Goal: Task Accomplishment & Management: Use online tool/utility

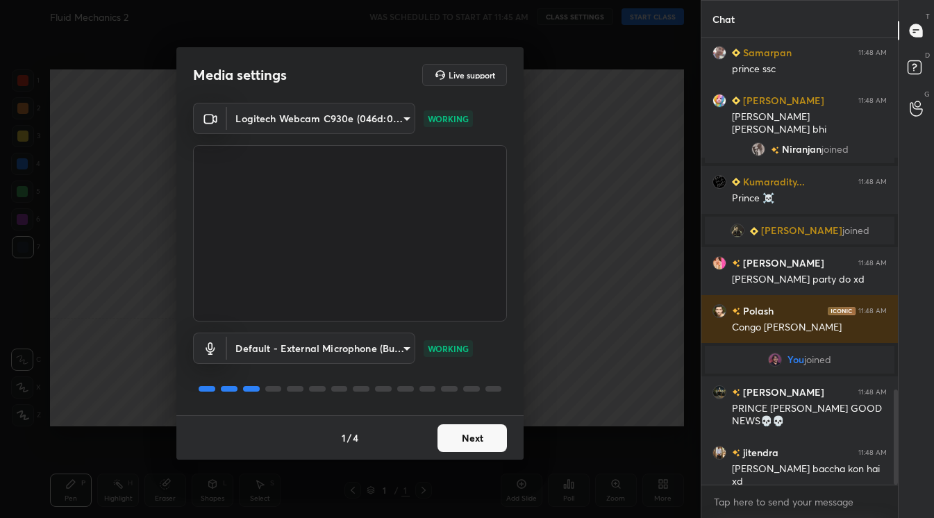
scroll to position [1651, 0]
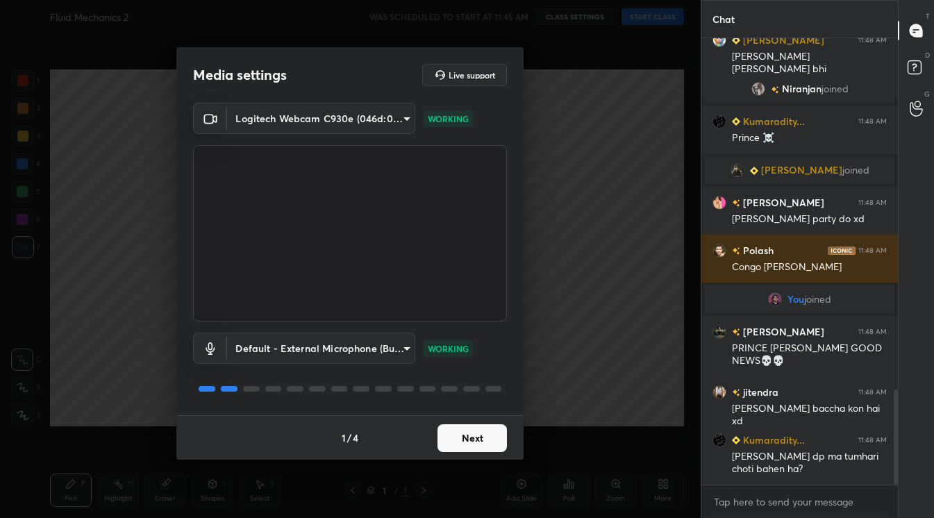
click at [467, 446] on button "Next" at bounding box center [471, 438] width 69 height 28
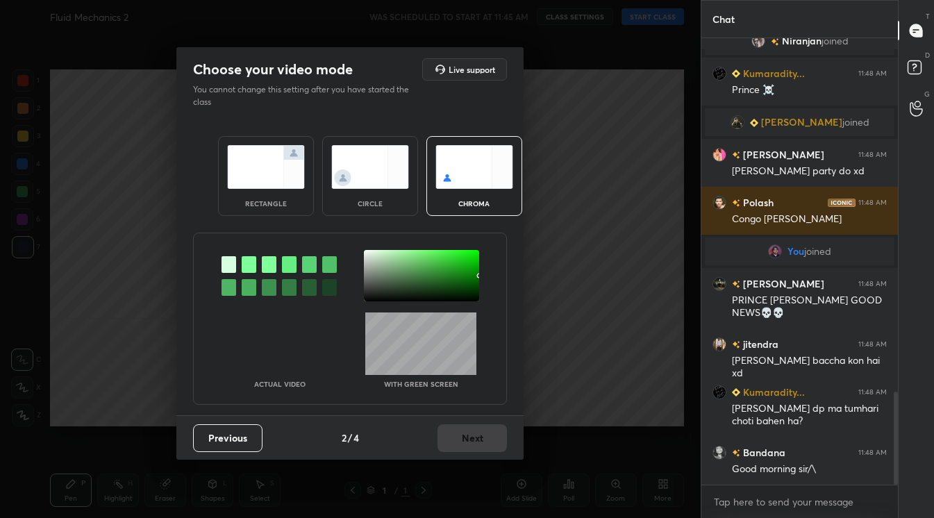
click at [357, 165] on img at bounding box center [370, 167] width 78 height 44
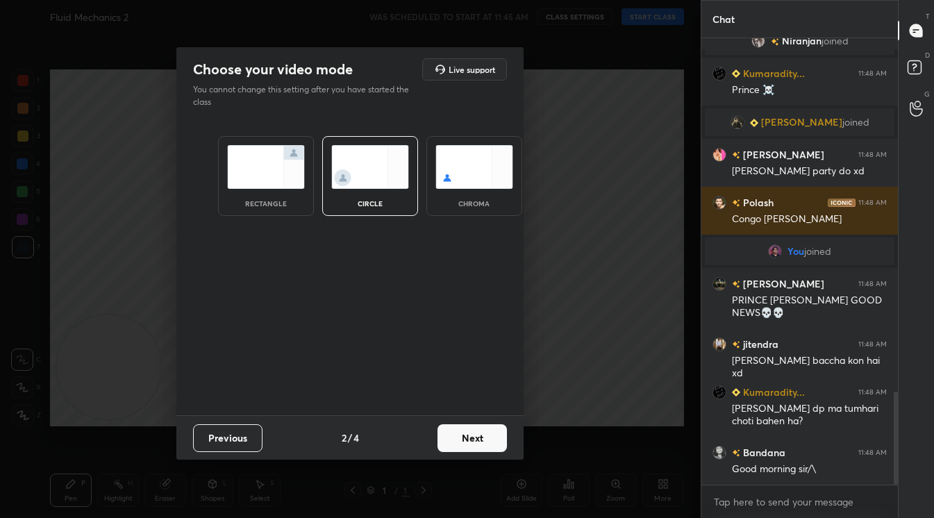
click at [469, 429] on button "Next" at bounding box center [471, 438] width 69 height 28
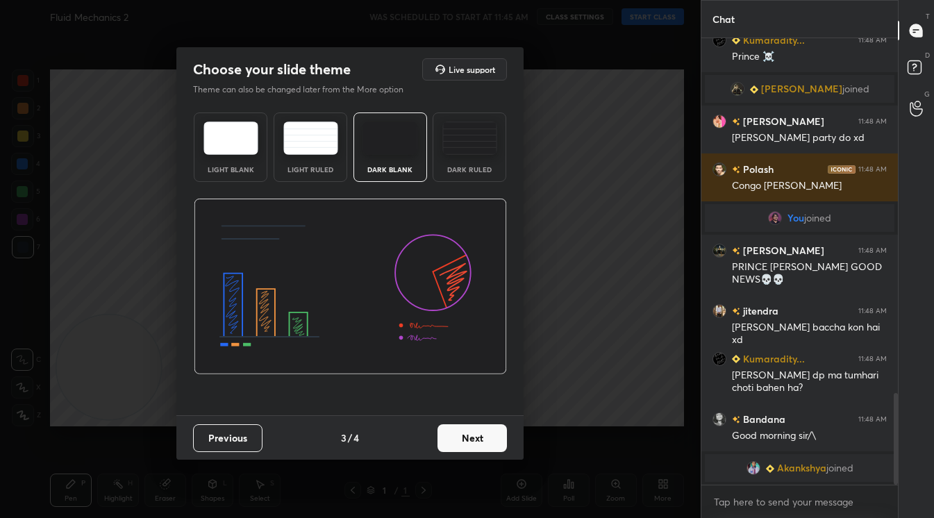
click at [469, 429] on button "Next" at bounding box center [471, 438] width 69 height 28
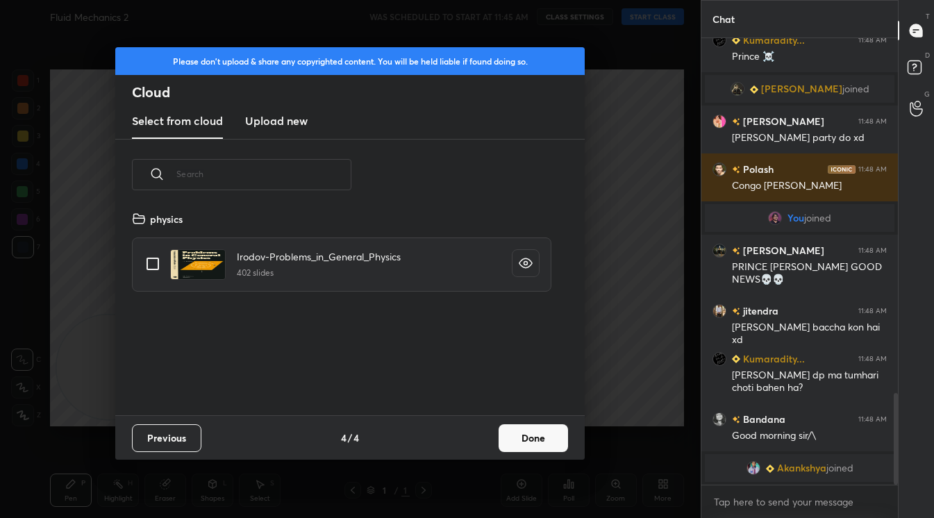
scroll to position [205, 446]
click at [533, 434] on button "Done" at bounding box center [533, 438] width 69 height 28
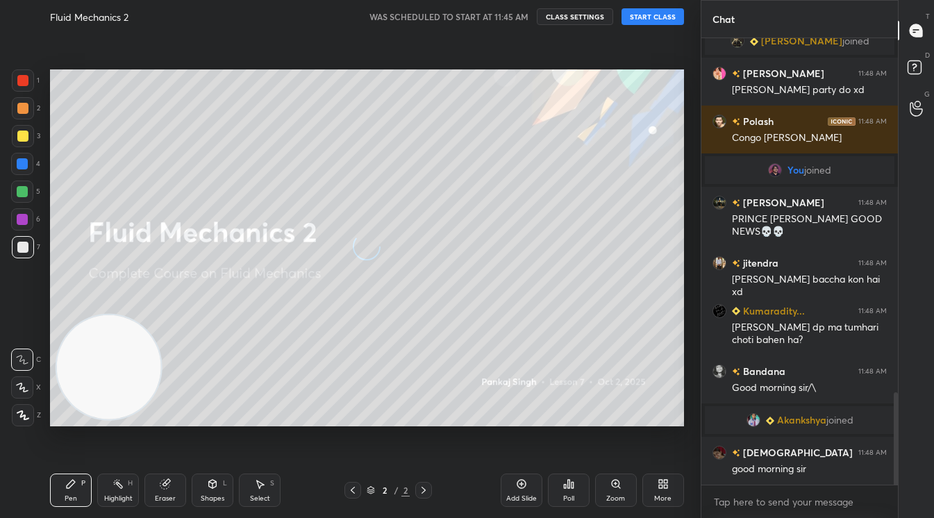
click at [533, 434] on div "Please don't upload & share any copyrighted content. You will be held liable if…" at bounding box center [350, 259] width 701 height 518
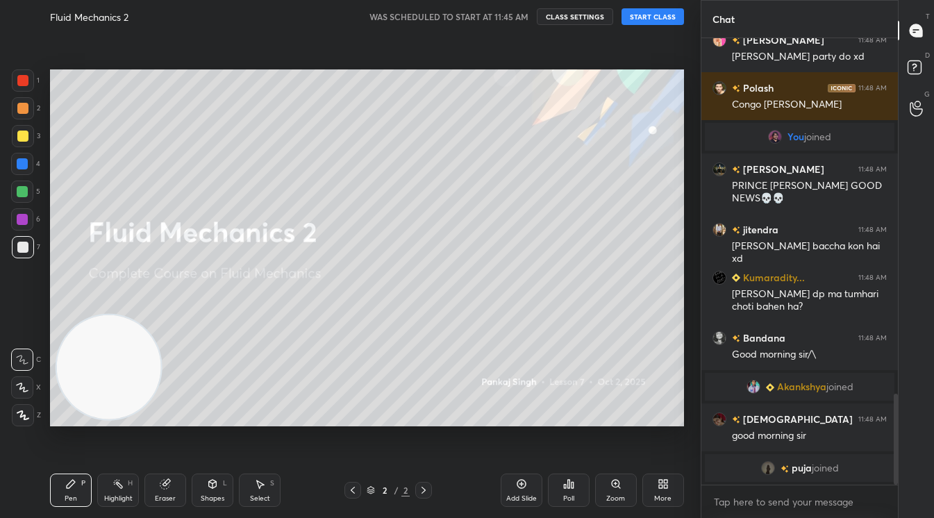
scroll to position [1771, 0]
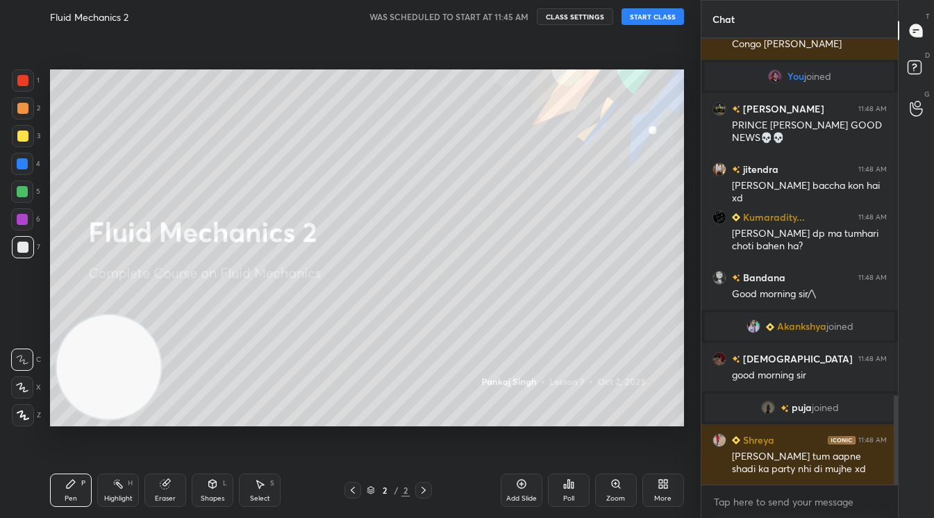
click at [646, 21] on button "START CLASS" at bounding box center [652, 16] width 62 height 17
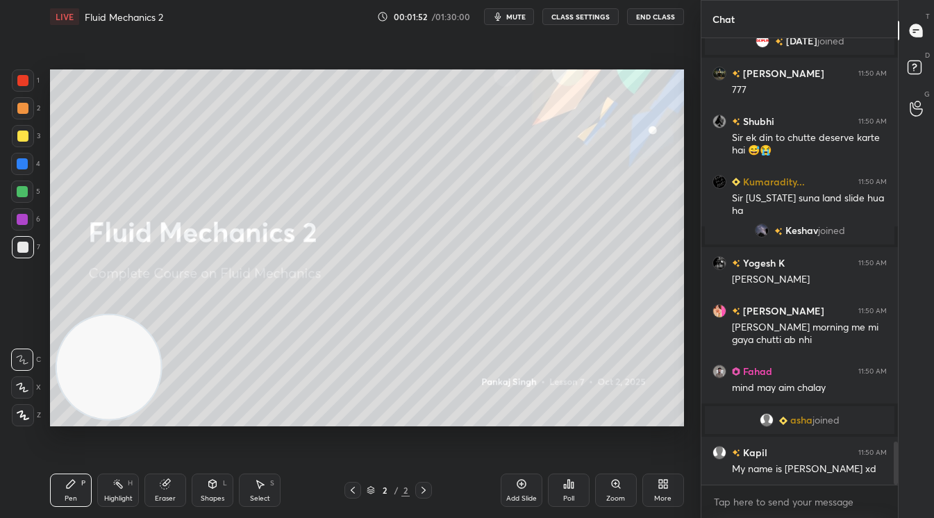
scroll to position [4202, 0]
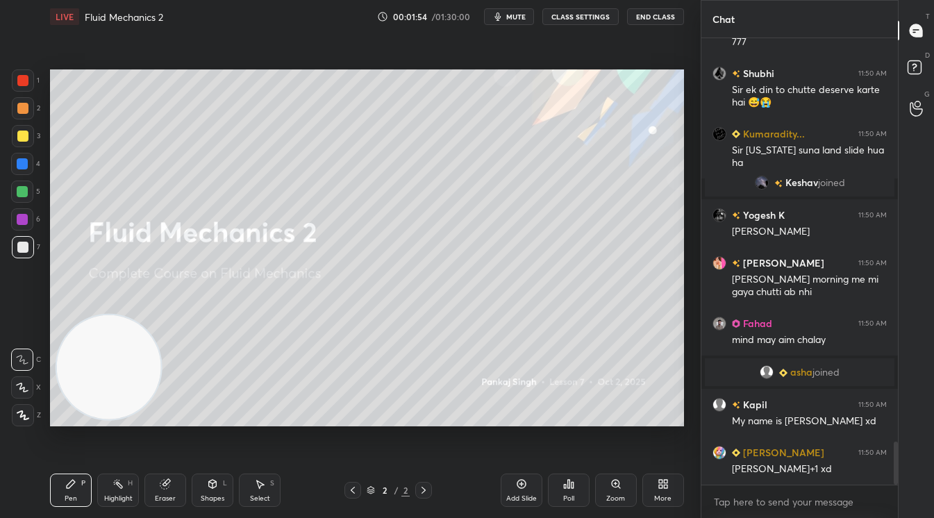
click at [662, 481] on icon at bounding box center [660, 481] width 3 height 3
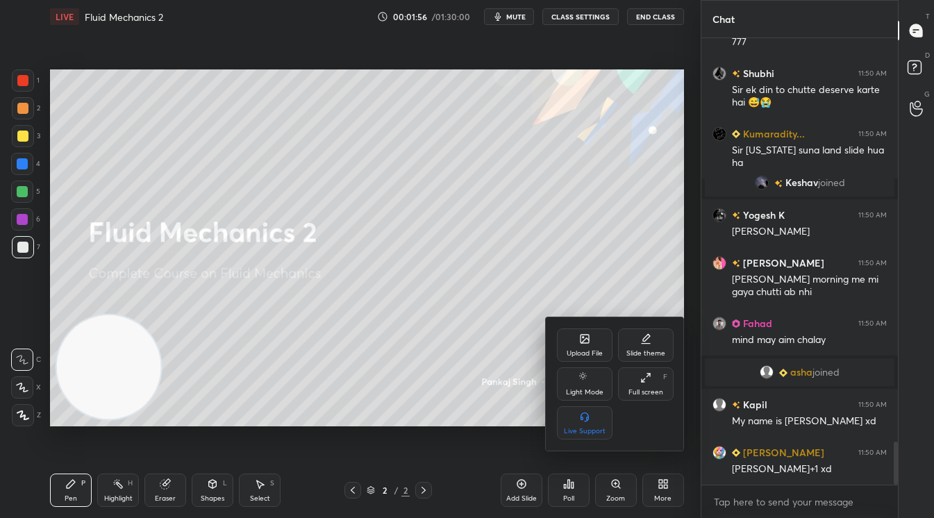
click at [566, 343] on div "Upload File" at bounding box center [585, 344] width 56 height 33
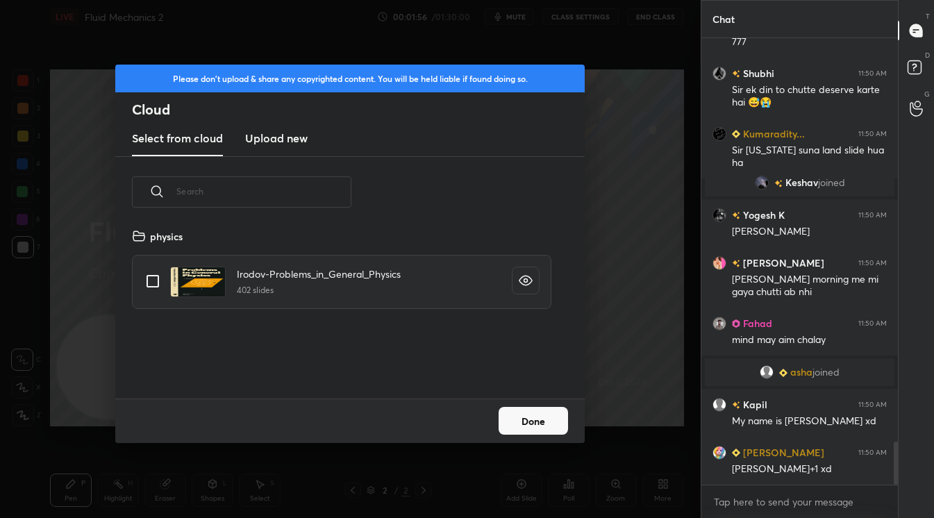
scroll to position [171, 446]
click at [258, 135] on h3 "Upload new" at bounding box center [276, 138] width 62 height 17
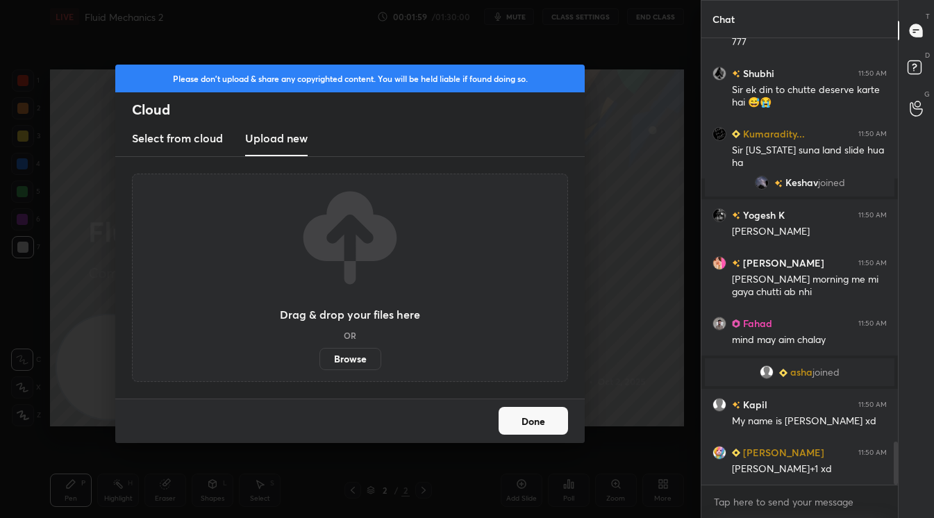
click at [343, 359] on label "Browse" at bounding box center [350, 359] width 62 height 22
click at [319, 359] on input "Browse" at bounding box center [319, 359] width 0 height 22
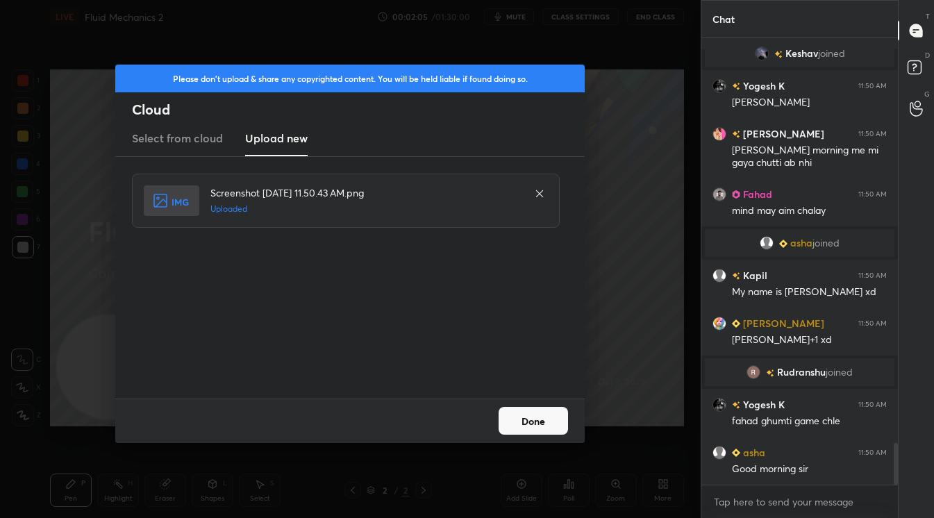
scroll to position [4352, 0]
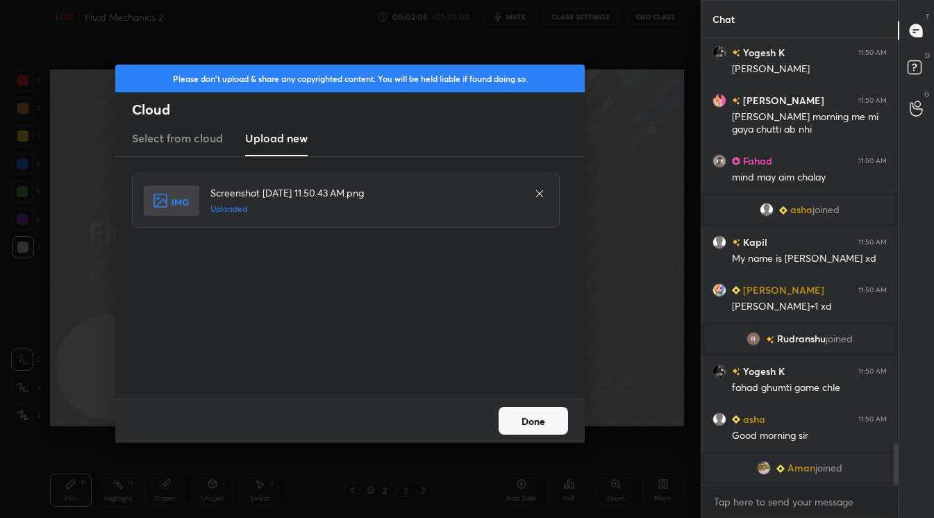
click at [528, 431] on button "Done" at bounding box center [533, 421] width 69 height 28
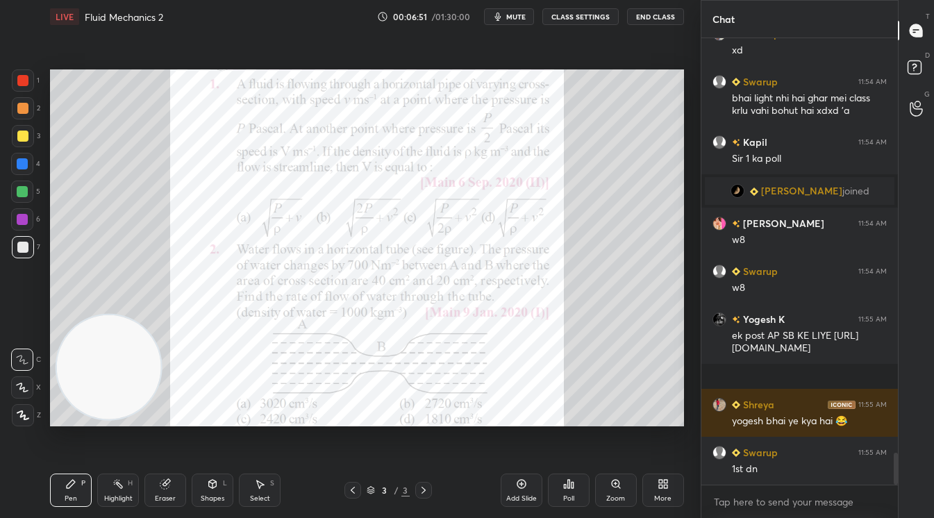
scroll to position [5822, 0]
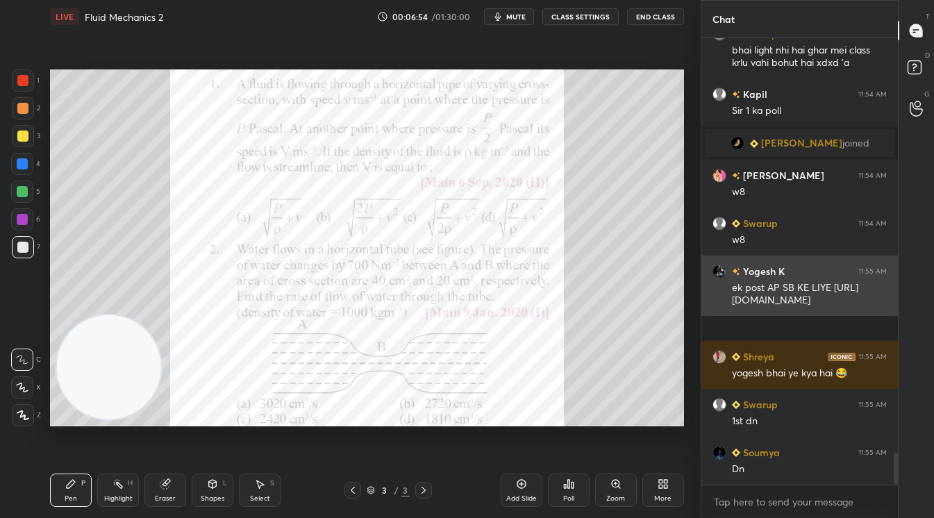
click at [790, 308] on div "ek post AP SB KE LIYE [URL][DOMAIN_NAME]" at bounding box center [809, 294] width 155 height 26
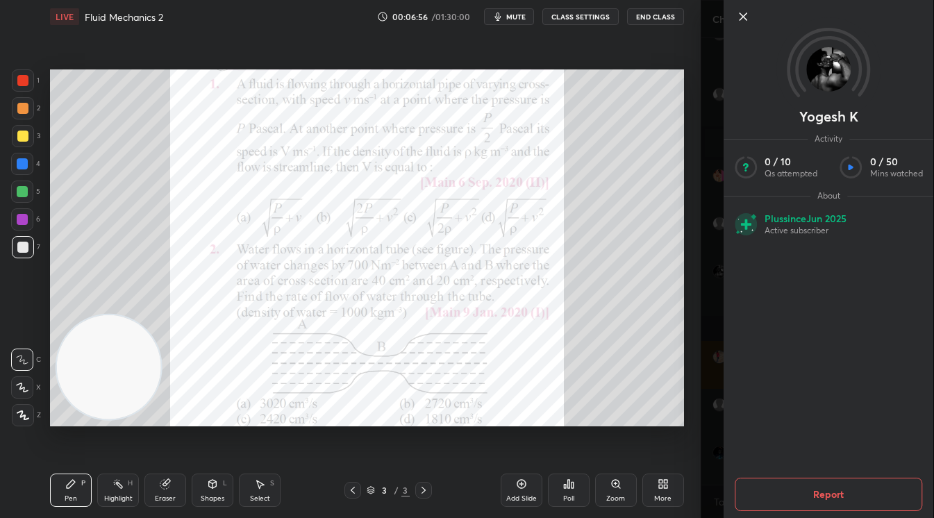
click at [743, 17] on icon at bounding box center [743, 16] width 7 height 7
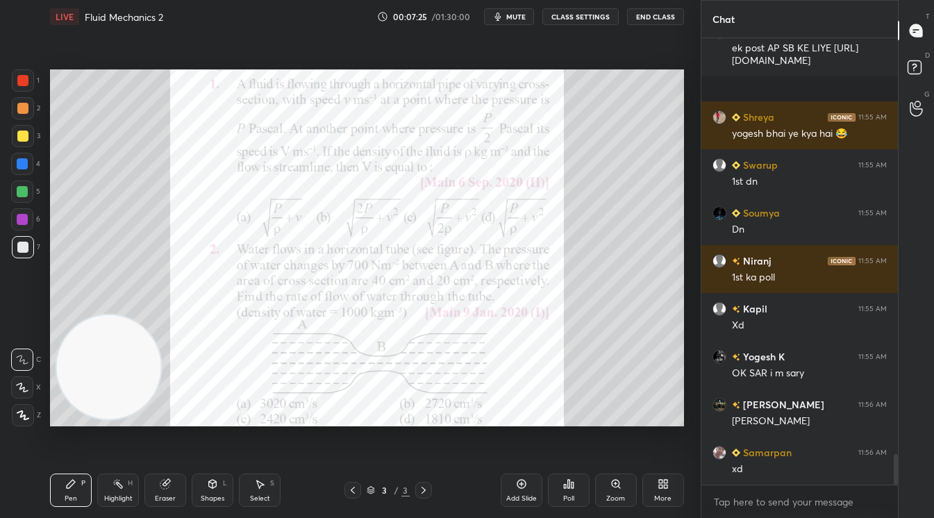
scroll to position [6110, 0]
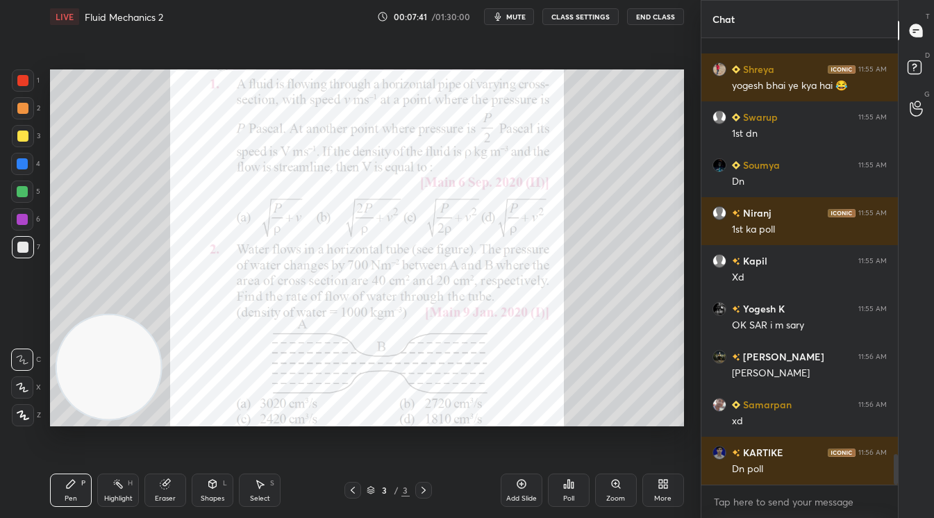
click at [566, 486] on icon at bounding box center [568, 483] width 11 height 11
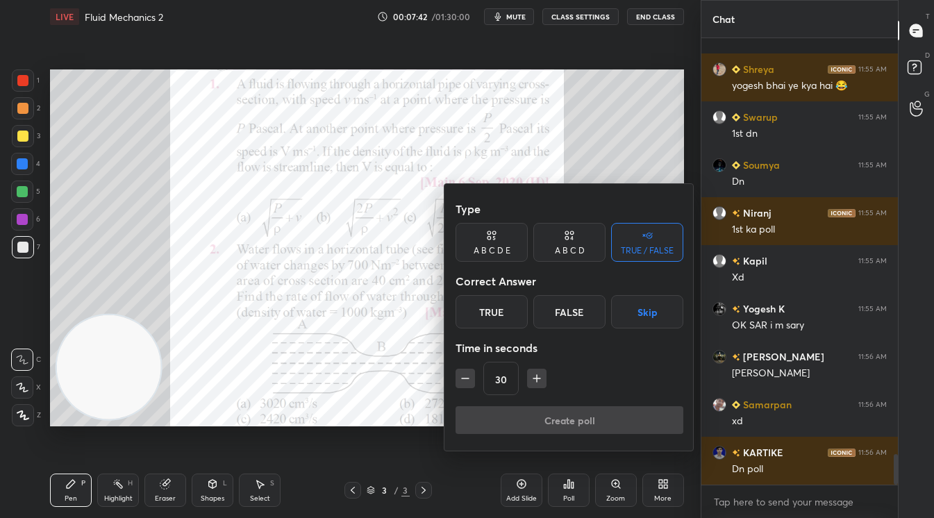
click at [571, 233] on icon at bounding box center [571, 232] width 3 height 3
click at [615, 313] on div "D" at bounding box center [616, 311] width 41 height 33
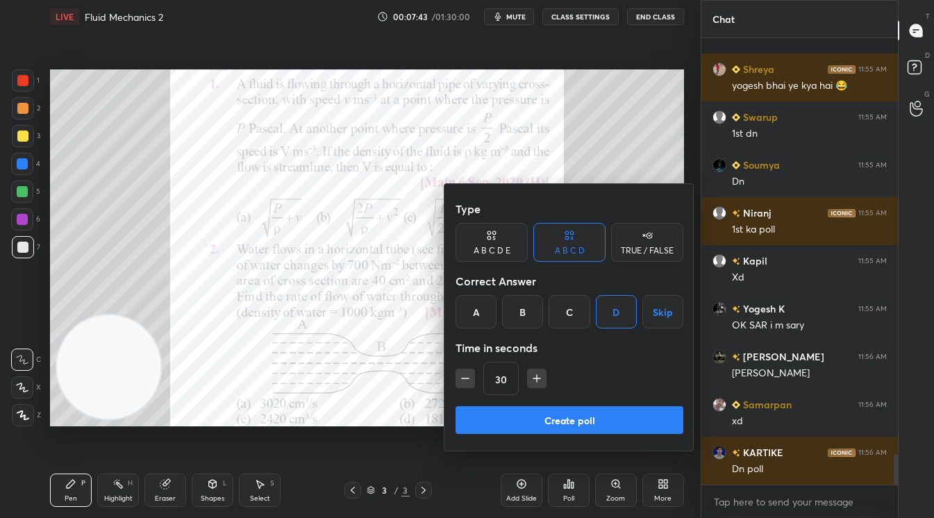
click at [591, 411] on button "Create poll" at bounding box center [570, 420] width 228 height 28
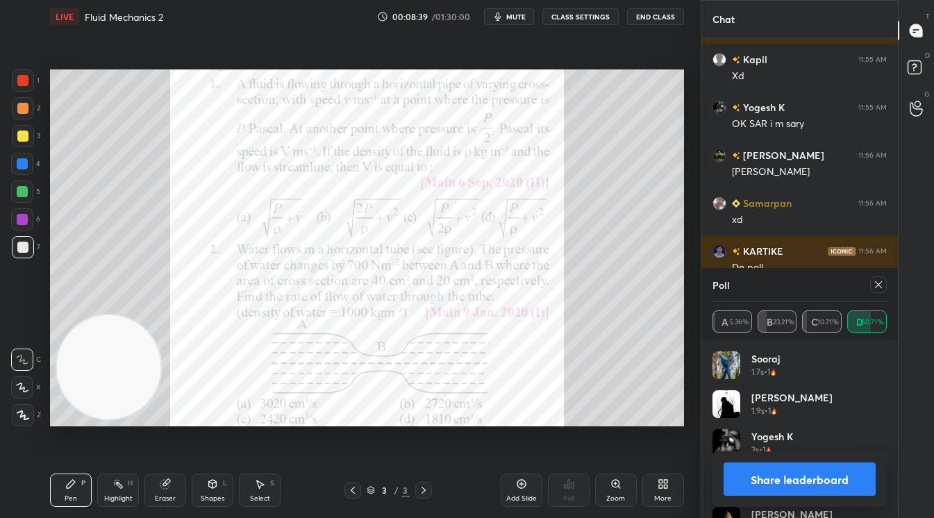
scroll to position [6256, 0]
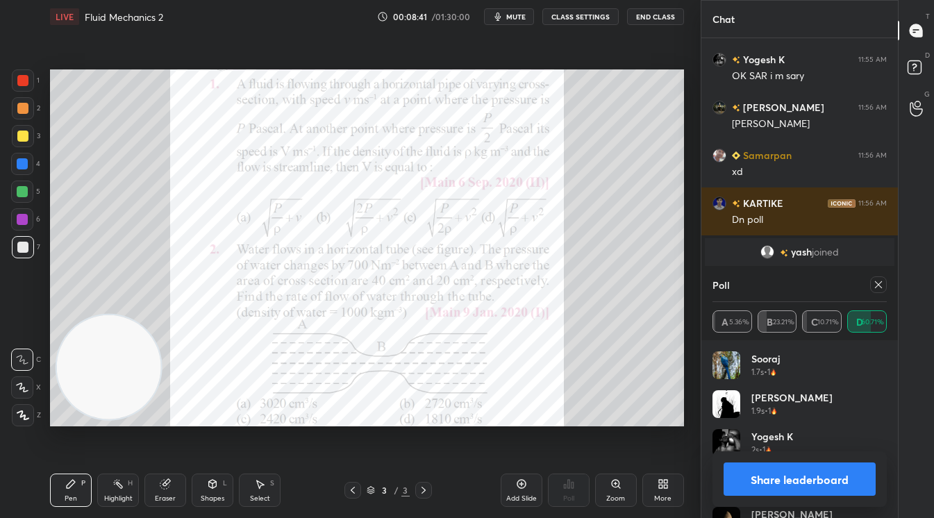
click at [794, 479] on button "Share leaderboard" at bounding box center [800, 478] width 152 height 33
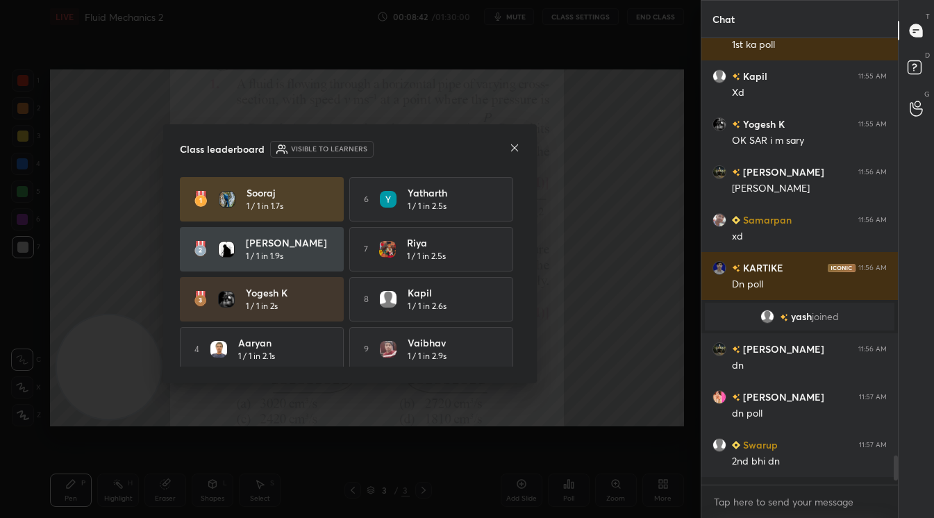
scroll to position [6184, 0]
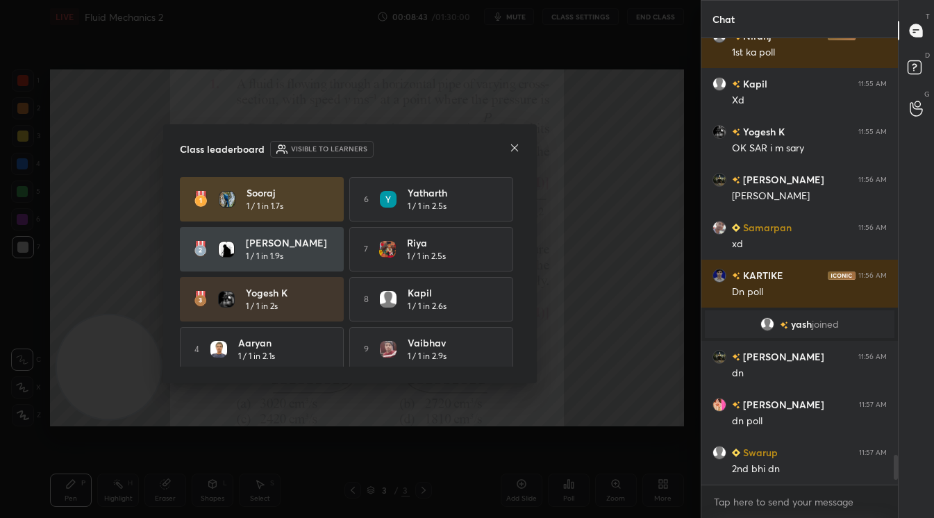
click at [515, 145] on icon at bounding box center [514, 147] width 11 height 11
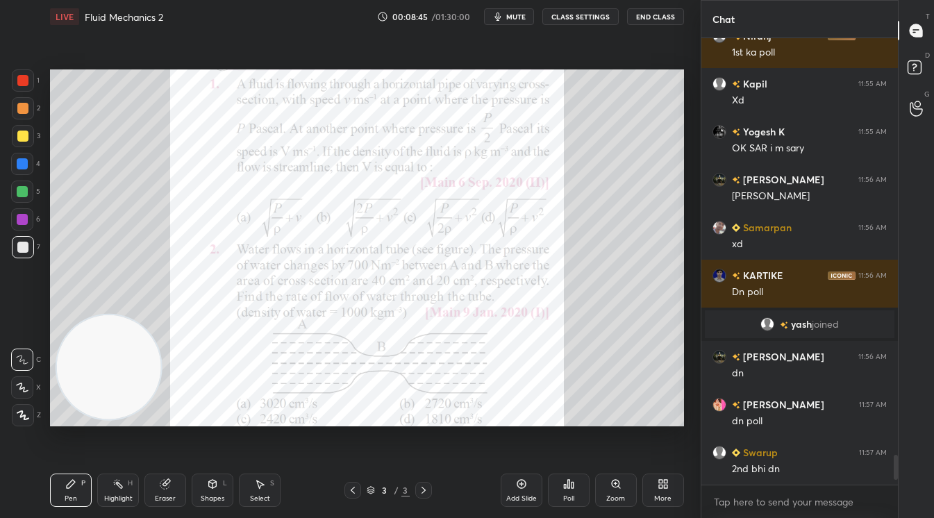
click at [569, 488] on icon at bounding box center [568, 484] width 2 height 8
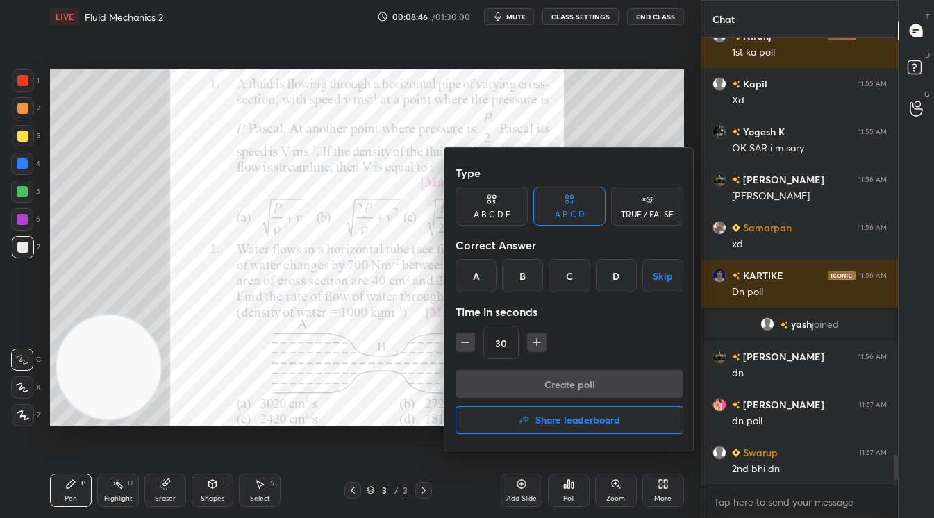
click at [528, 281] on div "B" at bounding box center [522, 275] width 41 height 33
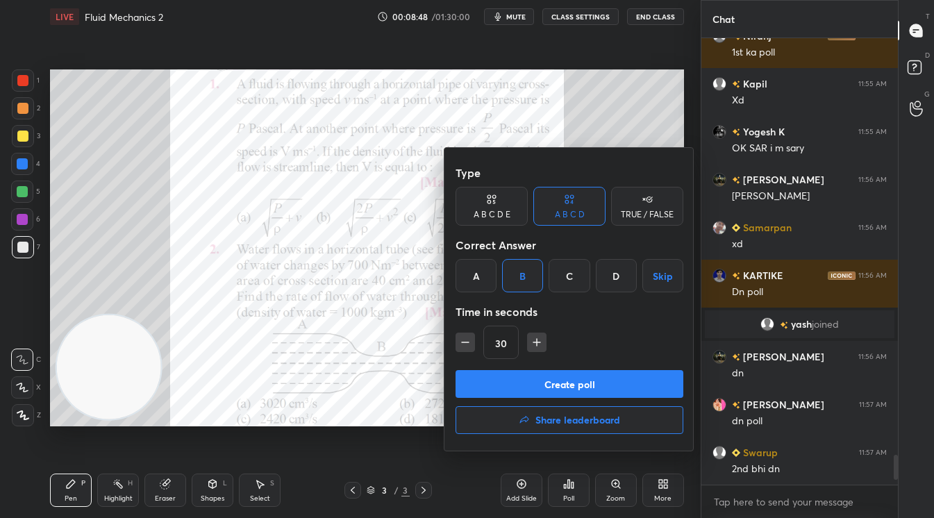
click at [551, 387] on button "Create poll" at bounding box center [570, 384] width 228 height 28
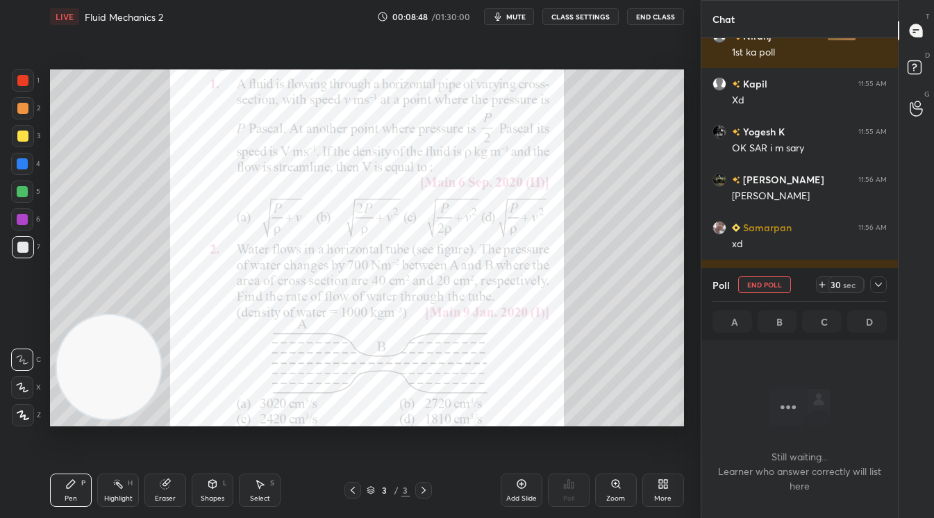
scroll to position [370, 192]
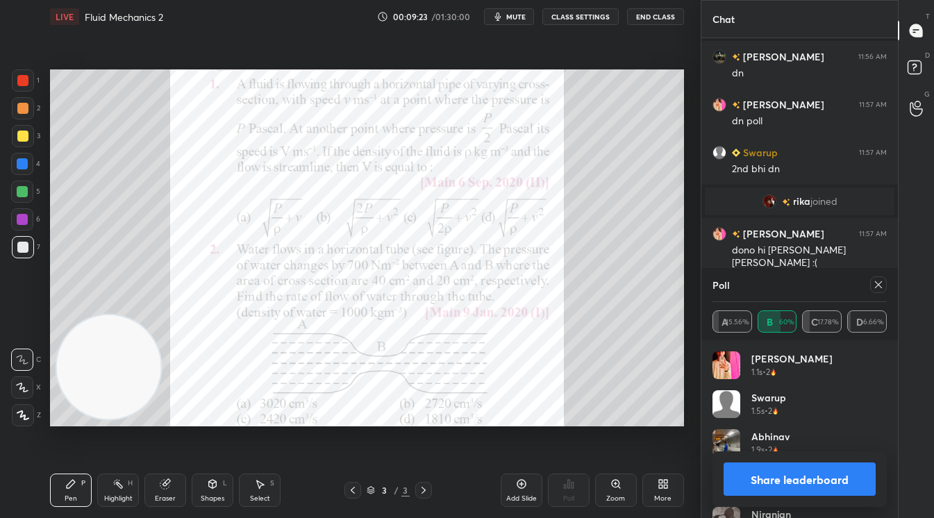
click at [783, 459] on div "Share leaderboard" at bounding box center [799, 479] width 174 height 56
click at [783, 480] on button "Share leaderboard" at bounding box center [800, 478] width 152 height 33
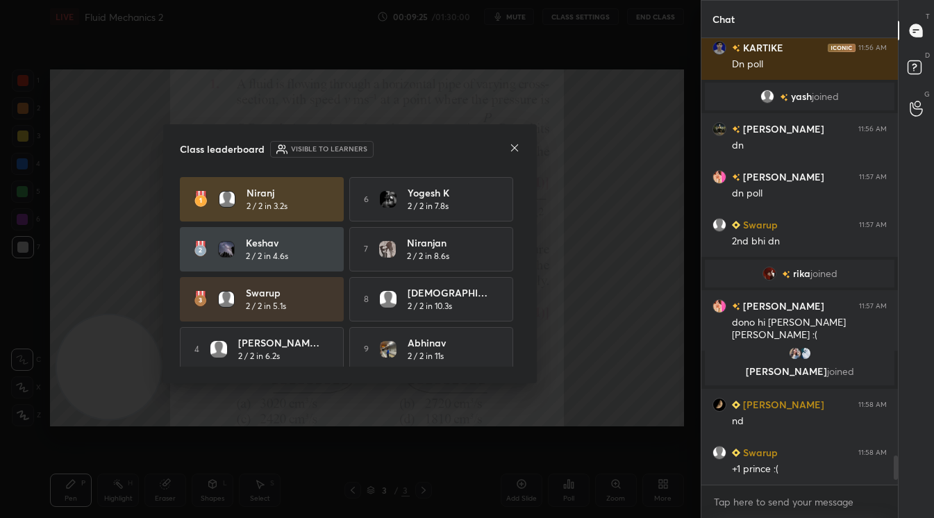
click at [519, 144] on icon at bounding box center [514, 147] width 11 height 11
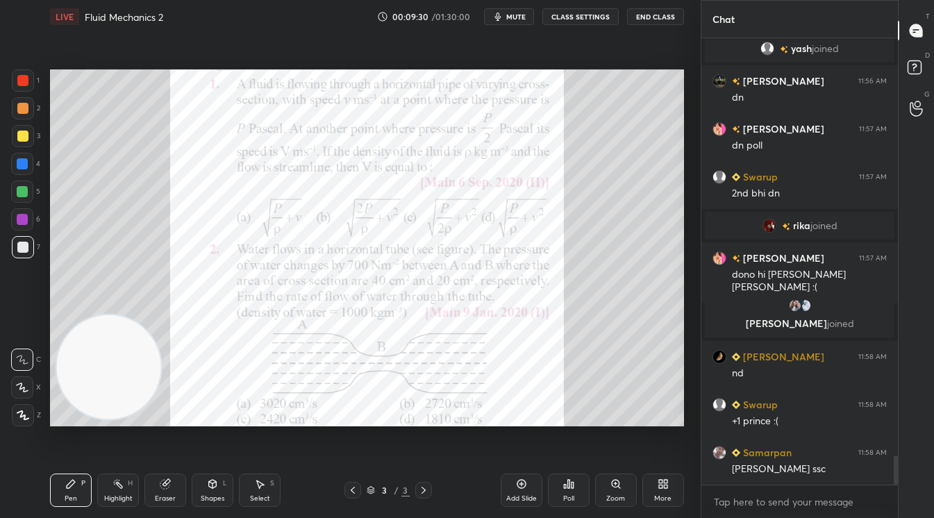
click at [22, 79] on div at bounding box center [22, 80] width 11 height 11
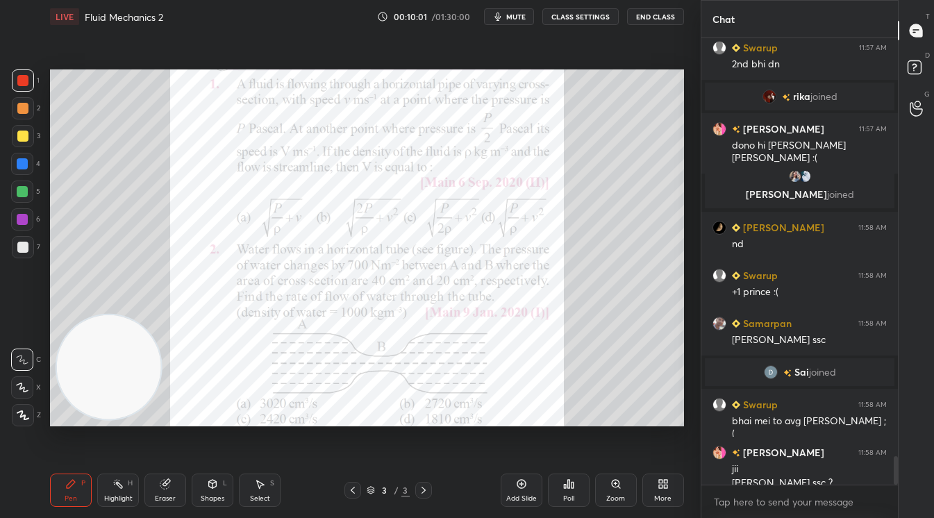
scroll to position [6525, 0]
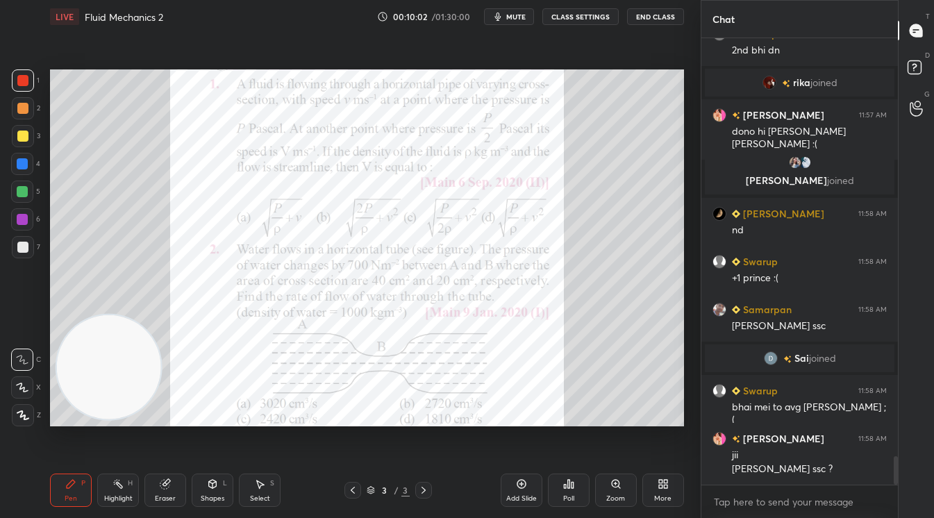
click at [27, 83] on div at bounding box center [22, 80] width 11 height 11
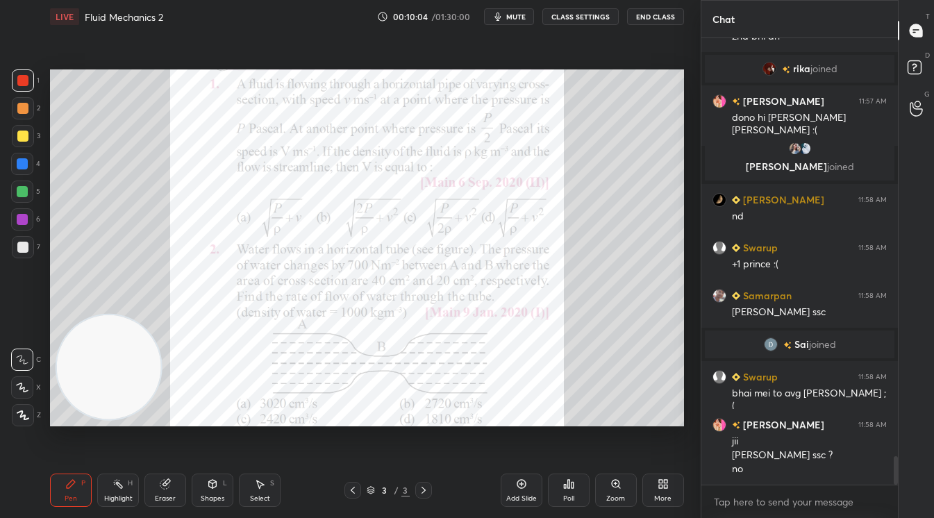
click at [482, 436] on div "Setting up your live class Poll for secs No correct answer Start poll" at bounding box center [366, 247] width 645 height 429
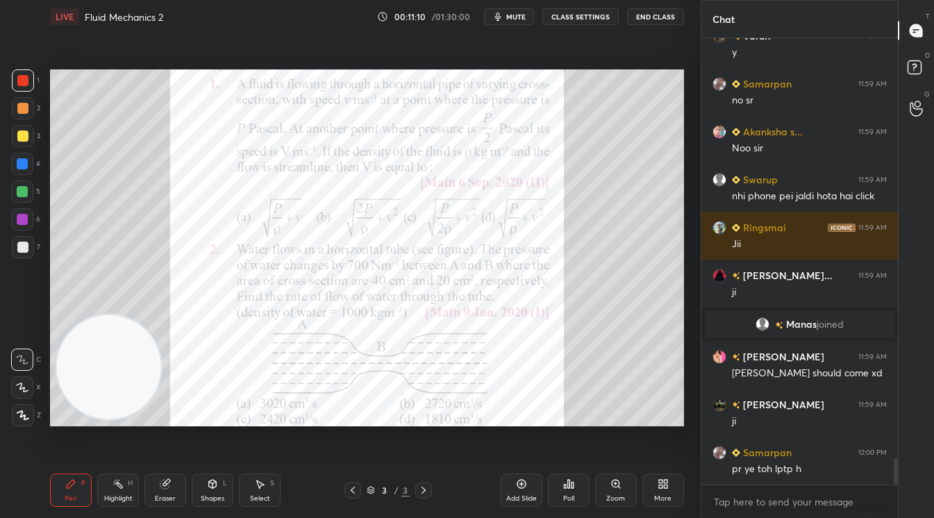
scroll to position [7117, 0]
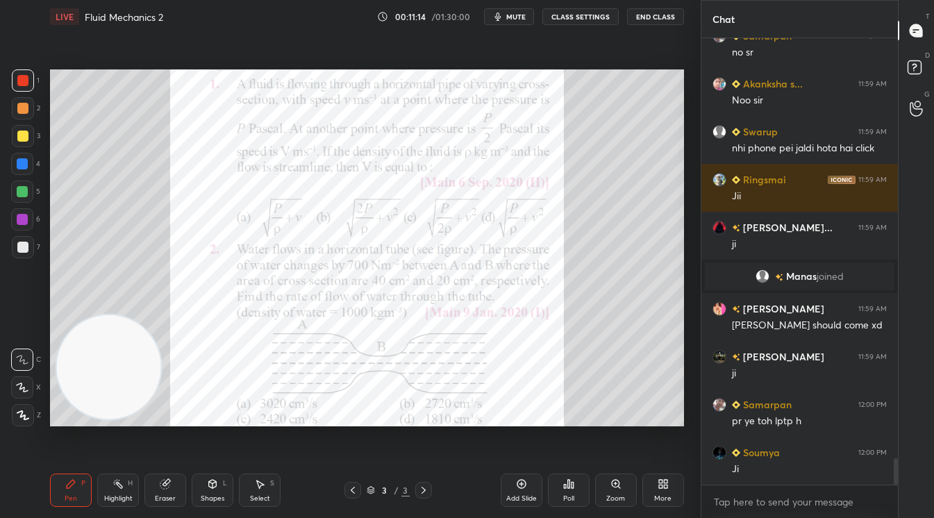
click at [650, 478] on div "More" at bounding box center [663, 490] width 42 height 33
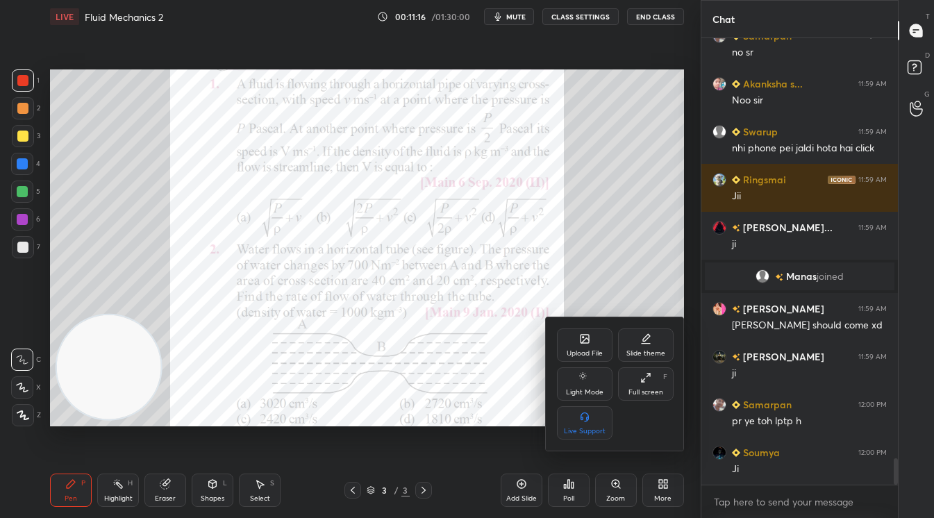
click at [576, 356] on div "Upload File" at bounding box center [585, 353] width 36 height 7
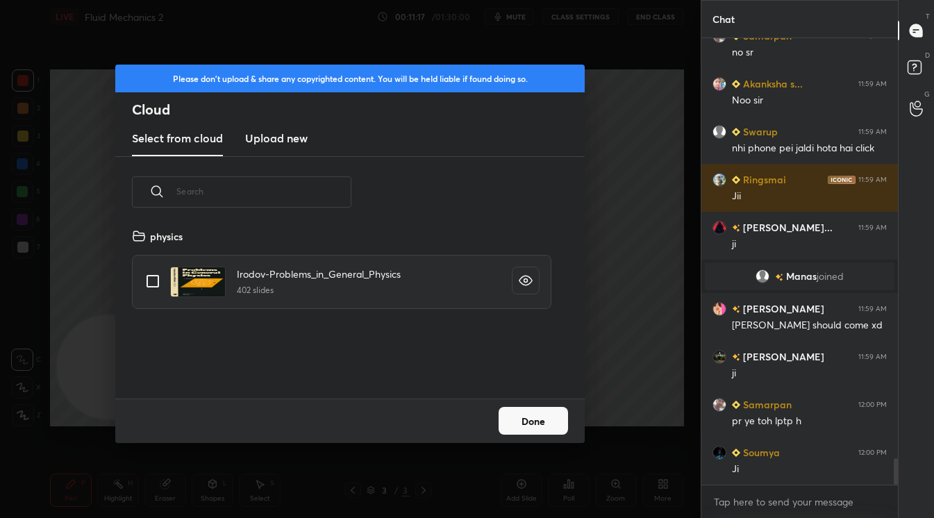
scroll to position [171, 446]
click at [290, 133] on h3 "Upload new" at bounding box center [276, 138] width 62 height 17
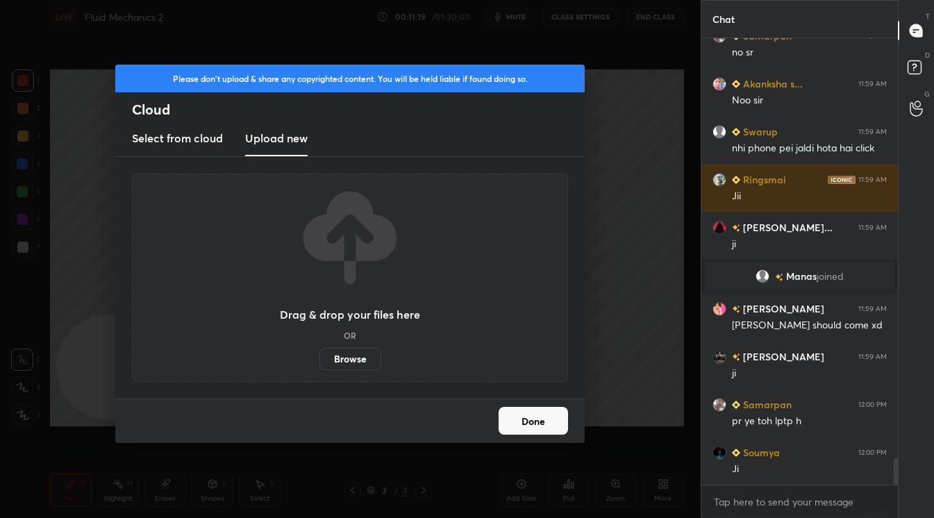
click at [356, 362] on label "Browse" at bounding box center [350, 359] width 62 height 22
click at [319, 362] on input "Browse" at bounding box center [319, 359] width 0 height 22
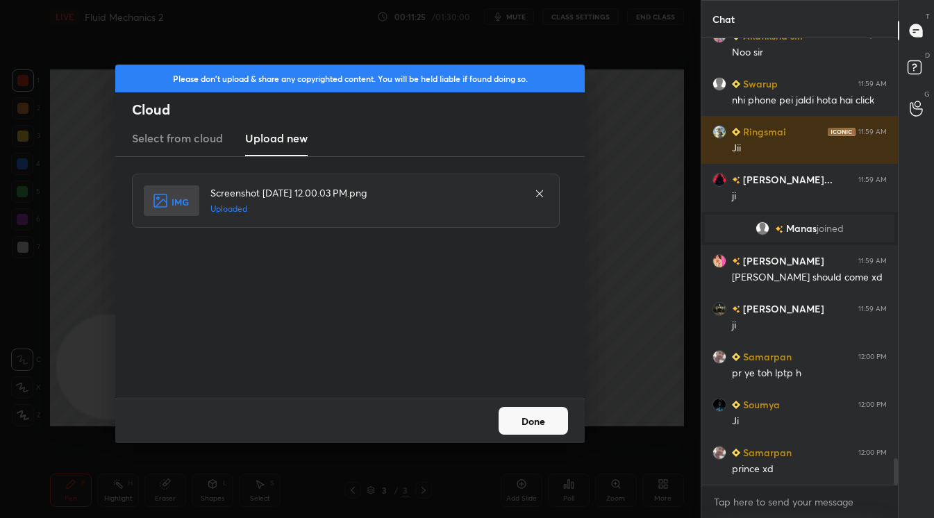
click at [531, 421] on button "Done" at bounding box center [533, 421] width 69 height 28
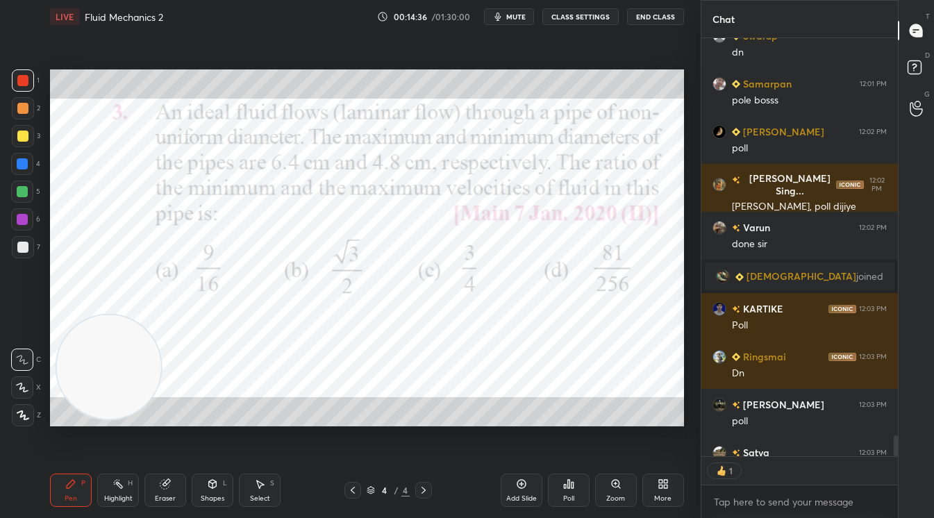
scroll to position [7918, 0]
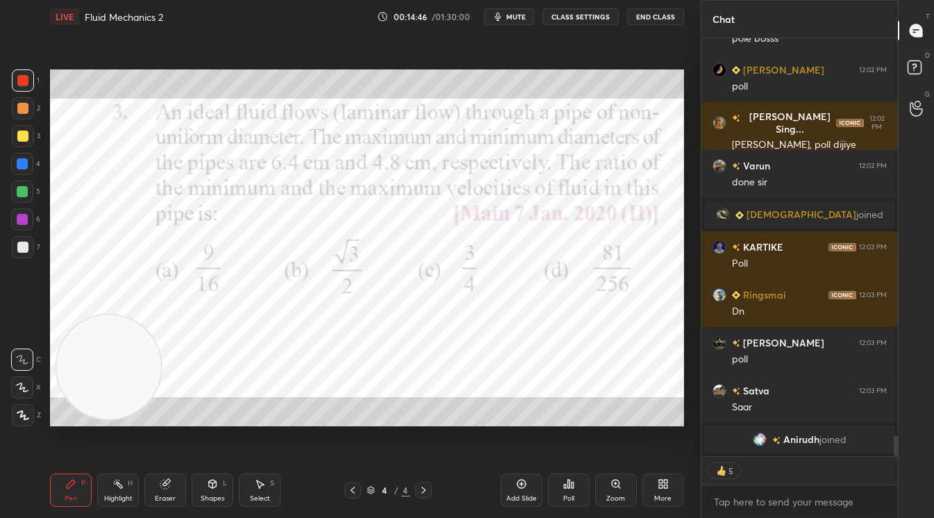
click at [567, 485] on icon at bounding box center [568, 484] width 2 height 8
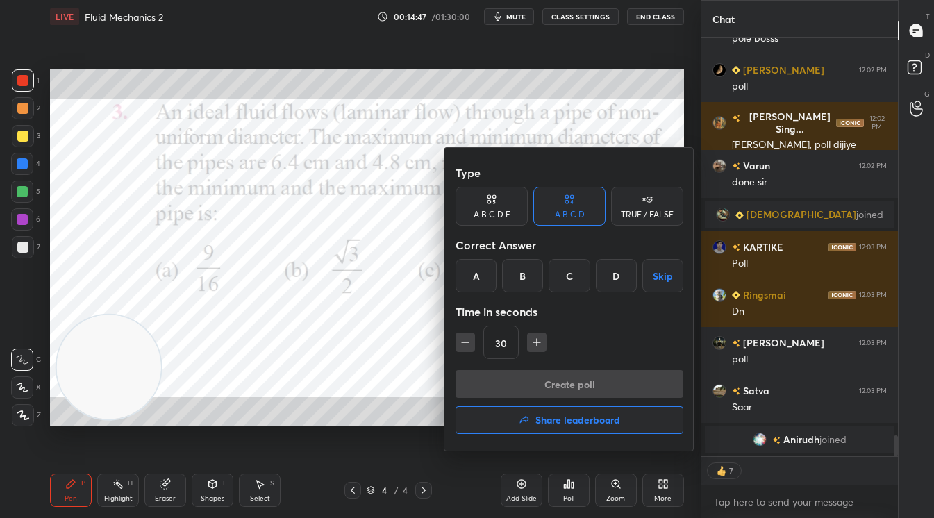
click at [462, 274] on div "A" at bounding box center [476, 275] width 41 height 33
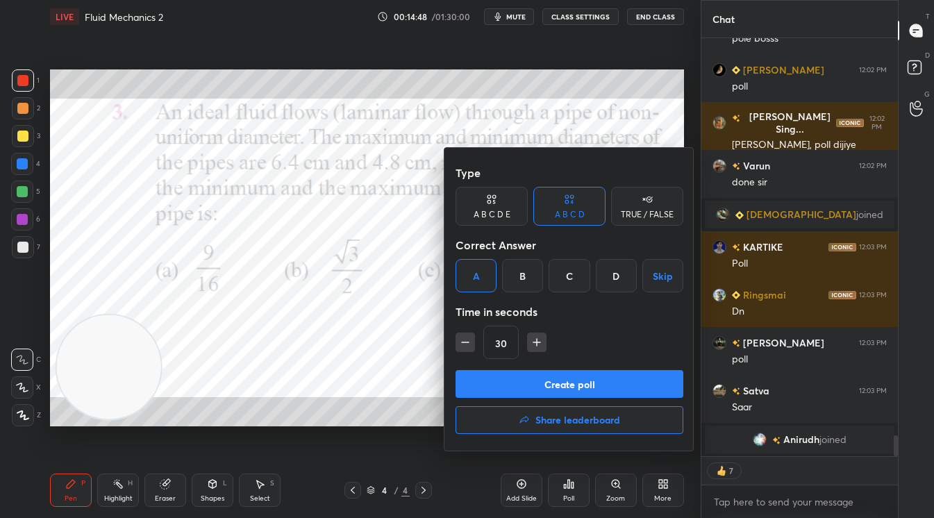
click at [533, 387] on button "Create poll" at bounding box center [570, 384] width 228 height 28
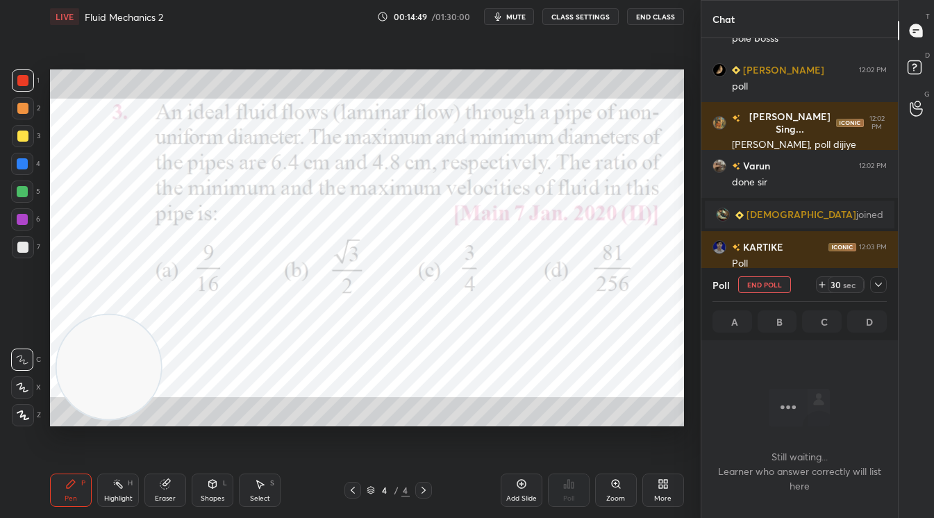
scroll to position [254, 192]
click at [842, 287] on div "sec" at bounding box center [849, 284] width 17 height 11
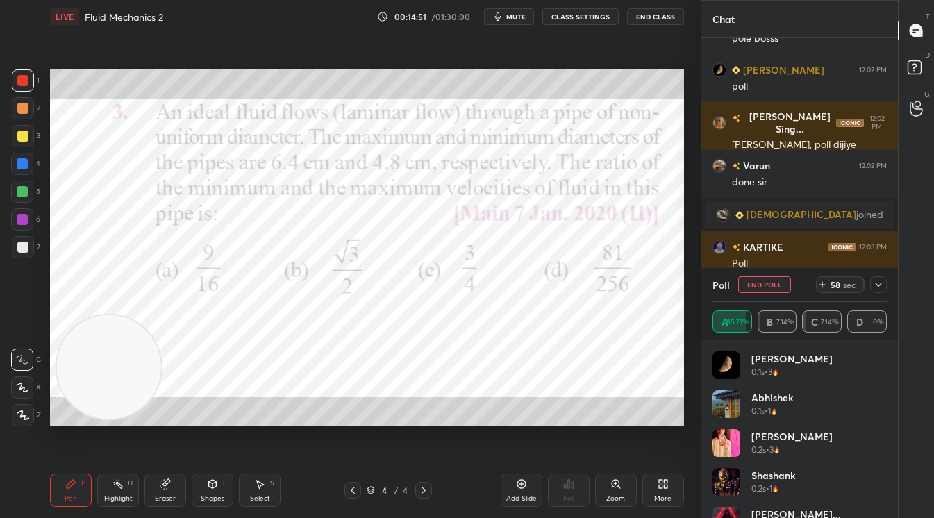
click at [878, 288] on icon at bounding box center [878, 284] width 11 height 11
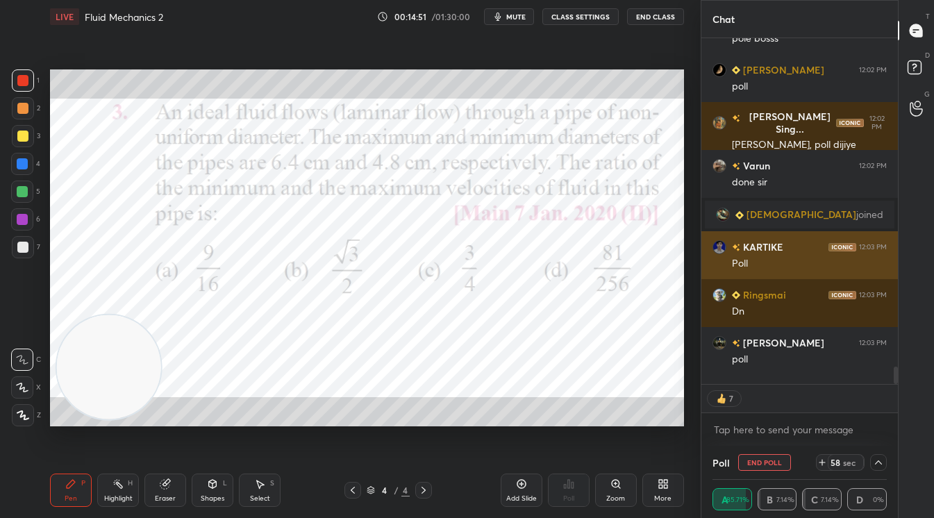
scroll to position [1, 4]
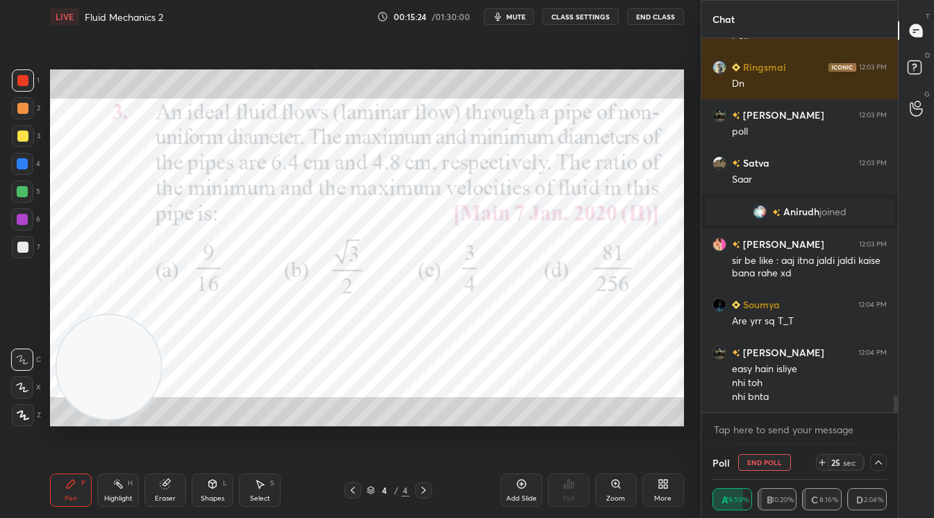
click at [842, 467] on div "sec" at bounding box center [849, 462] width 17 height 11
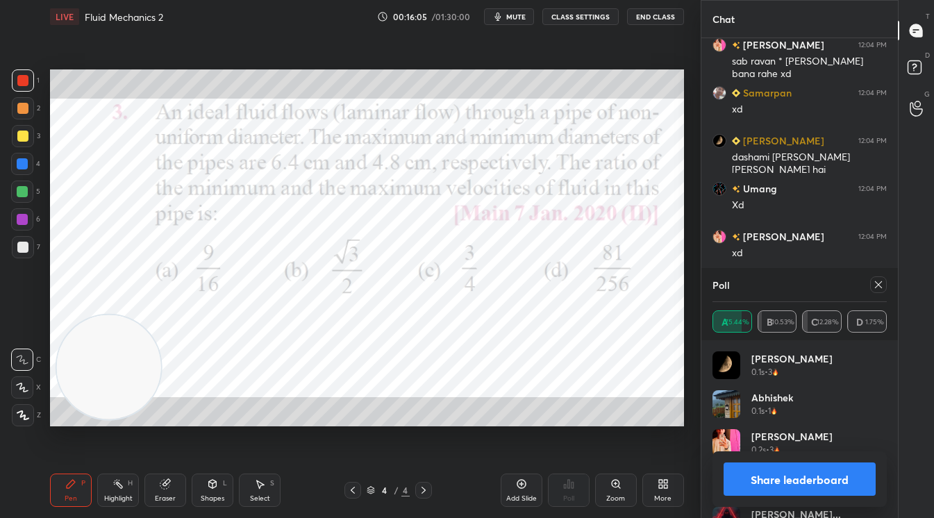
scroll to position [9942, 0]
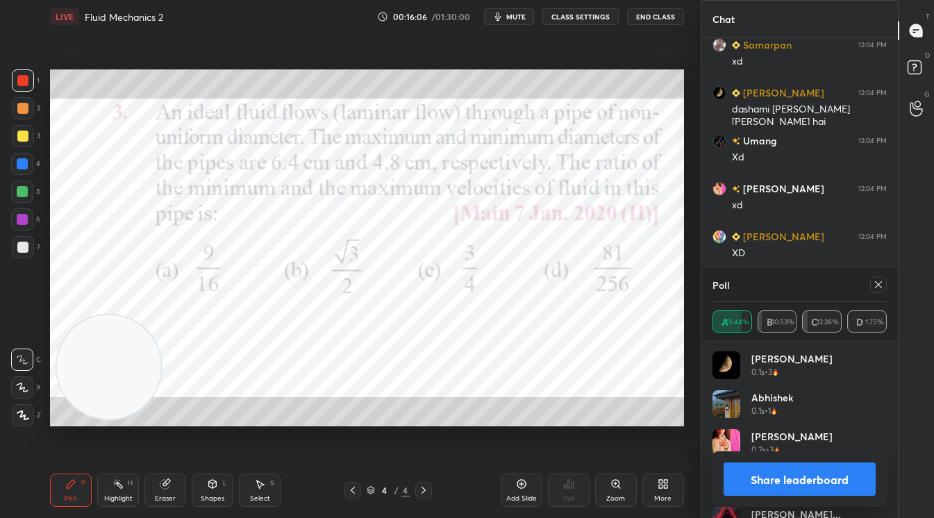
click at [793, 478] on button "Share leaderboard" at bounding box center [800, 478] width 152 height 33
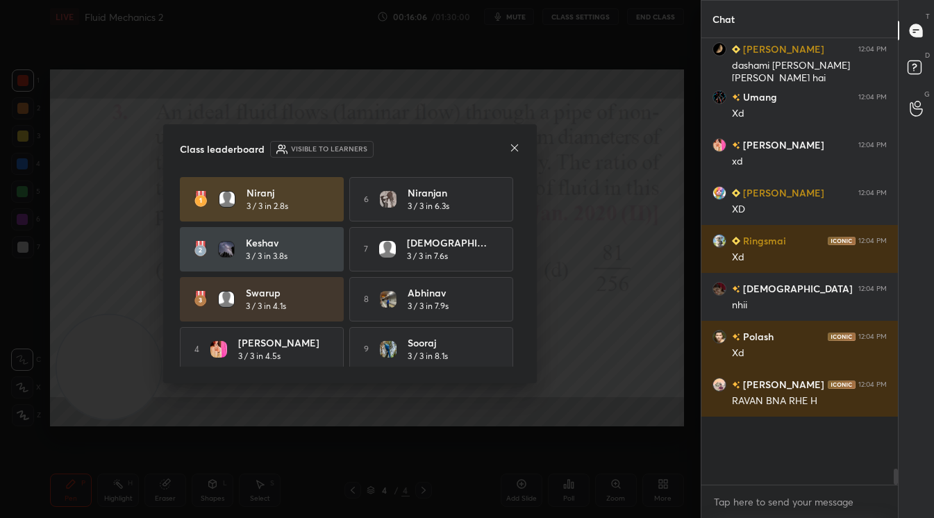
scroll to position [4, 4]
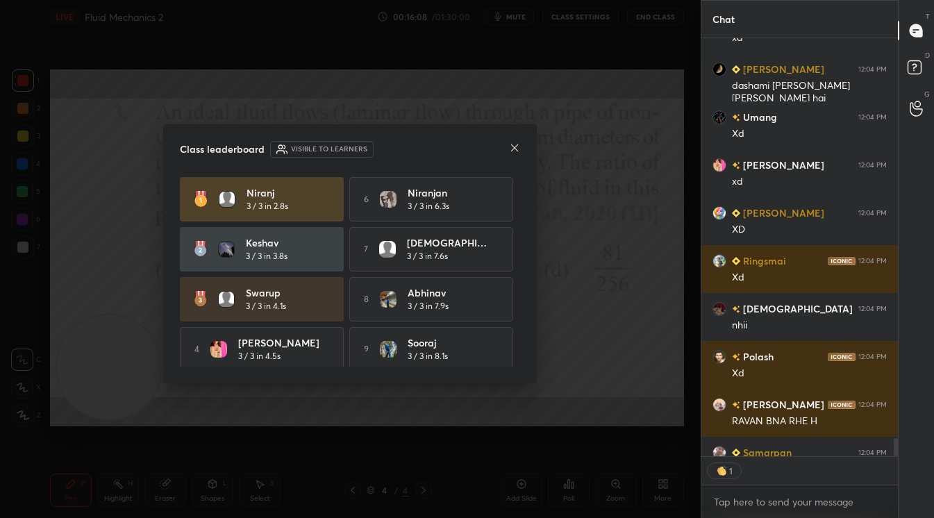
click at [514, 150] on icon at bounding box center [514, 147] width 11 height 11
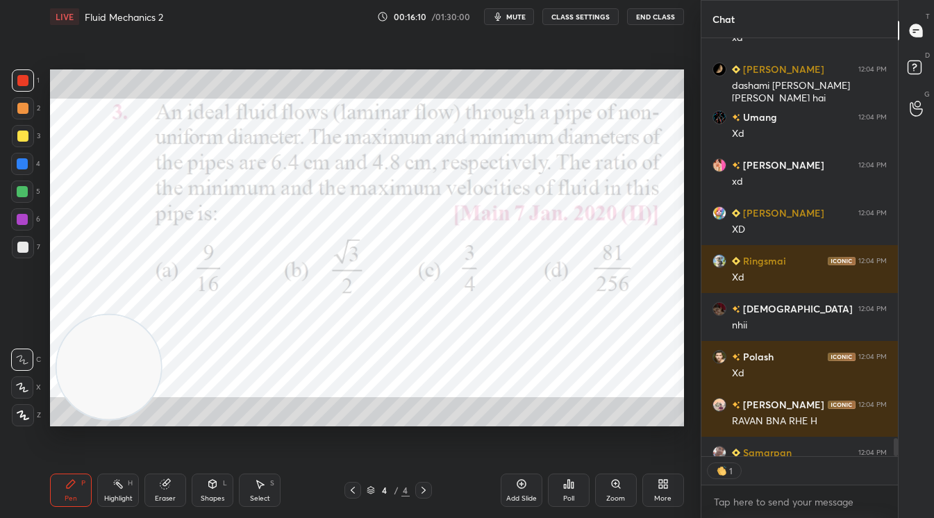
click at [344, 488] on div at bounding box center [352, 490] width 17 height 17
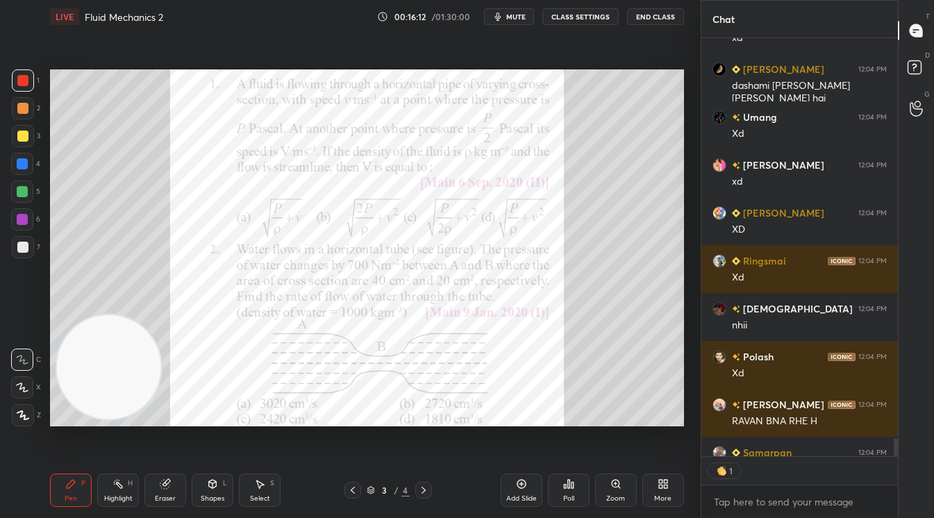
click at [421, 491] on icon at bounding box center [423, 490] width 11 height 11
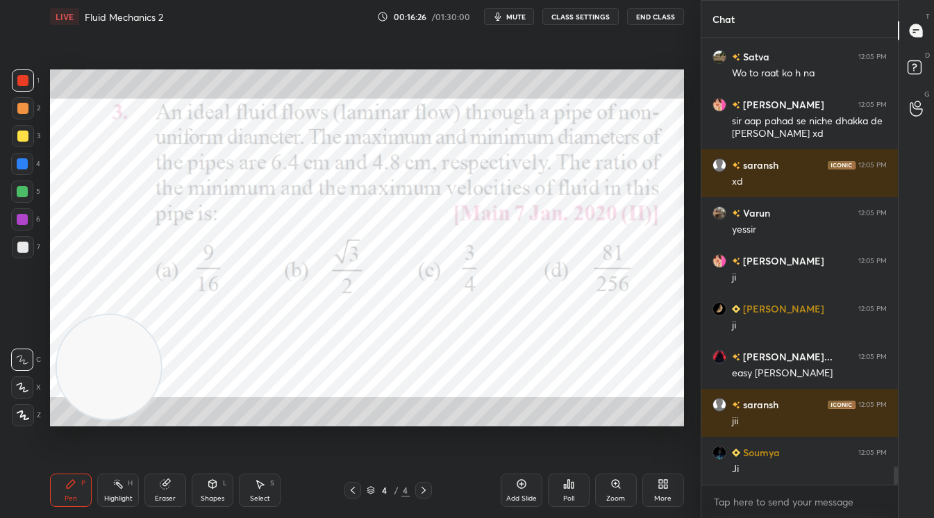
click at [424, 494] on icon at bounding box center [423, 490] width 11 height 11
click at [658, 495] on div "More" at bounding box center [662, 498] width 17 height 7
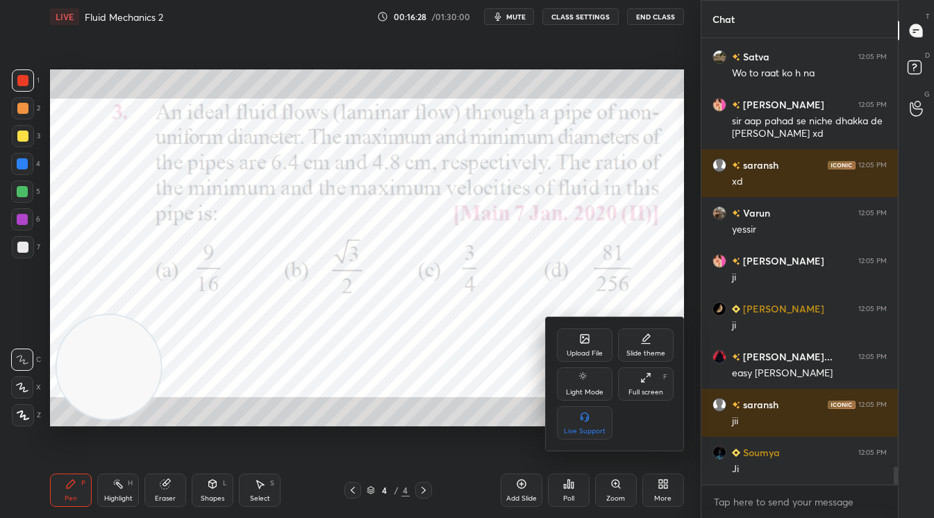
click at [587, 350] on div "Upload File" at bounding box center [585, 353] width 36 height 7
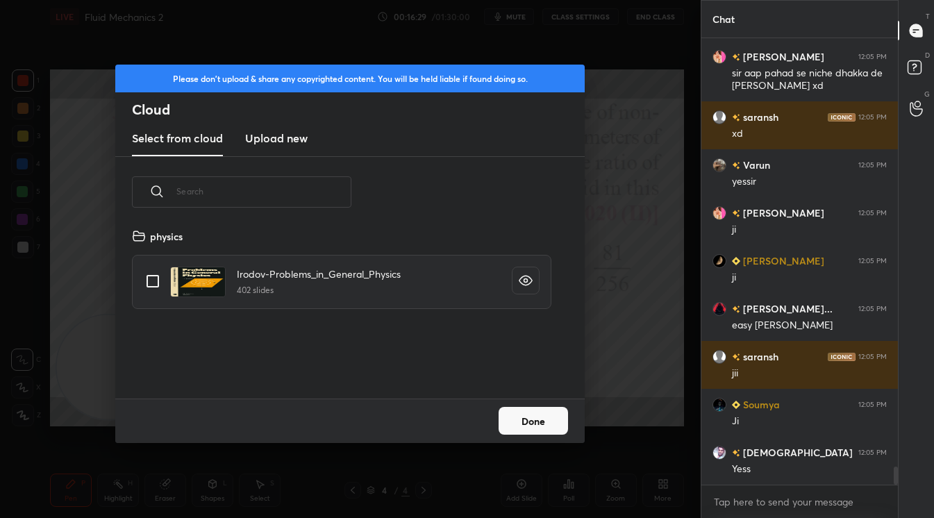
click at [276, 148] on new "Upload new" at bounding box center [276, 139] width 62 height 35
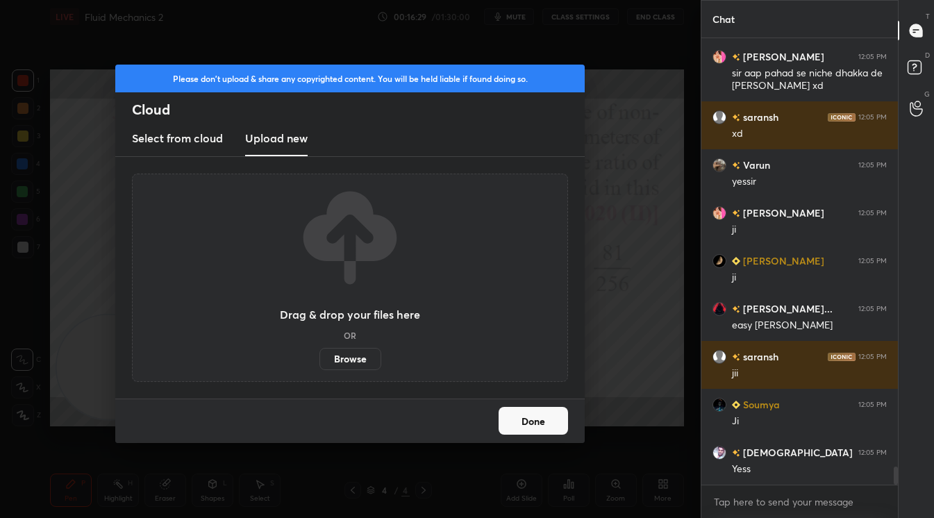
click at [361, 356] on label "Browse" at bounding box center [350, 359] width 62 height 22
click at [319, 356] on input "Browse" at bounding box center [319, 359] width 0 height 22
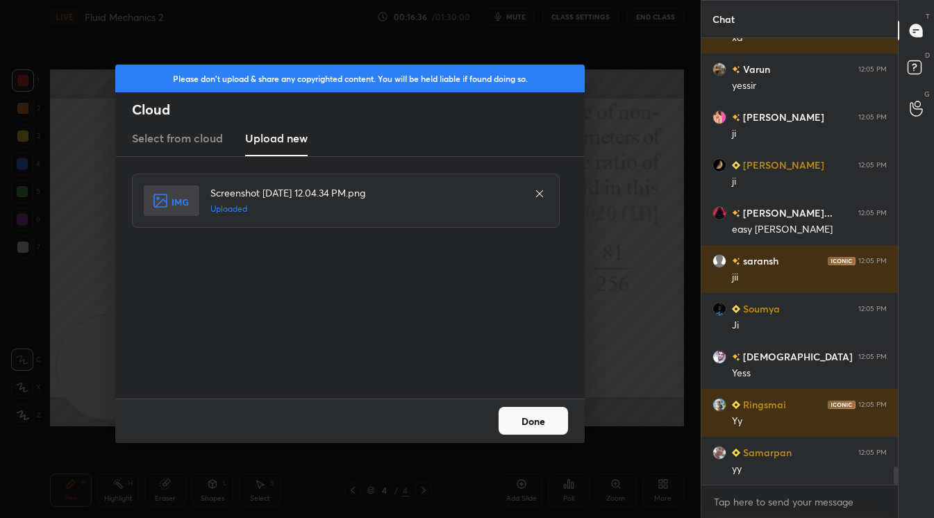
click at [536, 425] on button "Done" at bounding box center [533, 421] width 69 height 28
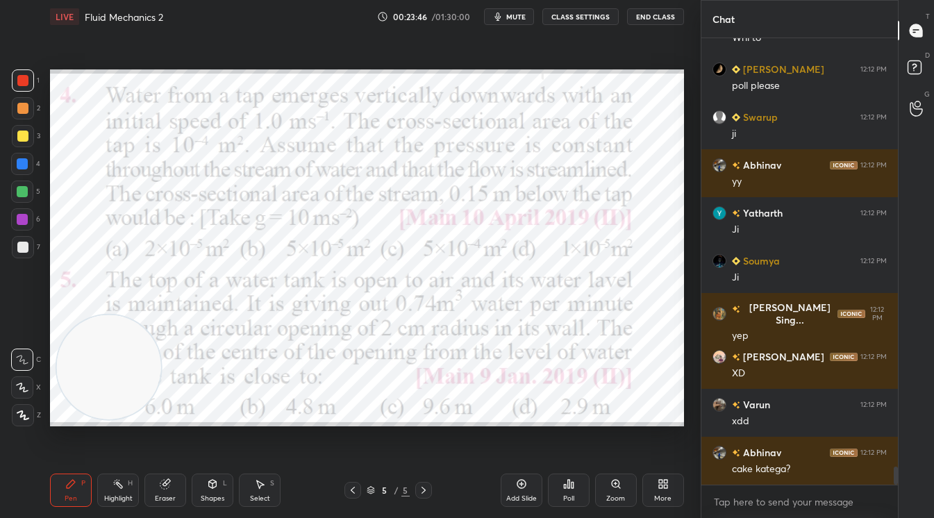
scroll to position [10760, 0]
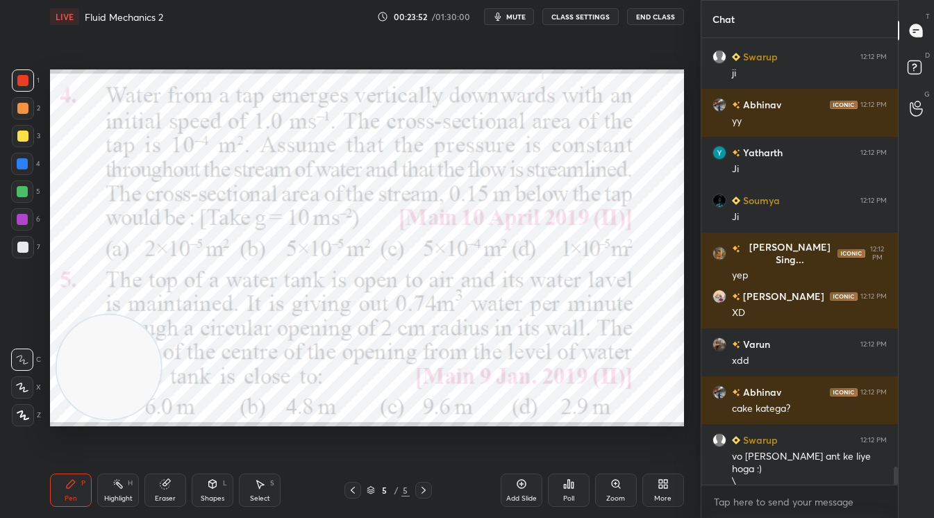
click at [560, 493] on div "Poll" at bounding box center [569, 490] width 42 height 33
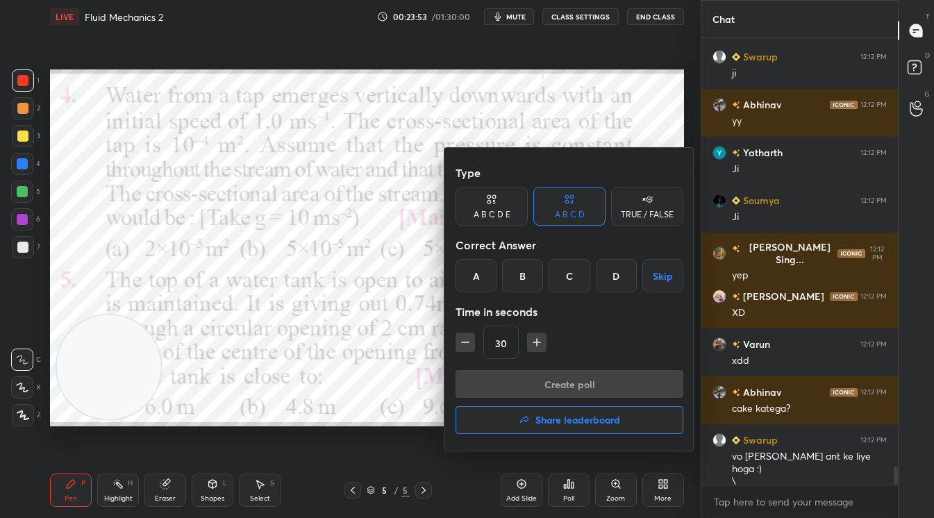
click at [527, 280] on div "B" at bounding box center [522, 275] width 41 height 33
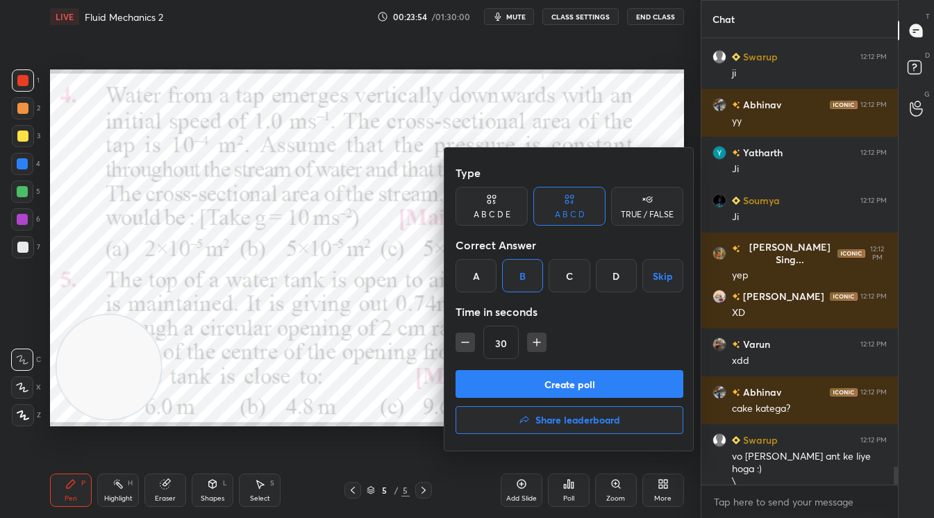
scroll to position [10820, 0]
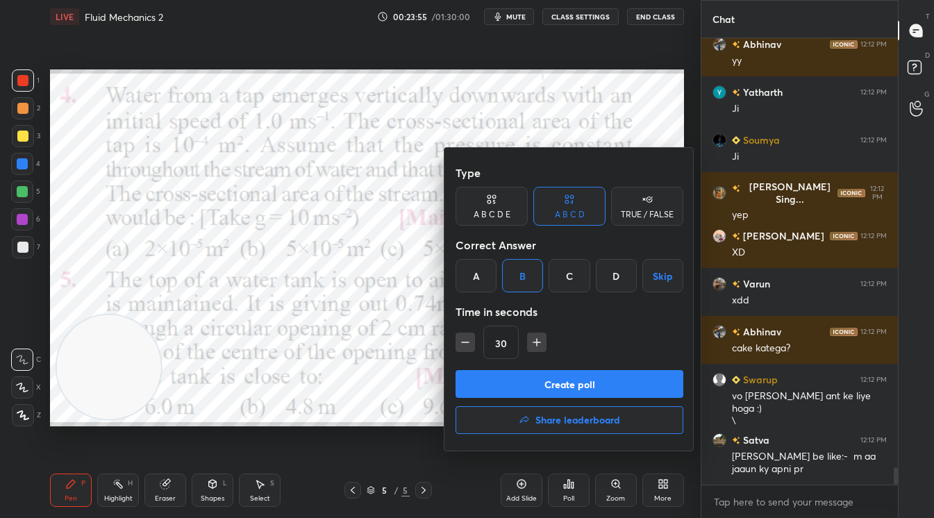
click at [562, 387] on button "Create poll" at bounding box center [570, 384] width 228 height 28
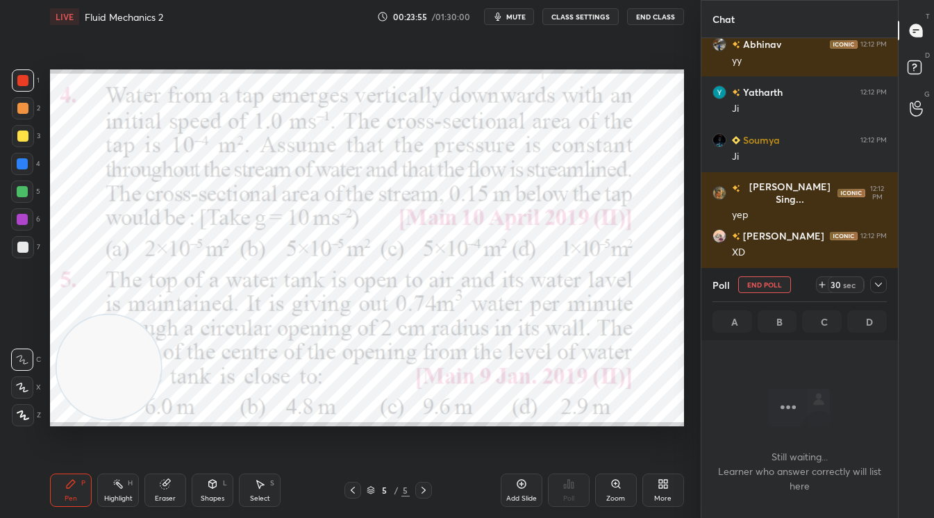
scroll to position [4, 4]
click at [846, 291] on div "30 sec" at bounding box center [846, 284] width 36 height 17
click at [846, 291] on div "29 sec" at bounding box center [846, 284] width 36 height 17
click at [846, 291] on div "44 sec" at bounding box center [846, 284] width 36 height 17
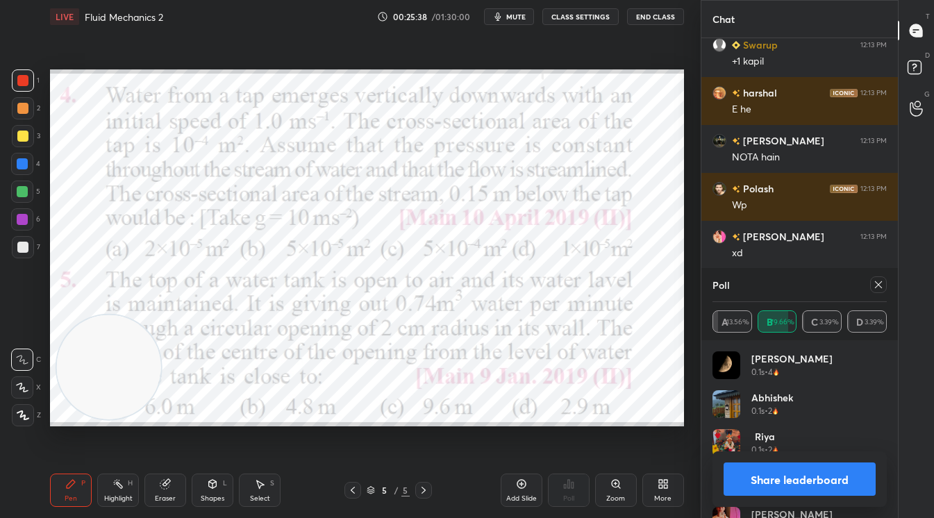
scroll to position [342, 192]
click at [782, 475] on button "Share leaderboard" at bounding box center [800, 478] width 152 height 33
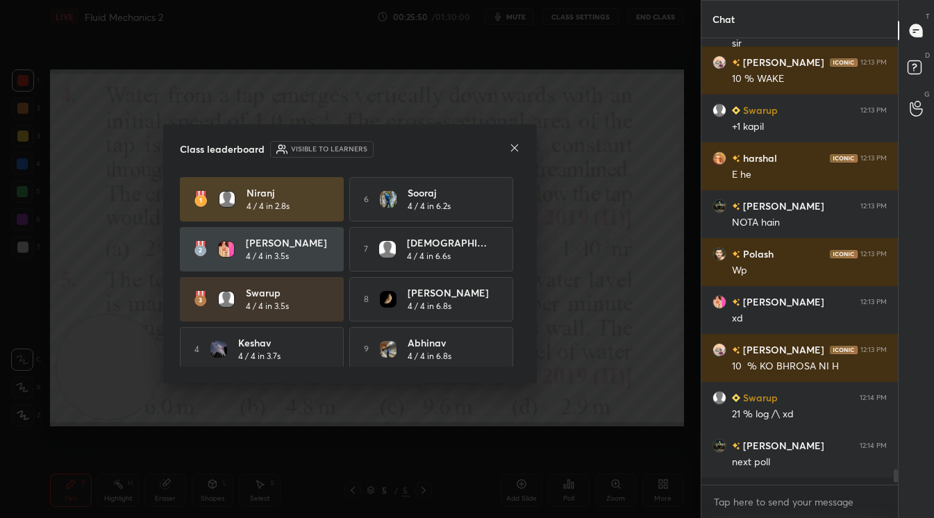
scroll to position [11963, 0]
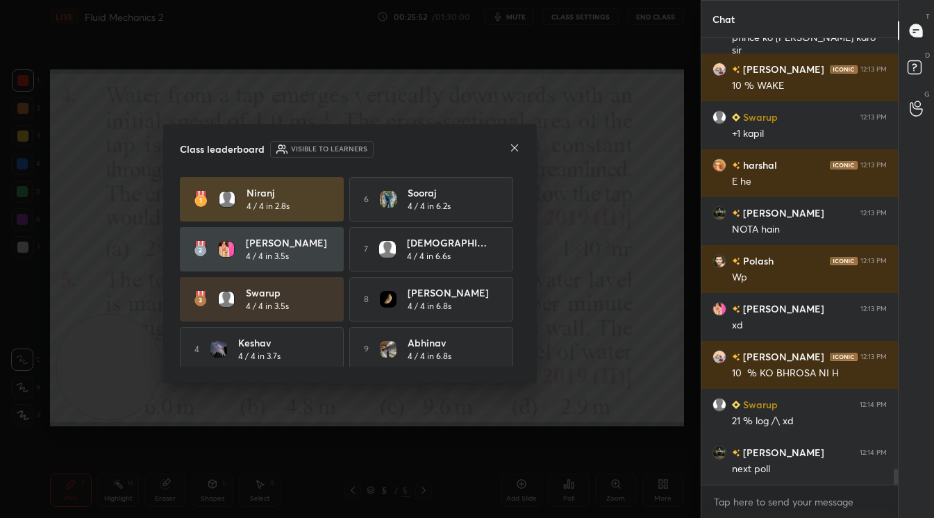
click at [513, 147] on icon at bounding box center [514, 147] width 11 height 11
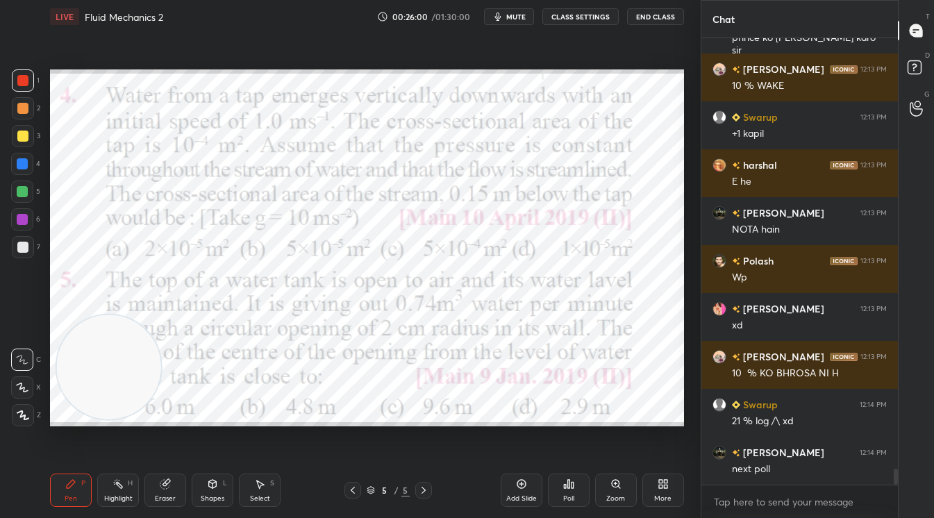
click at [577, 489] on div "Poll" at bounding box center [569, 490] width 42 height 33
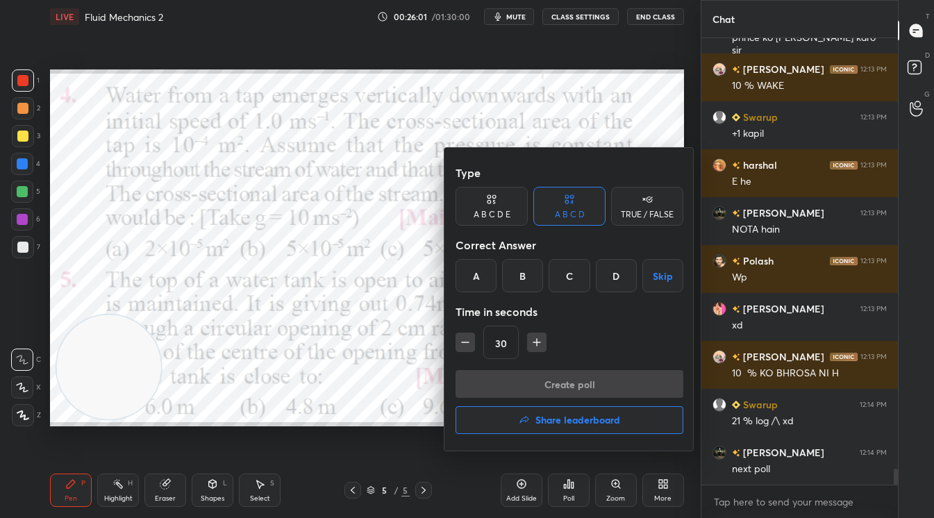
click at [523, 274] on div "B" at bounding box center [522, 275] width 41 height 33
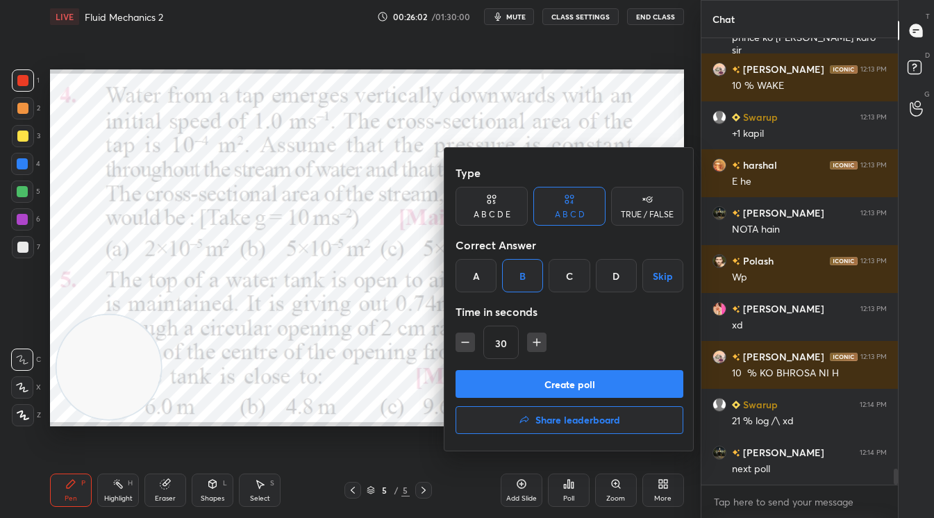
click at [574, 387] on button "Create poll" at bounding box center [570, 384] width 228 height 28
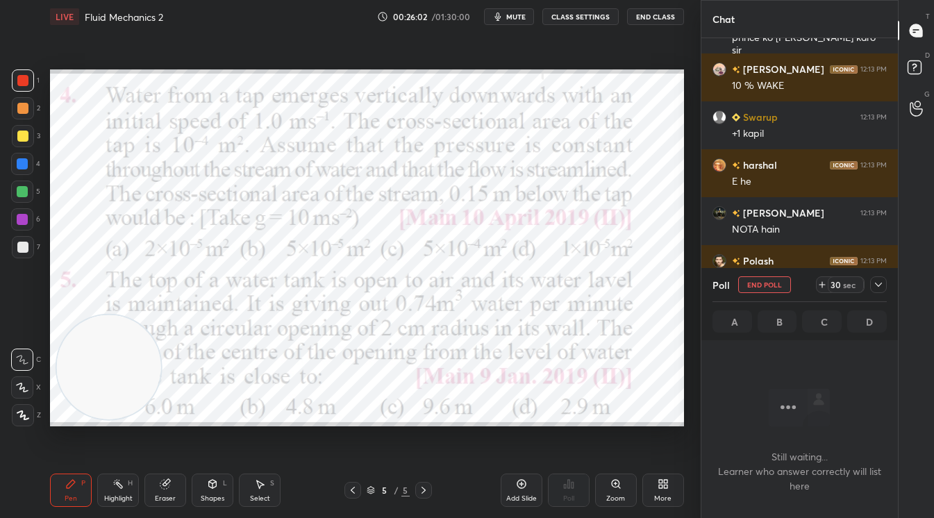
scroll to position [5, 4]
click at [855, 284] on div "sec" at bounding box center [849, 284] width 17 height 11
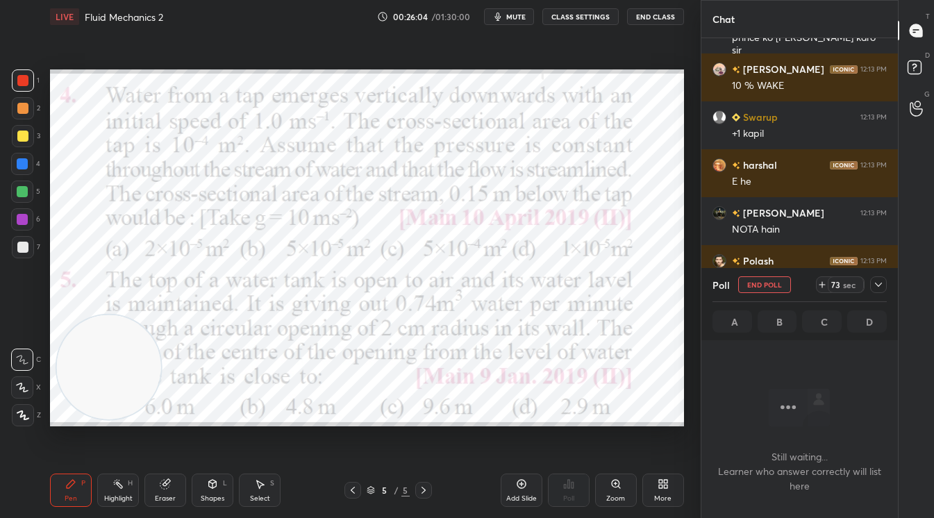
click at [855, 284] on div "sec" at bounding box center [849, 284] width 17 height 11
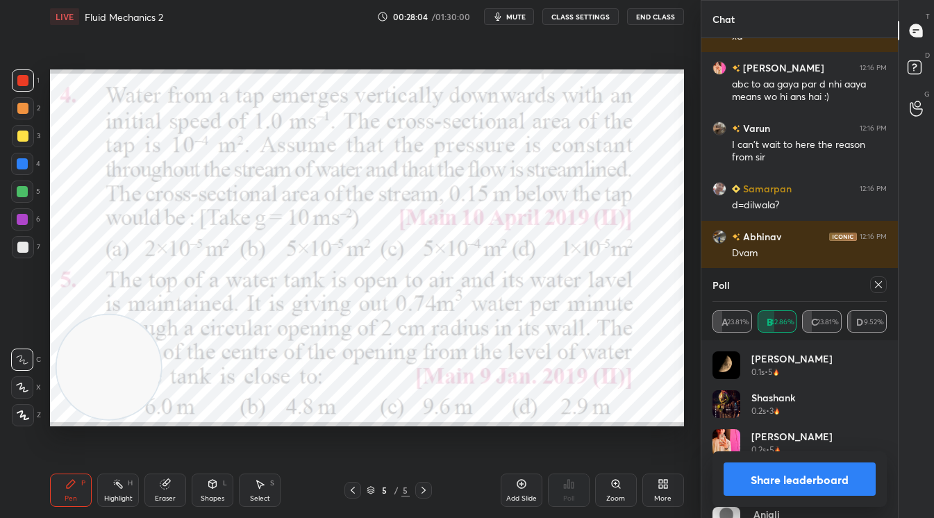
scroll to position [13779, 0]
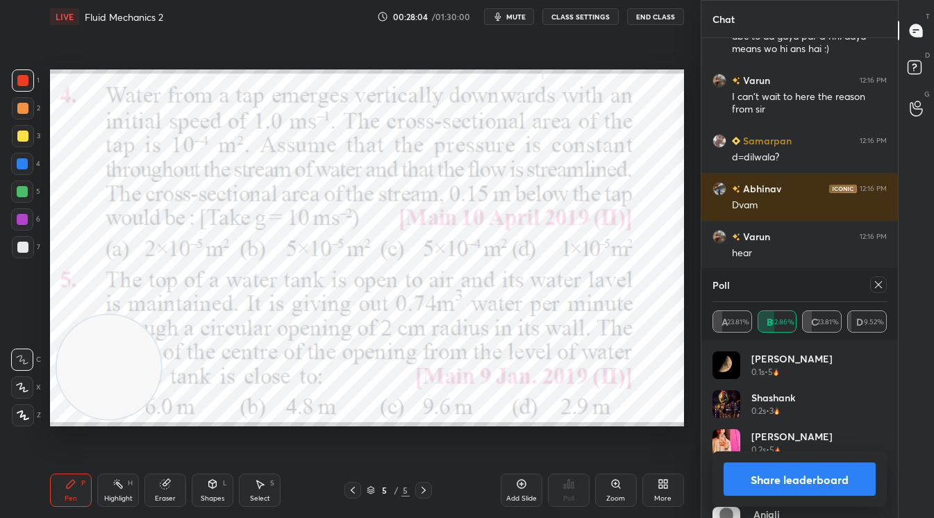
click at [787, 469] on button "Share leaderboard" at bounding box center [800, 478] width 152 height 33
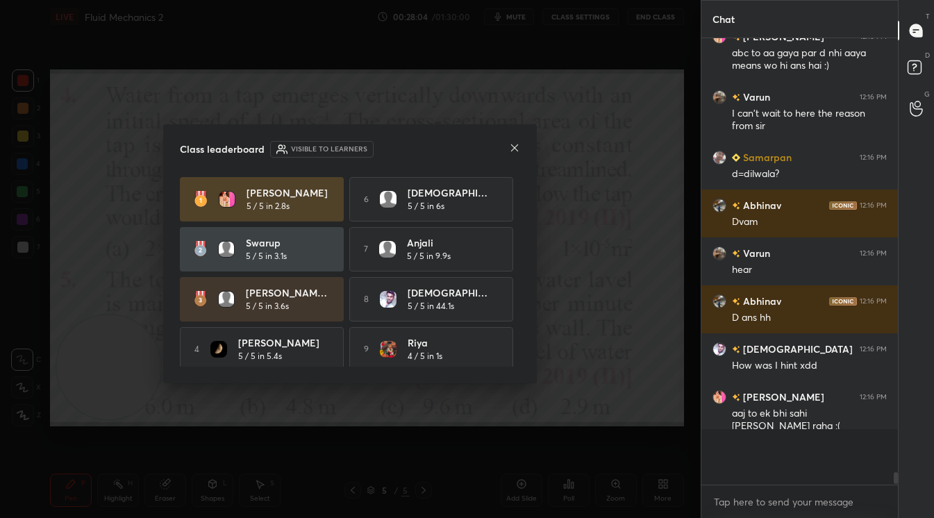
scroll to position [13711, 0]
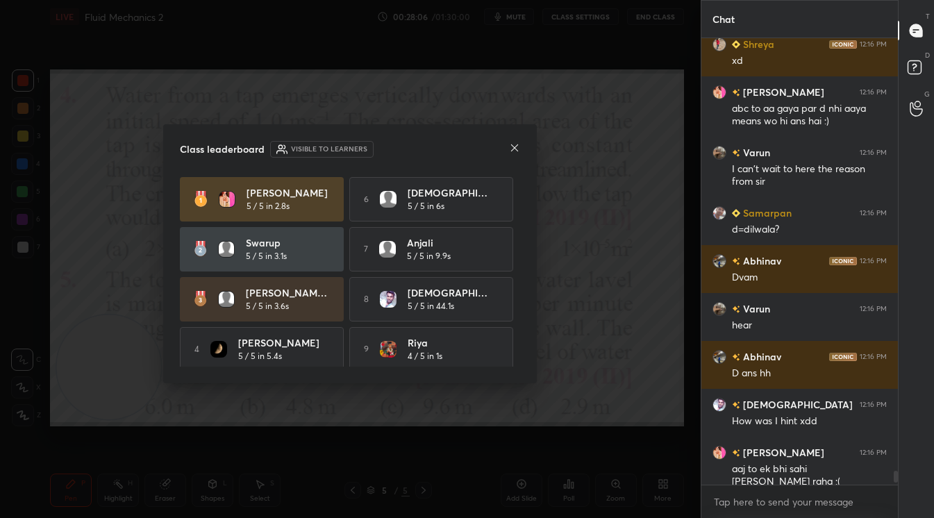
click at [515, 147] on icon at bounding box center [514, 147] width 11 height 11
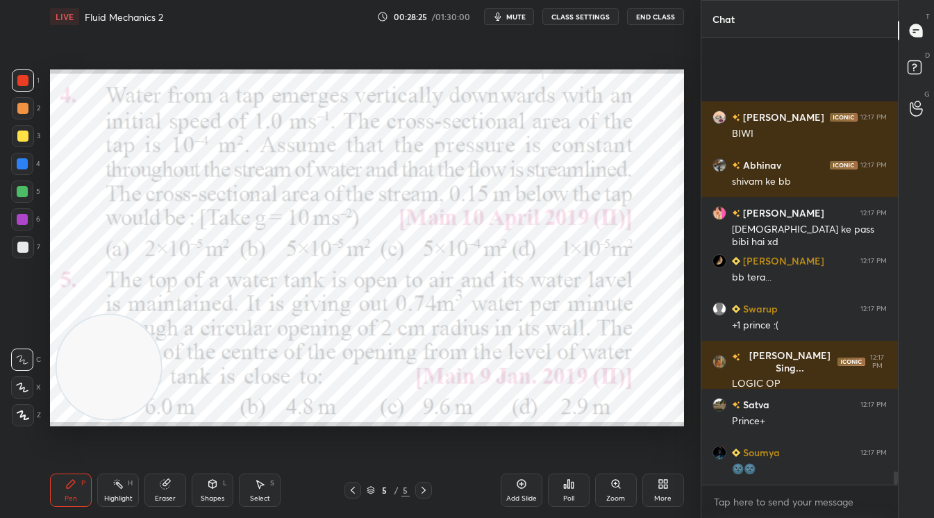
scroll to position [14426, 0]
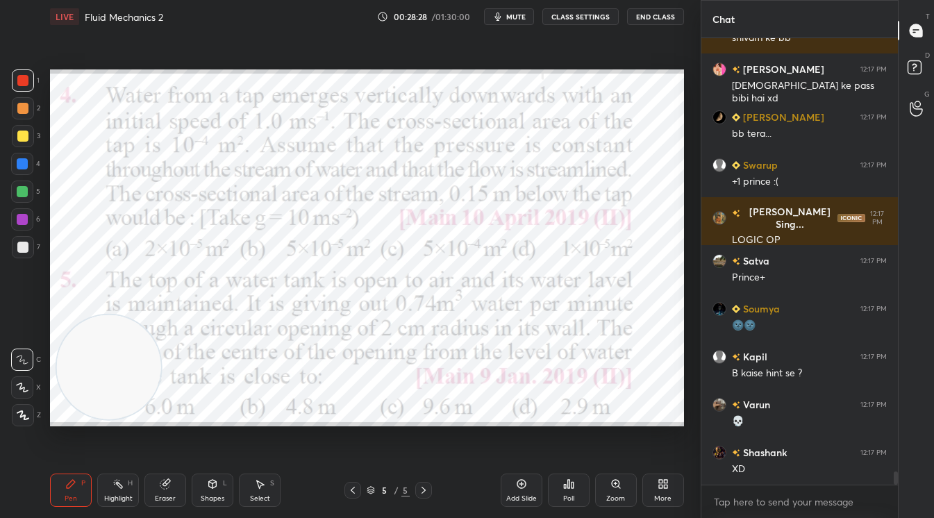
click at [22, 86] on div at bounding box center [23, 80] width 22 height 22
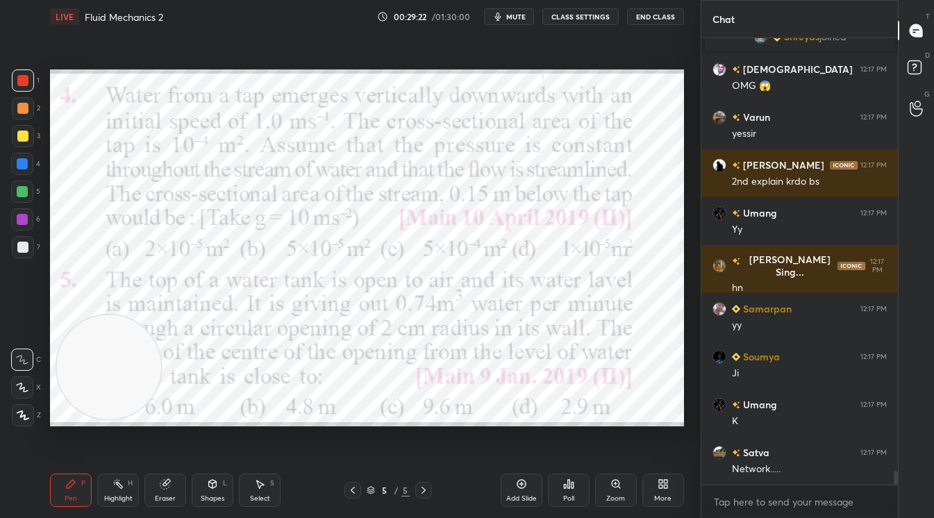
scroll to position [13640, 0]
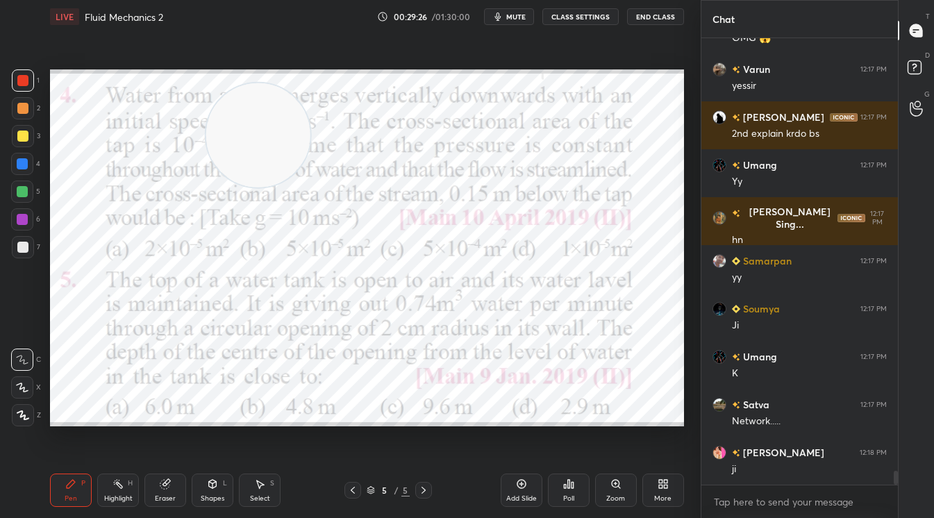
drag, startPoint x: 128, startPoint y: 333, endPoint x: 226, endPoint y: 178, distance: 183.6
click at [269, 122] on video at bounding box center [258, 135] width 104 height 104
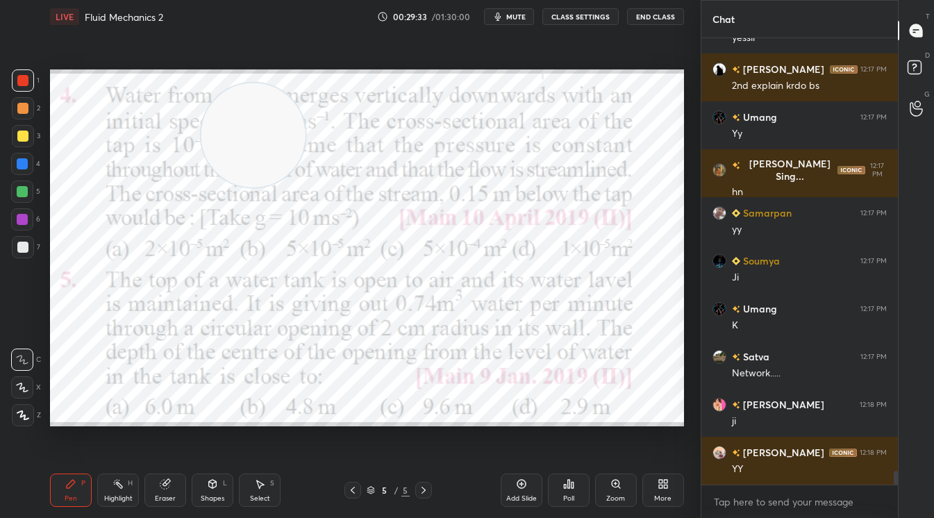
click at [520, 495] on div "Add Slide" at bounding box center [521, 498] width 31 height 7
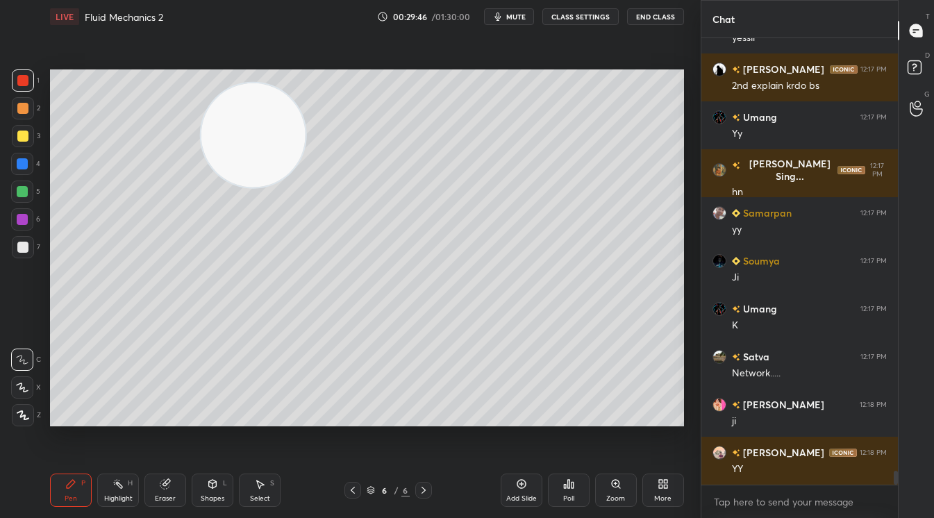
drag, startPoint x: 351, startPoint y: 492, endPoint x: 369, endPoint y: 490, distance: 18.3
click at [353, 492] on icon at bounding box center [352, 490] width 11 height 11
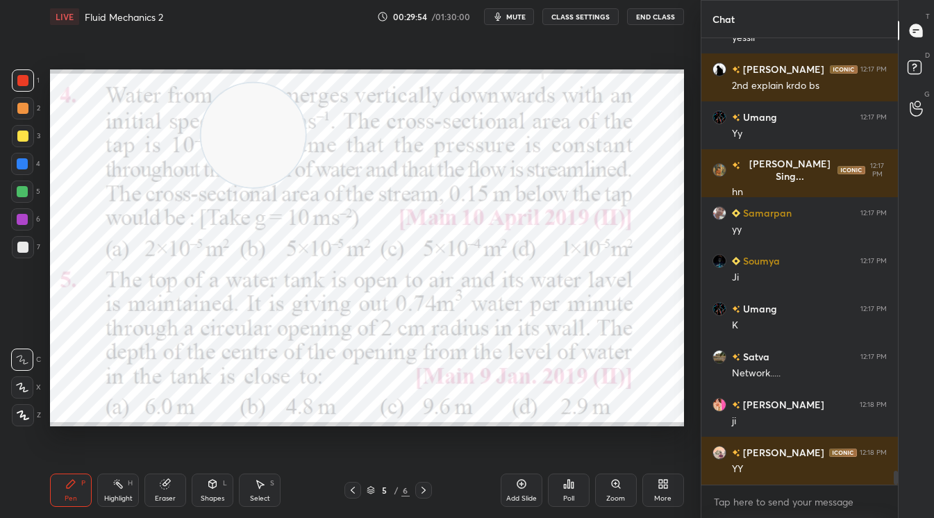
click at [425, 487] on icon at bounding box center [423, 490] width 11 height 11
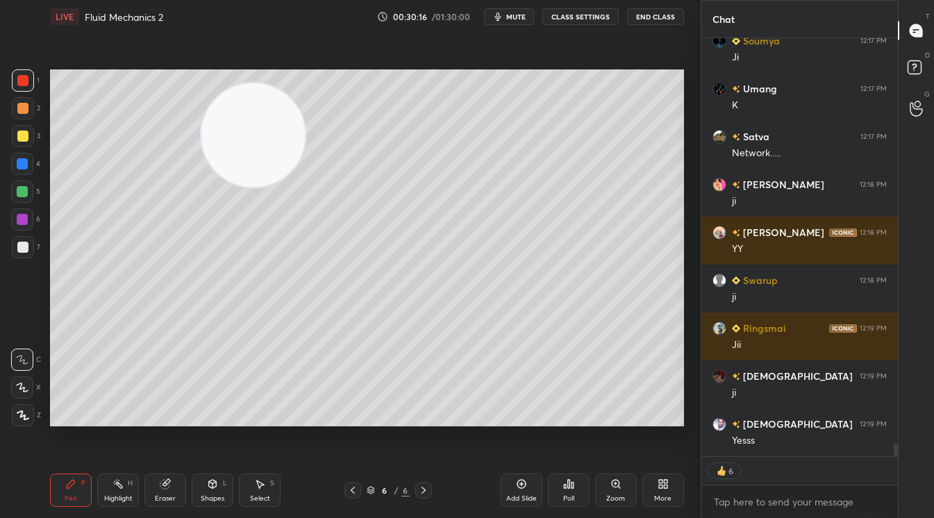
scroll to position [13956, 0]
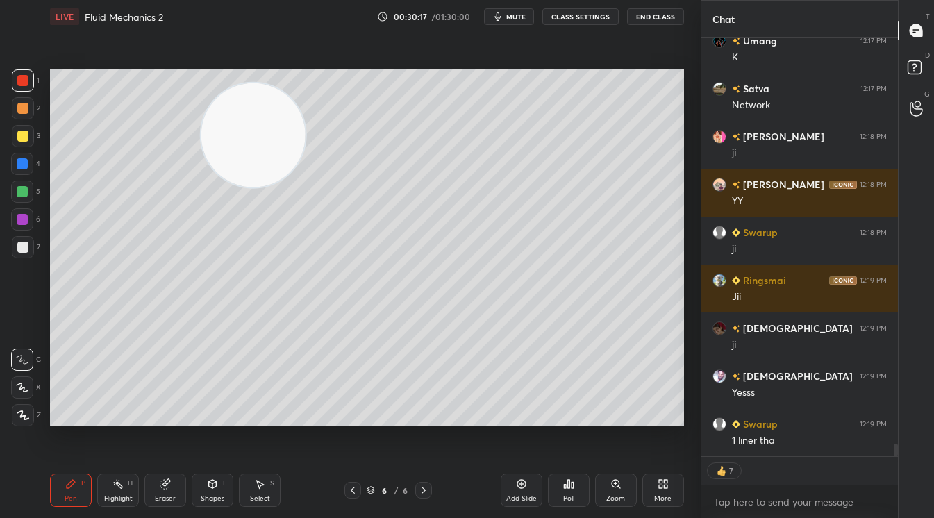
click at [520, 15] on span "mute" at bounding box center [515, 17] width 19 height 10
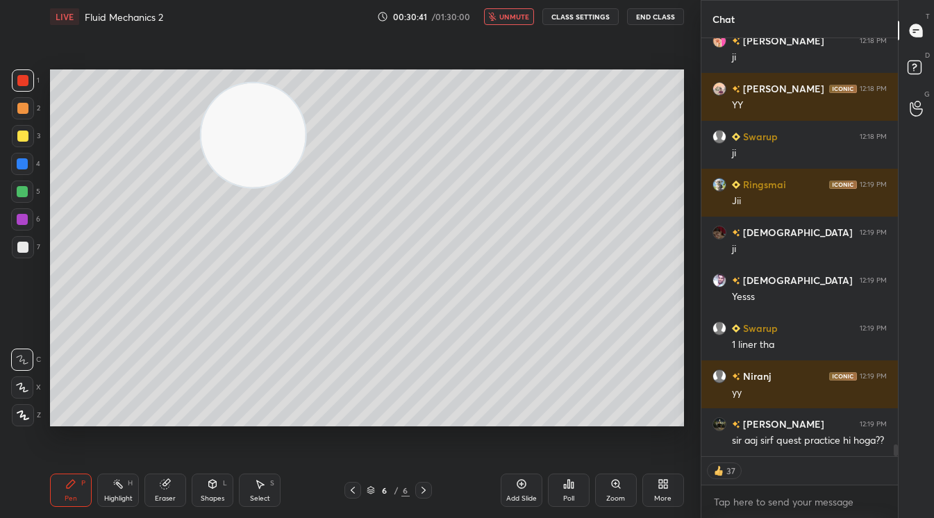
scroll to position [14100, 0]
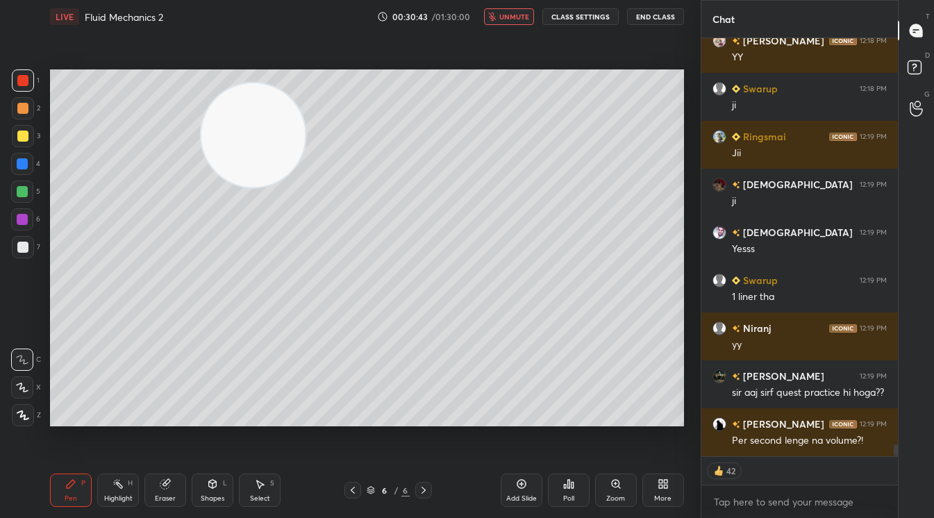
type textarea "x"
click at [576, 21] on button "CLASS SETTINGS" at bounding box center [580, 16] width 76 height 17
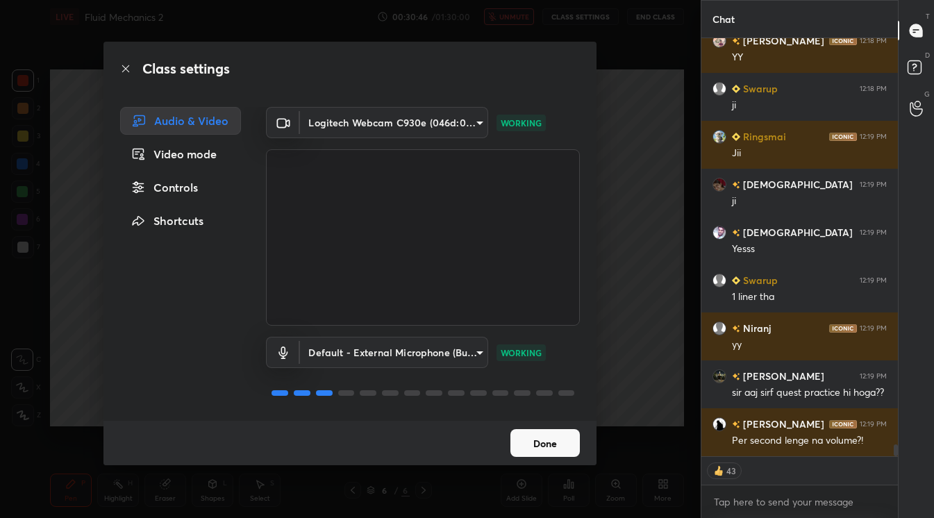
click at [465, 124] on body "1 2 3 4 5 6 7 C X Z C X Z E E Erase all H H LIVE Fluid Mechanics 2 00:30:46 / 0…" at bounding box center [467, 259] width 934 height 518
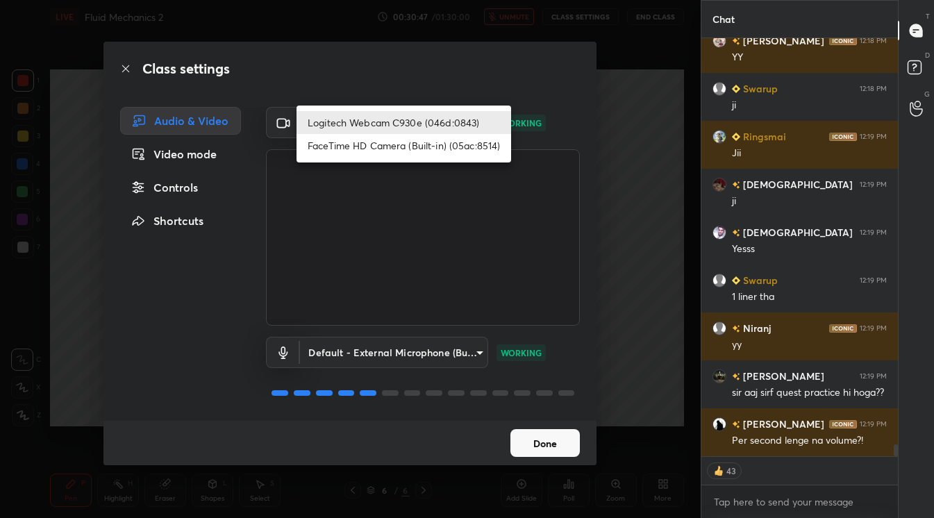
click at [427, 146] on li "FaceTime HD Camera (Built-in) (05ac:8514)" at bounding box center [403, 145] width 215 height 23
type input "3e7a8b25dc1cb578bbd34c4acb7cee093621a31ef9af465e98490417cb283407"
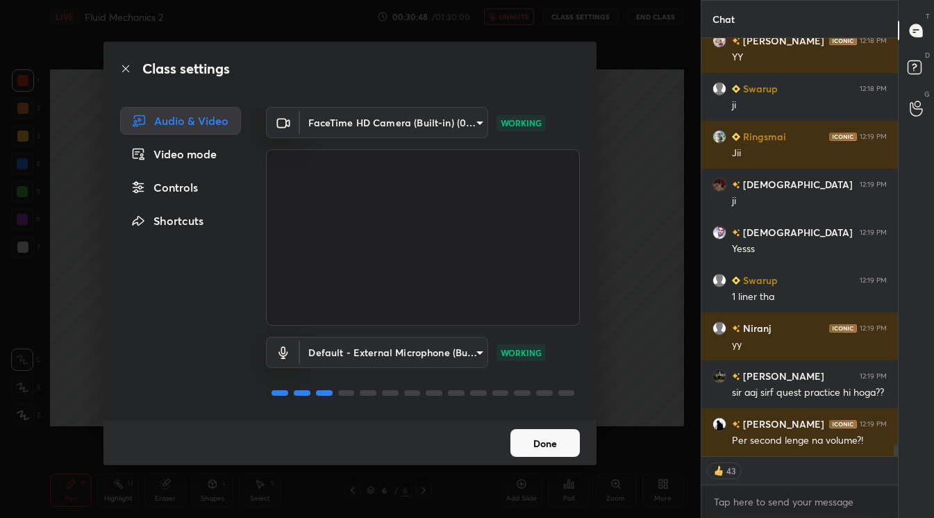
click at [625, 158] on div "Class settings Audio & Video Video mode Controls Shortcuts FaceTime HD Camera (…" at bounding box center [350, 259] width 701 height 518
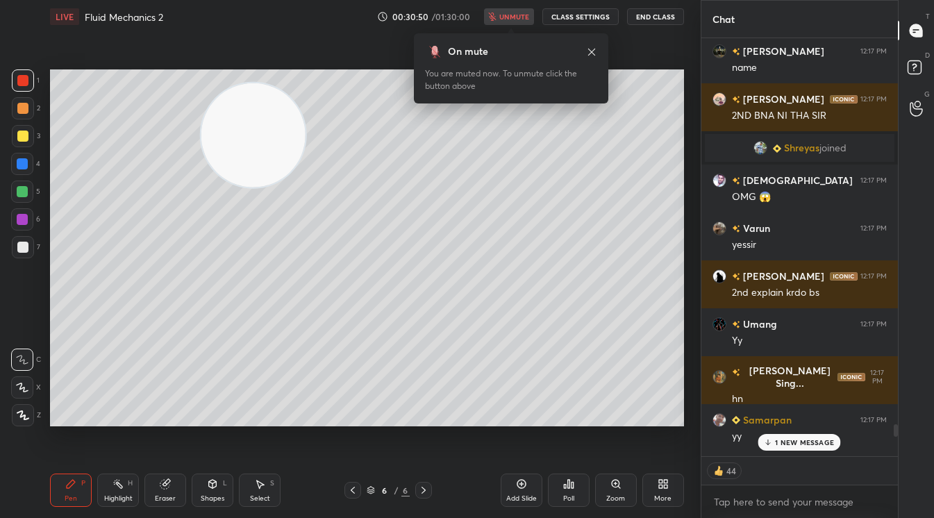
scroll to position [13647, 0]
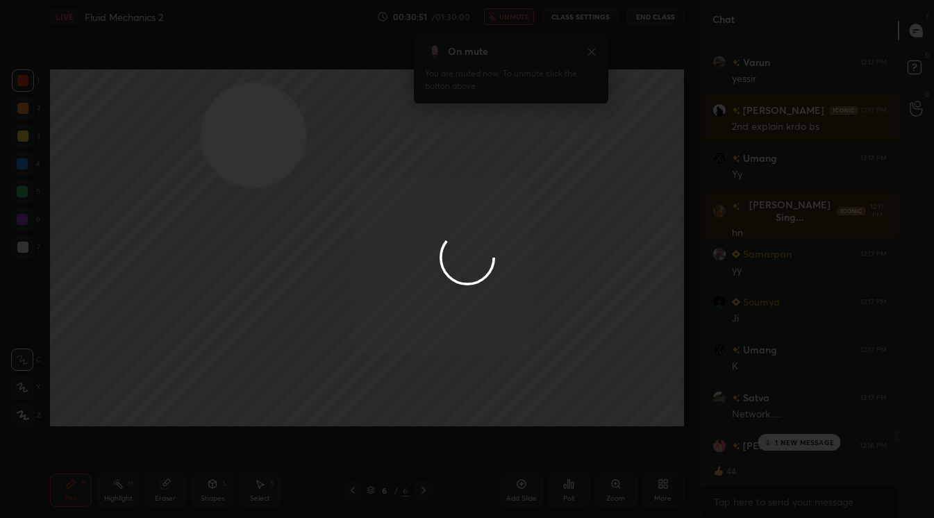
click at [353, 490] on div at bounding box center [467, 259] width 934 height 518
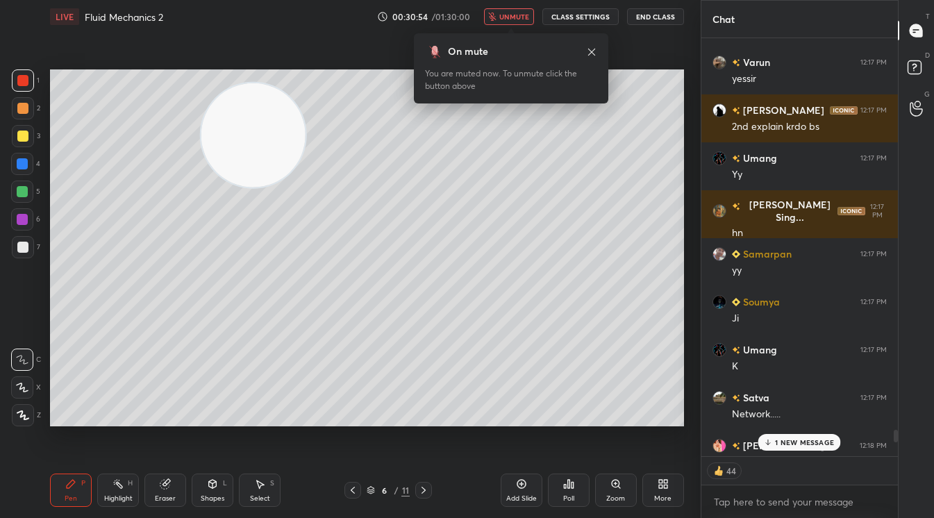
click at [353, 490] on icon at bounding box center [352, 490] width 11 height 11
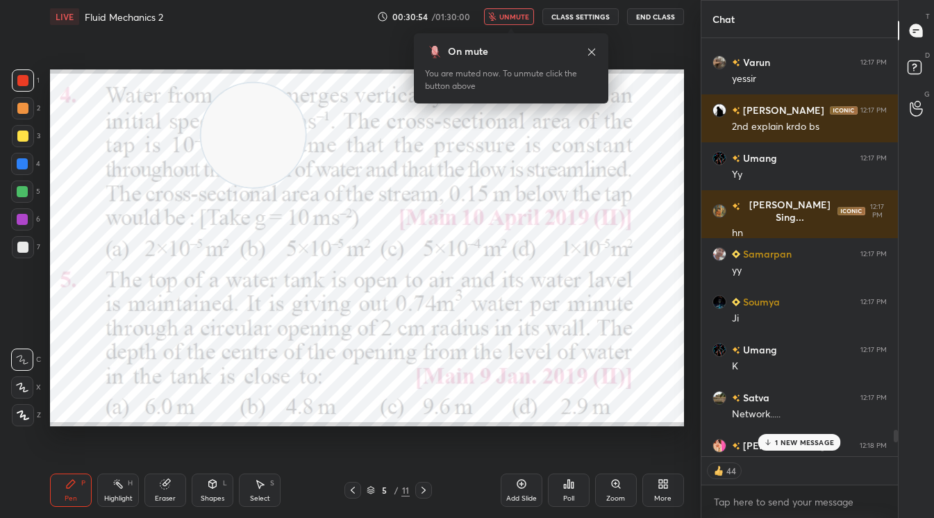
click at [353, 490] on icon at bounding box center [352, 490] width 11 height 11
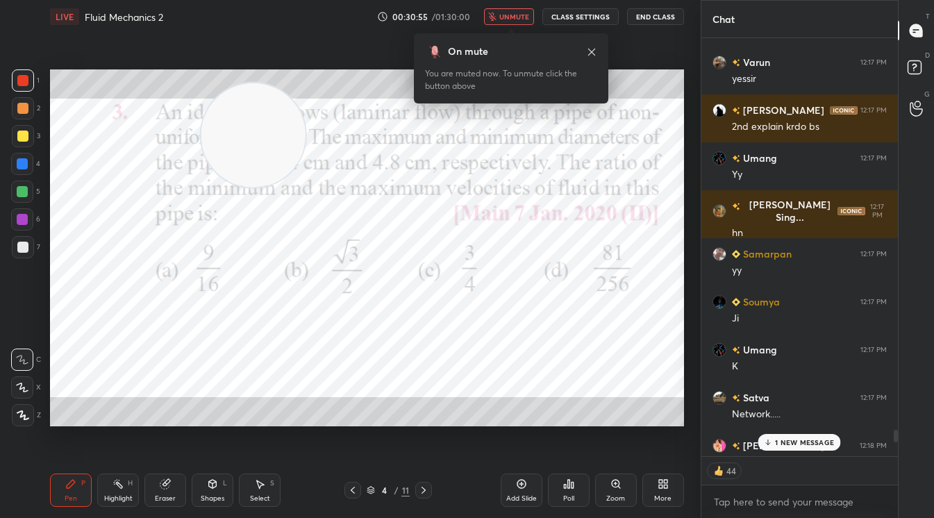
click at [353, 490] on icon at bounding box center [352, 490] width 11 height 11
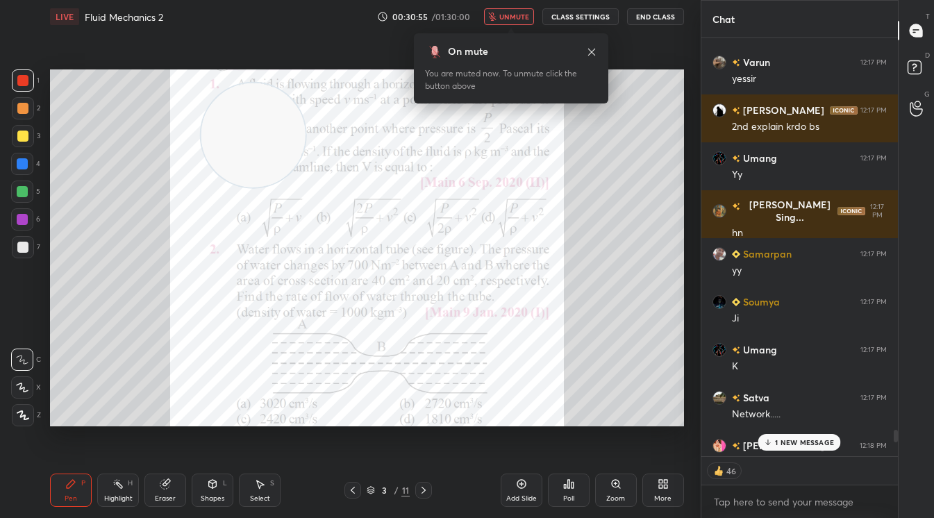
click at [353, 490] on icon at bounding box center [352, 490] width 11 height 11
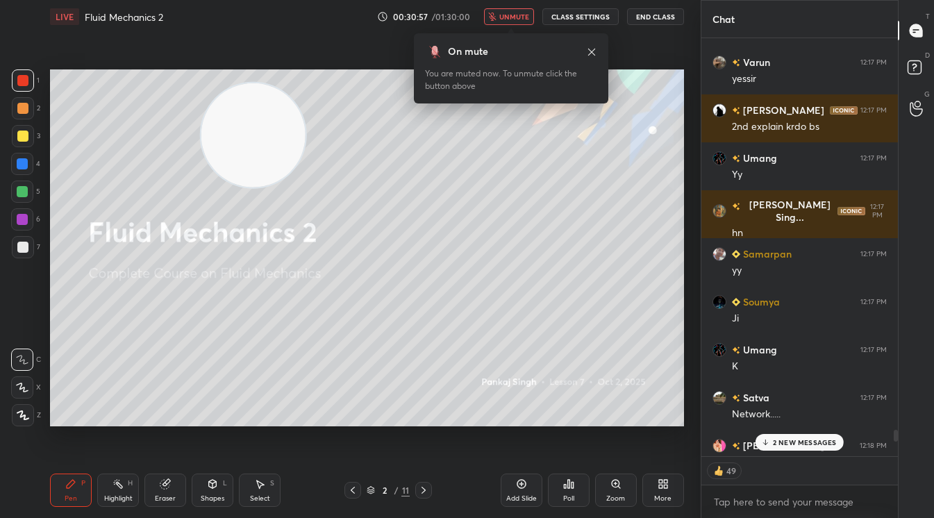
click at [423, 490] on icon at bounding box center [423, 490] width 11 height 11
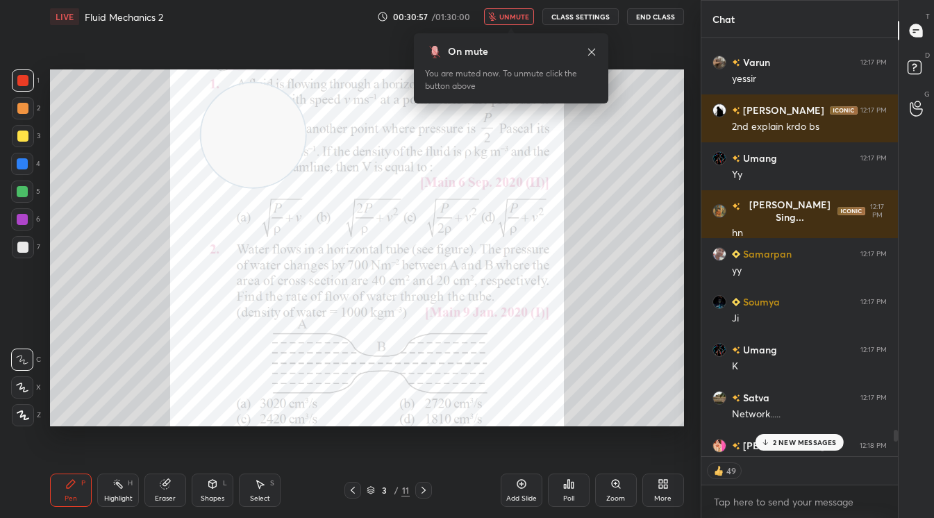
click at [423, 490] on icon at bounding box center [423, 490] width 11 height 11
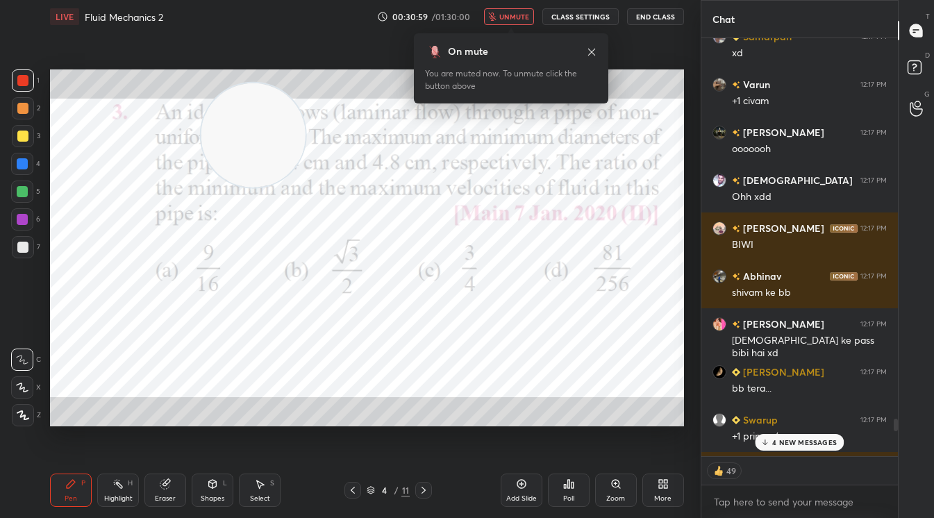
scroll to position [12683, 0]
type textarea "x"
click at [519, 17] on span "unmute" at bounding box center [514, 17] width 30 height 10
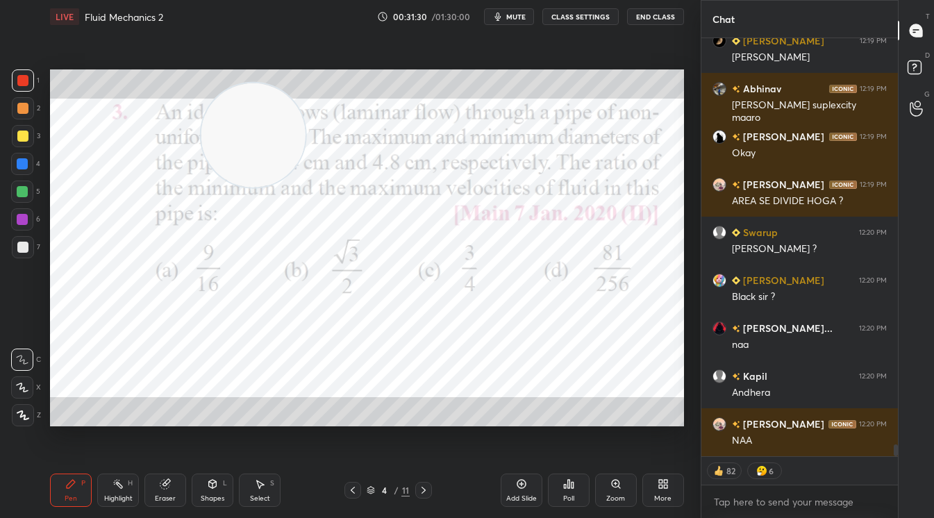
scroll to position [14775, 0]
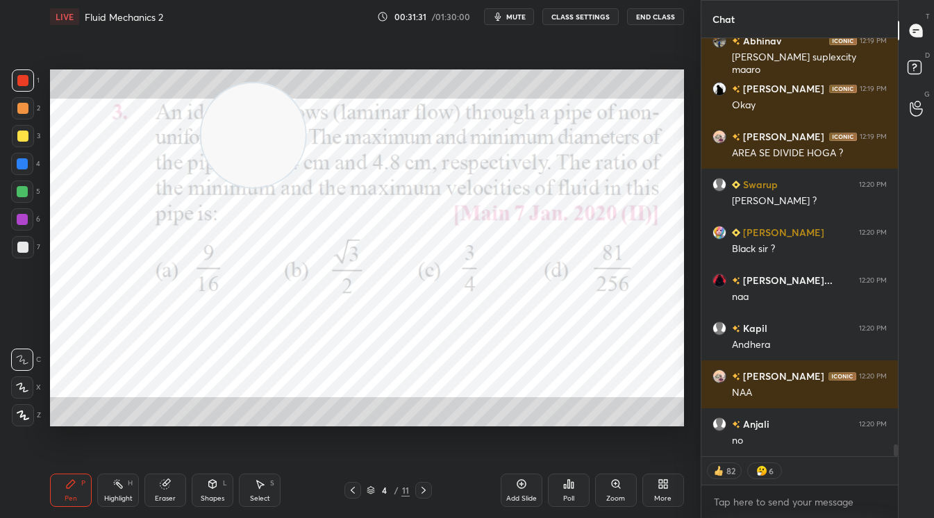
click at [583, 15] on button "CLASS SETTINGS" at bounding box center [580, 16] width 76 height 17
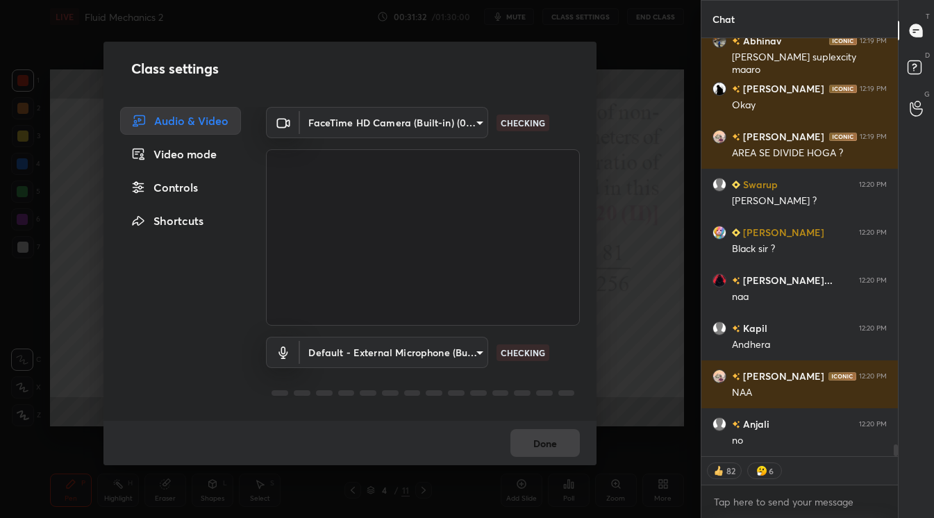
scroll to position [14823, 0]
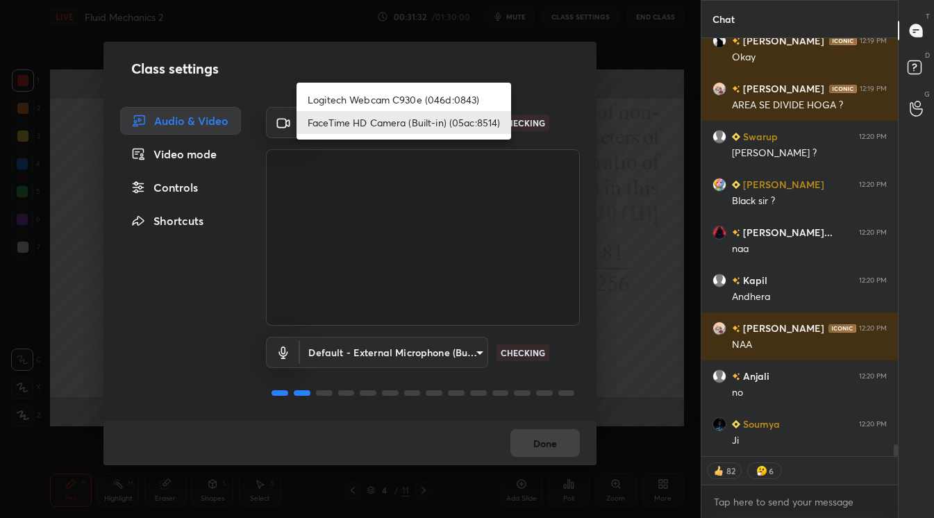
click at [468, 123] on body "1 2 3 4 5 6 7 C X Z C X Z E E Erase all H H LIVE Fluid Mechanics 2 00:31:32 / 0…" at bounding box center [467, 259] width 934 height 518
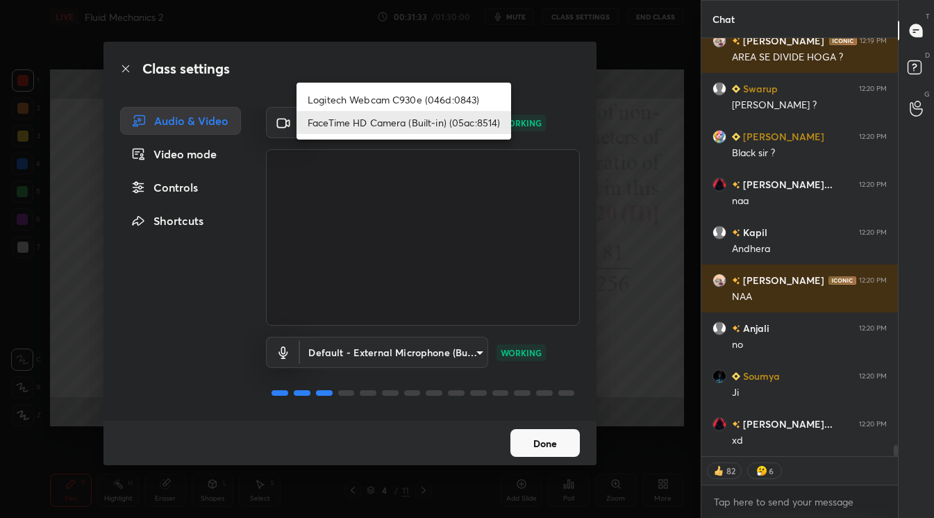
click at [395, 100] on li "Logitech Webcam C930e (046d:0843)" at bounding box center [403, 99] width 215 height 23
type input "4a2ea8262c1c270b9a7f5138167c0605b332a34aa0cc63de8a0de498ebda5316"
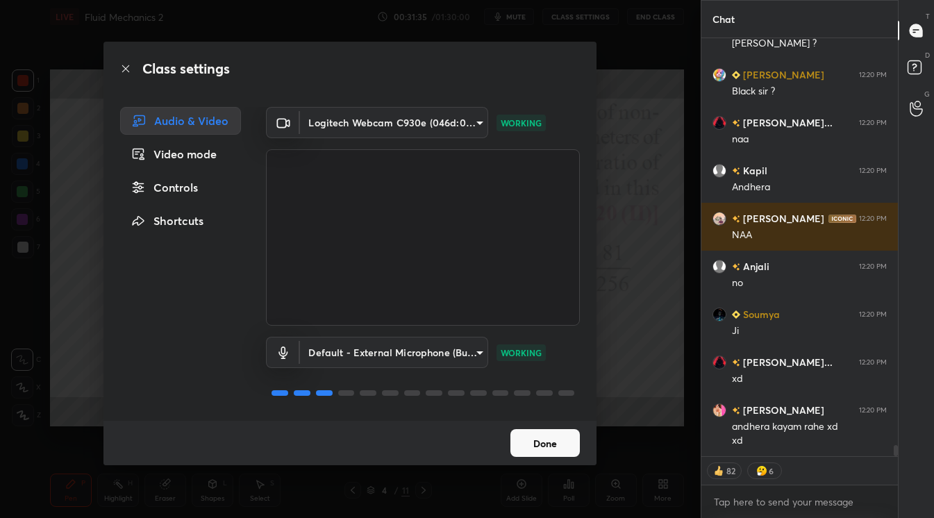
click at [649, 452] on div "Class settings Audio & Video Video mode Controls Shortcuts Logitech Webcam C930…" at bounding box center [350, 259] width 701 height 518
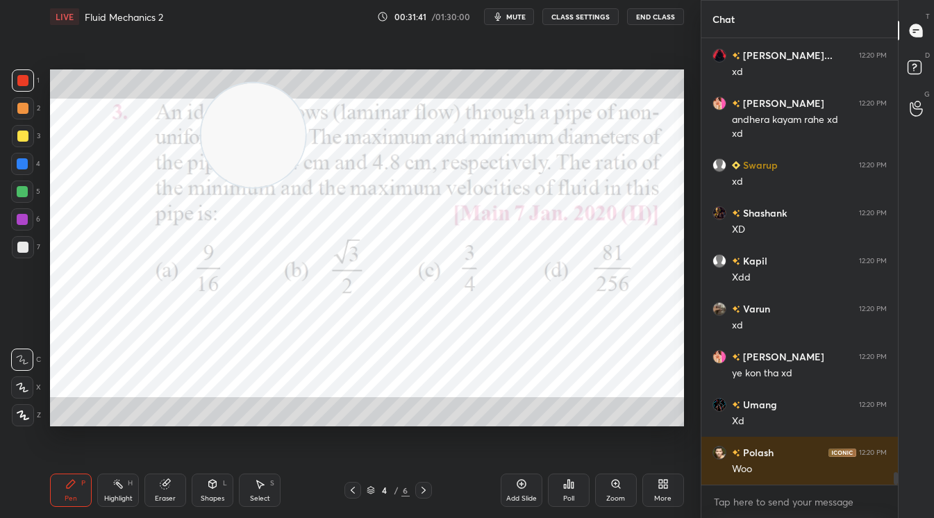
scroll to position [15287, 0]
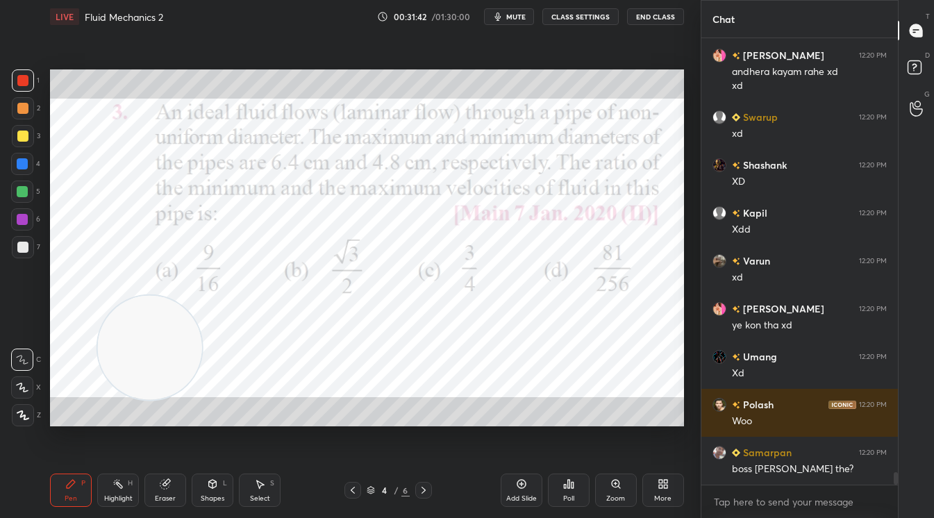
drag, startPoint x: 253, startPoint y: 148, endPoint x: 149, endPoint y: 360, distance: 236.3
click at [149, 360] on video at bounding box center [150, 348] width 104 height 104
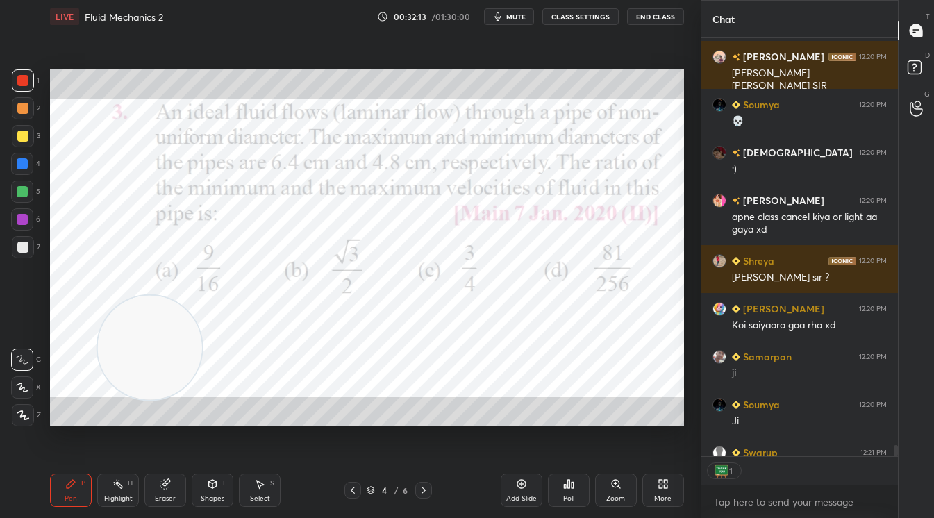
scroll to position [5, 4]
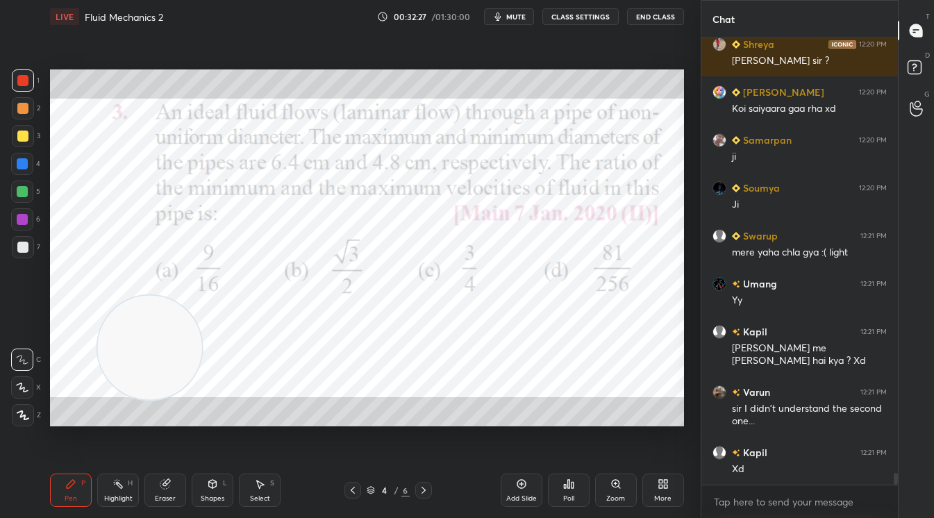
click at [353, 494] on icon at bounding box center [352, 490] width 11 height 11
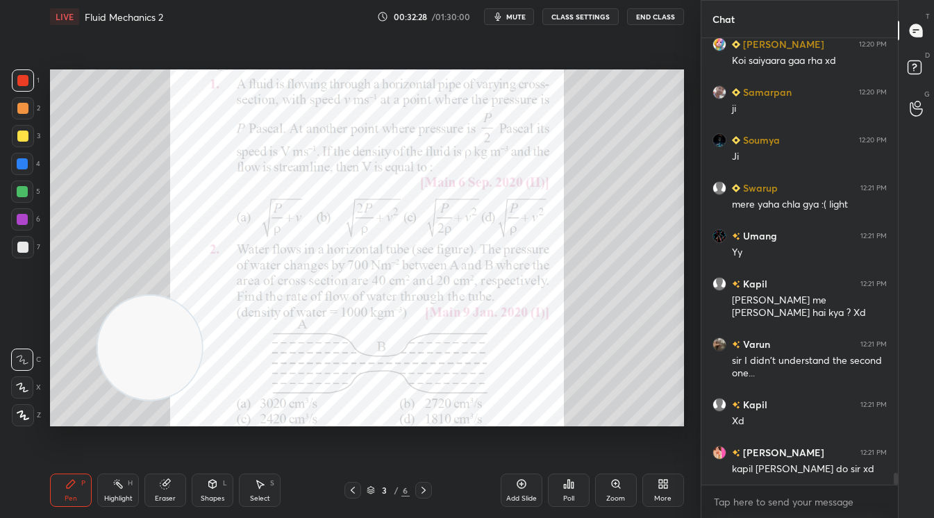
click at [426, 489] on icon at bounding box center [423, 490] width 11 height 11
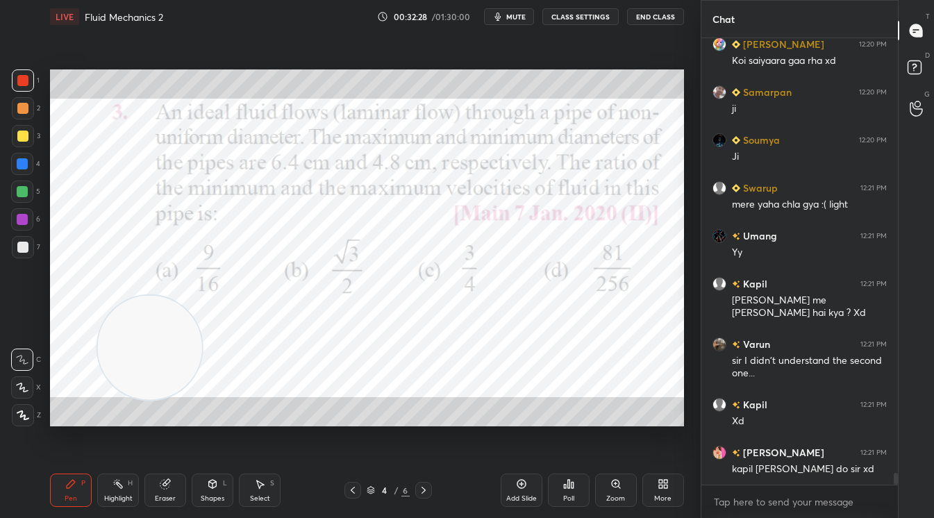
click at [426, 489] on icon at bounding box center [423, 490] width 11 height 11
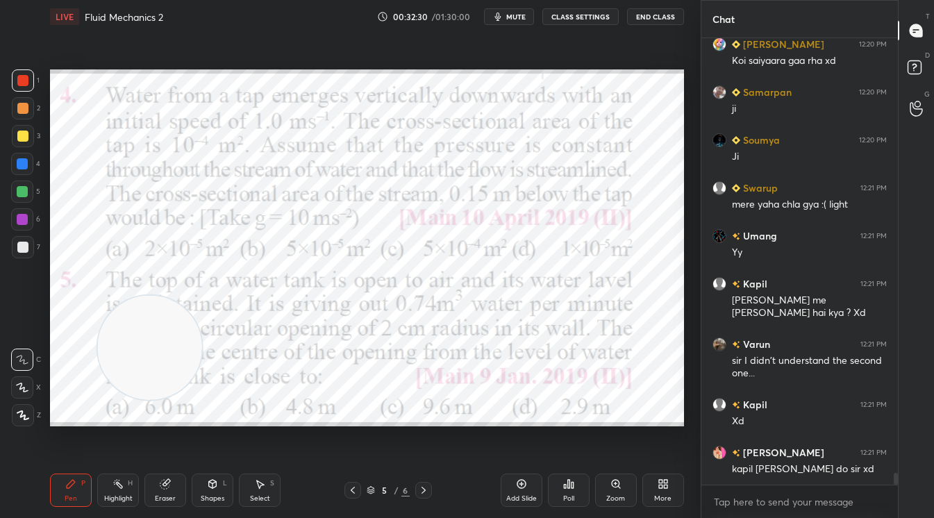
click at [426, 492] on icon at bounding box center [423, 490] width 11 height 11
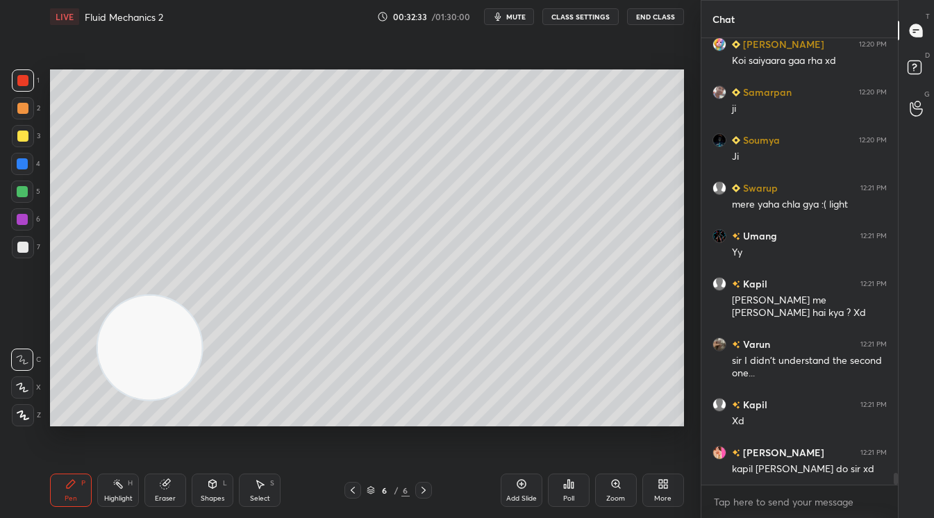
click at [24, 137] on div at bounding box center [22, 136] width 11 height 11
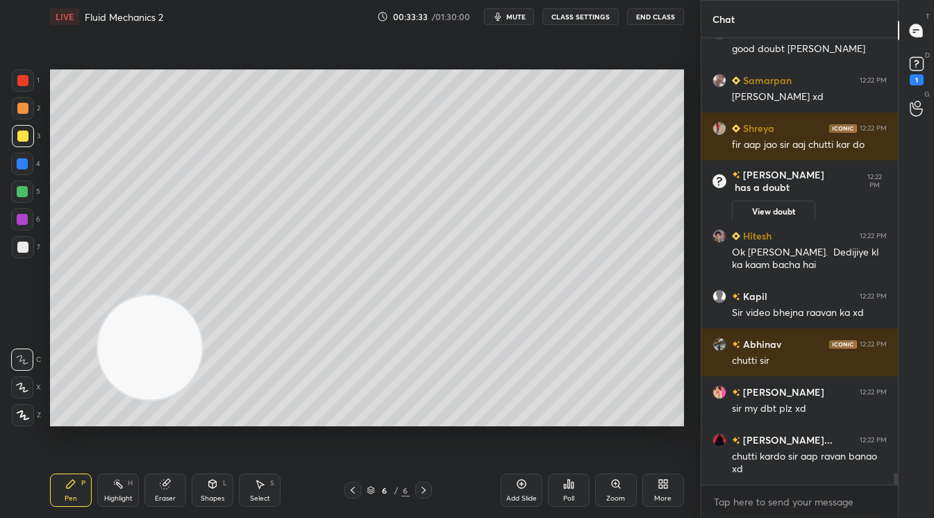
scroll to position [16374, 0]
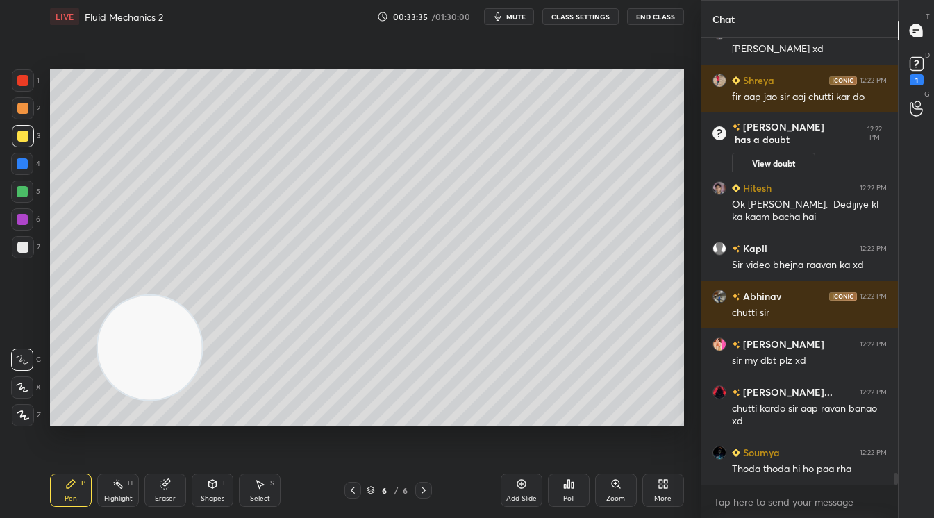
click at [664, 480] on icon at bounding box center [665, 481] width 3 height 3
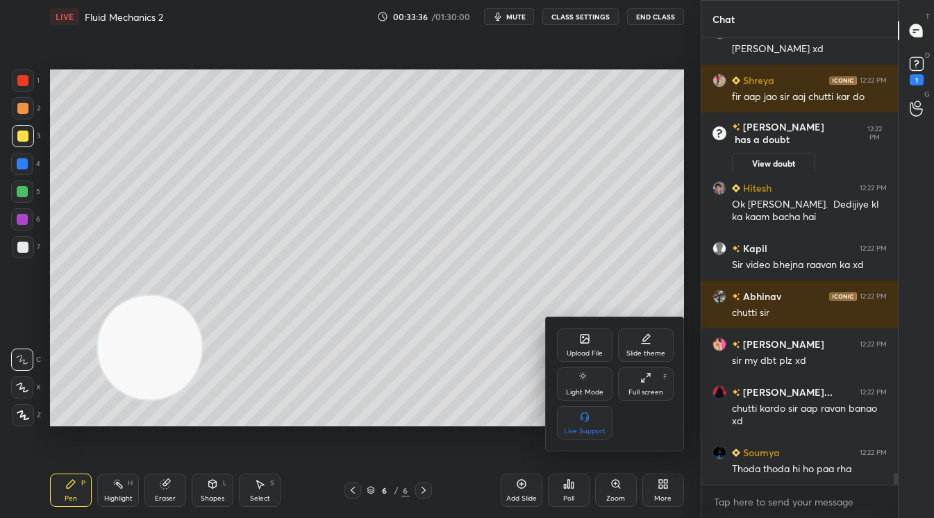
click at [591, 340] on div "Upload File" at bounding box center [585, 344] width 56 height 33
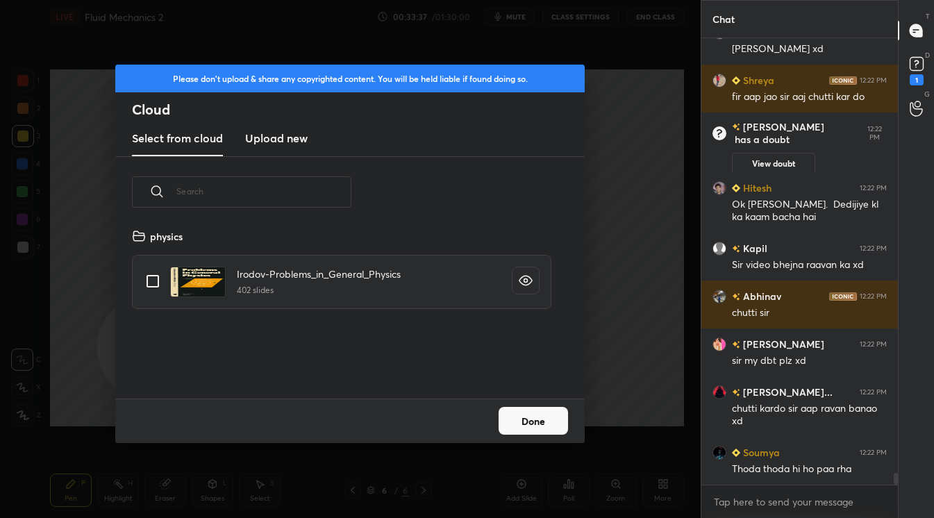
scroll to position [171, 446]
click at [276, 135] on h3 "Upload new" at bounding box center [276, 138] width 62 height 17
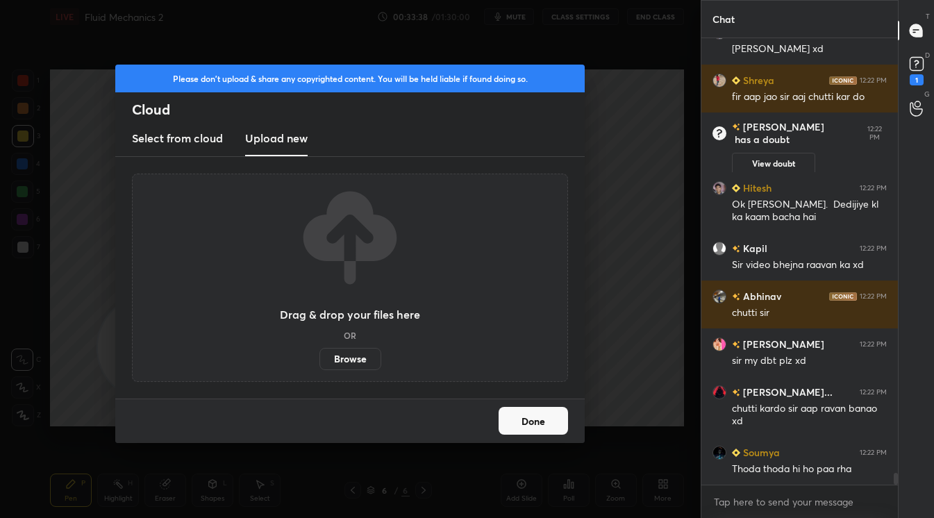
click at [347, 362] on label "Browse" at bounding box center [350, 359] width 62 height 22
click at [319, 362] on input "Browse" at bounding box center [319, 359] width 0 height 22
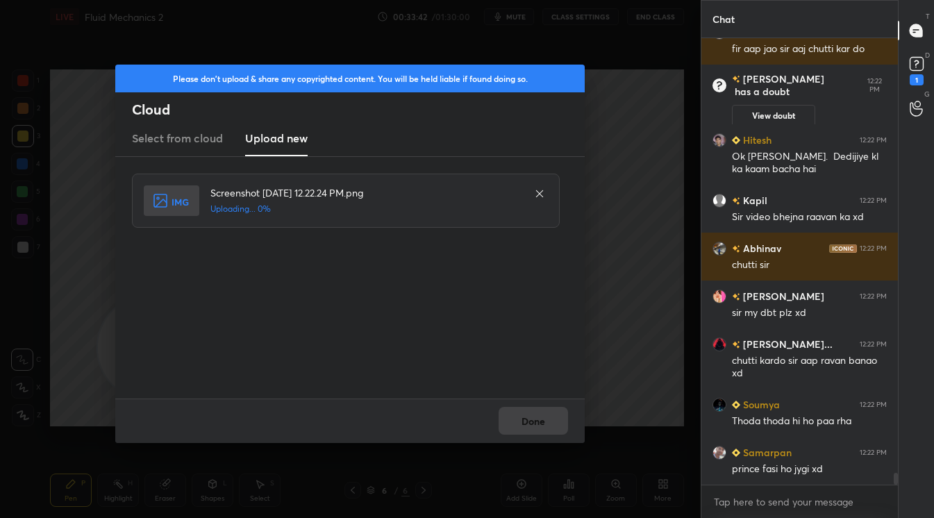
scroll to position [16391, 0]
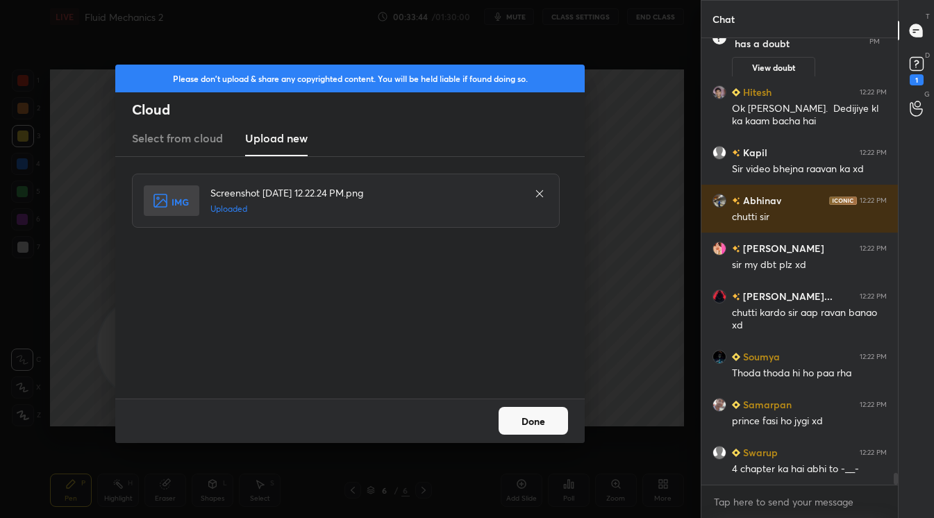
click at [516, 403] on div "Done" at bounding box center [349, 421] width 469 height 44
click at [529, 417] on button "Done" at bounding box center [533, 421] width 69 height 28
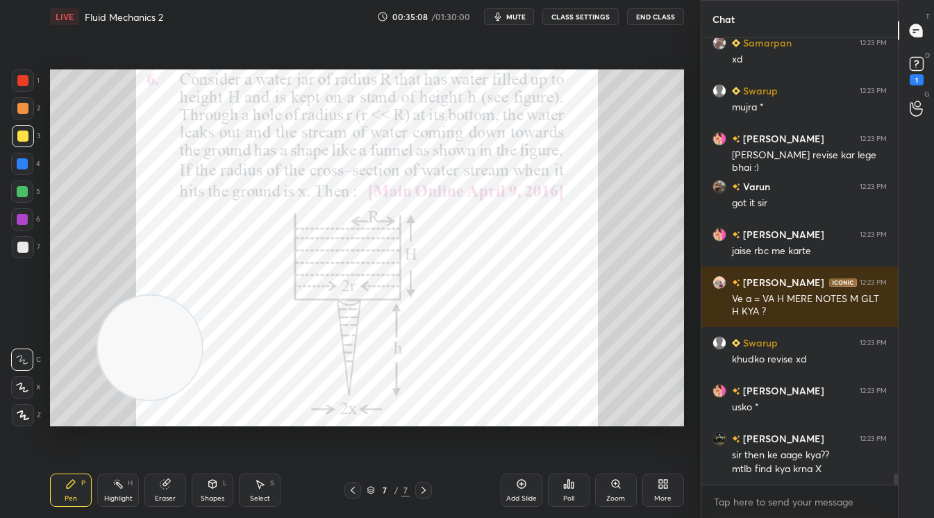
scroll to position [17270, 0]
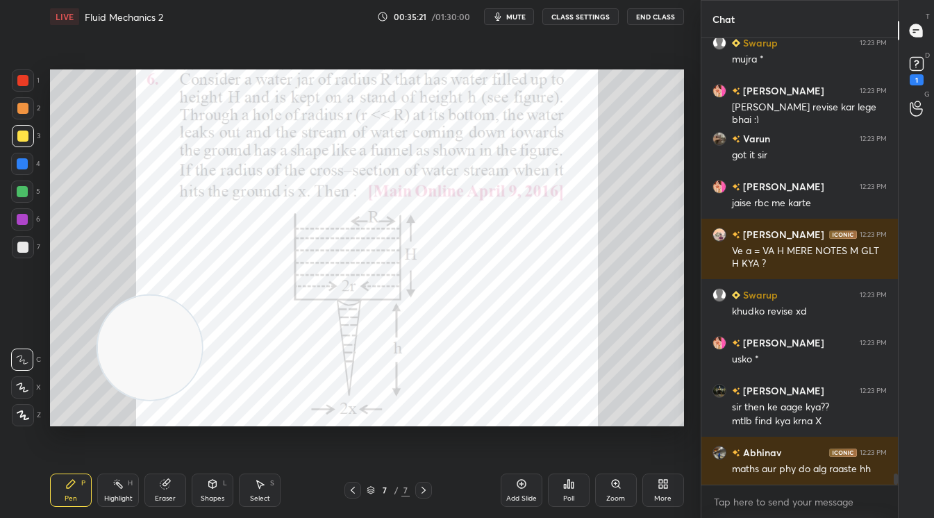
click at [26, 85] on div at bounding box center [22, 80] width 11 height 11
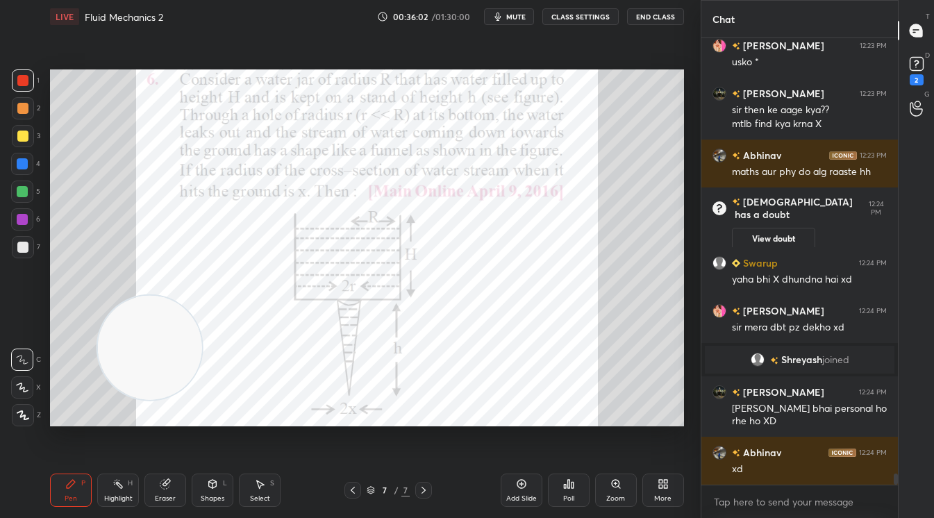
scroll to position [17291, 0]
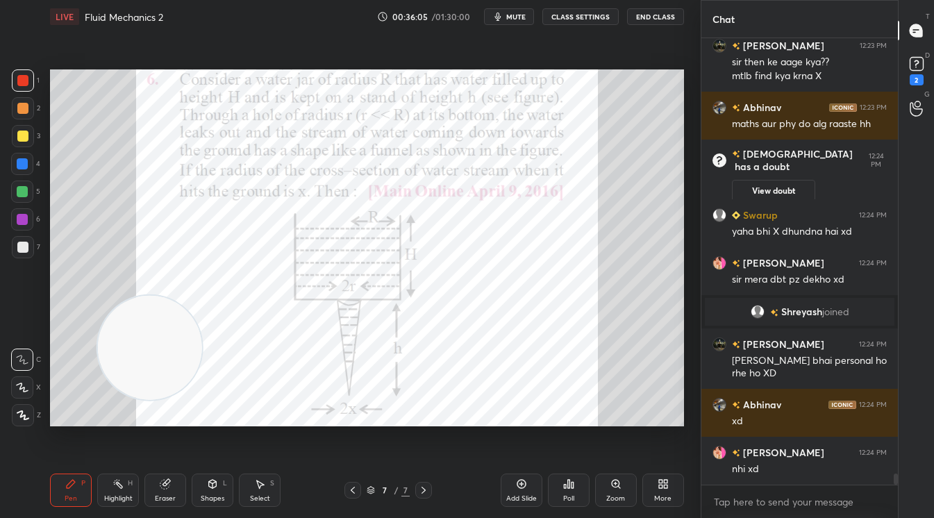
click at [22, 111] on div at bounding box center [22, 108] width 11 height 11
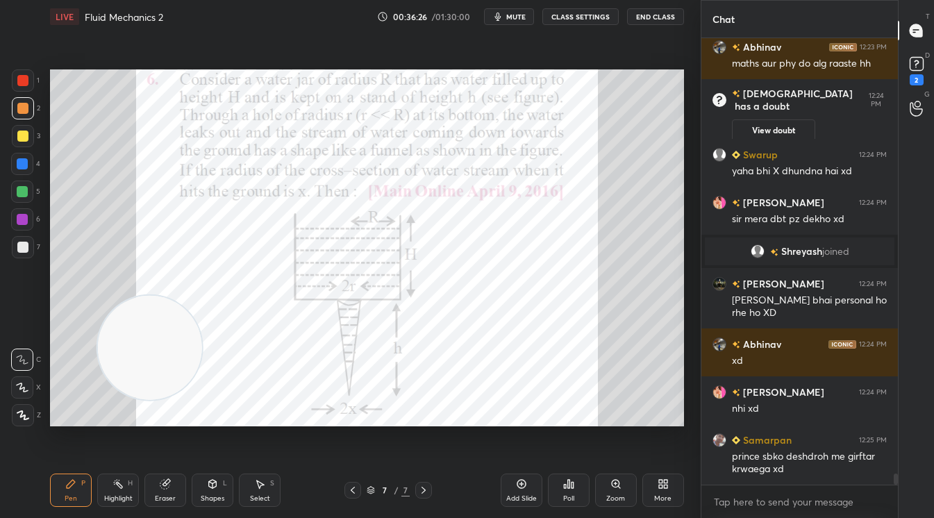
scroll to position [17347, 0]
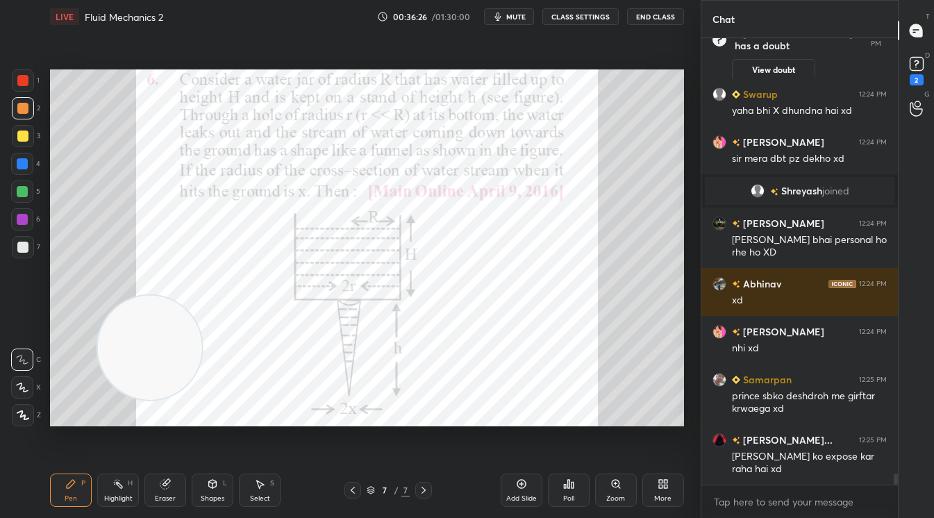
drag, startPoint x: 172, startPoint y: 490, endPoint x: 215, endPoint y: 433, distance: 71.4
click at [174, 486] on div "Eraser" at bounding box center [165, 490] width 42 height 33
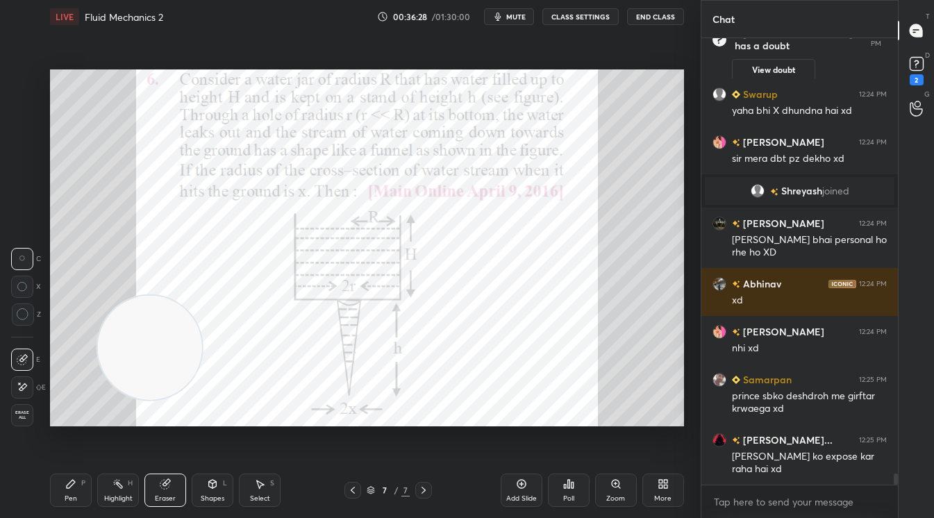
drag, startPoint x: 66, startPoint y: 485, endPoint x: 174, endPoint y: 399, distance: 138.8
click at [71, 488] on icon at bounding box center [70, 483] width 11 height 11
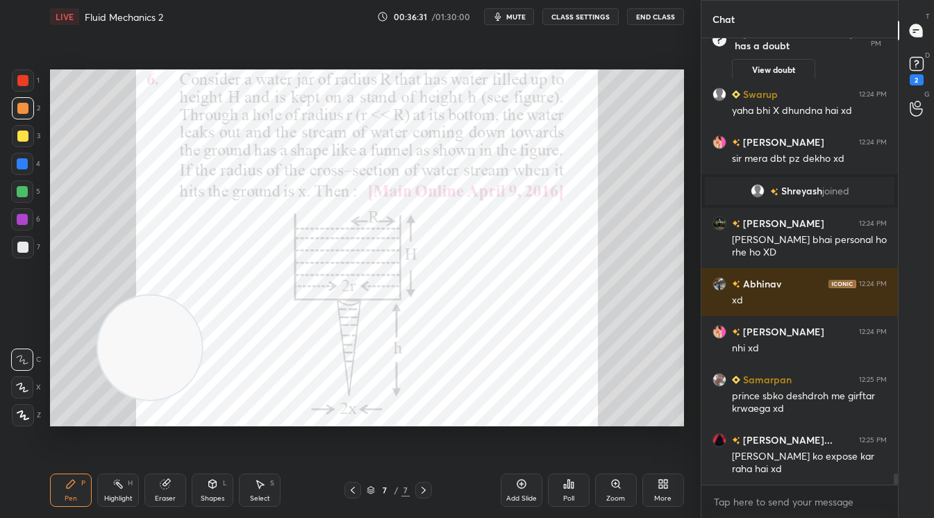
click at [28, 74] on div at bounding box center [23, 80] width 22 height 22
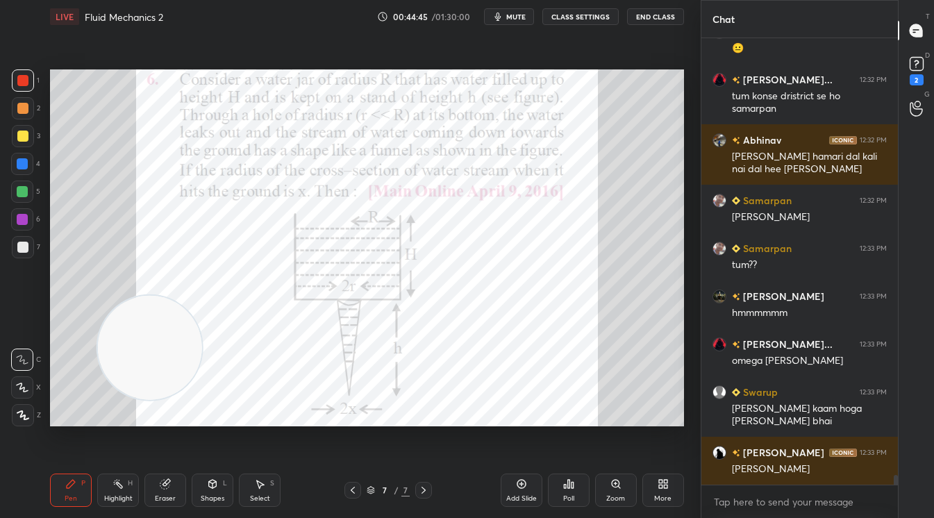
scroll to position [20812, 0]
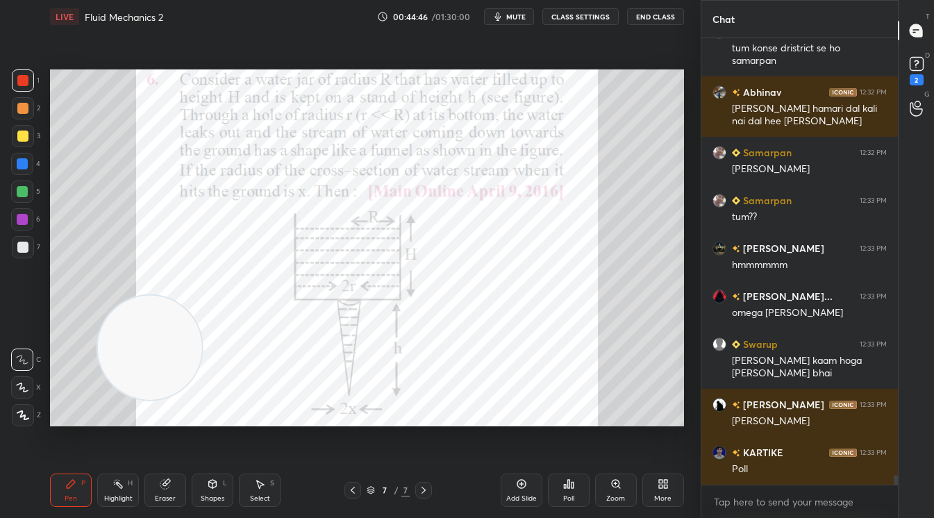
click at [565, 492] on div "Poll" at bounding box center [569, 490] width 42 height 33
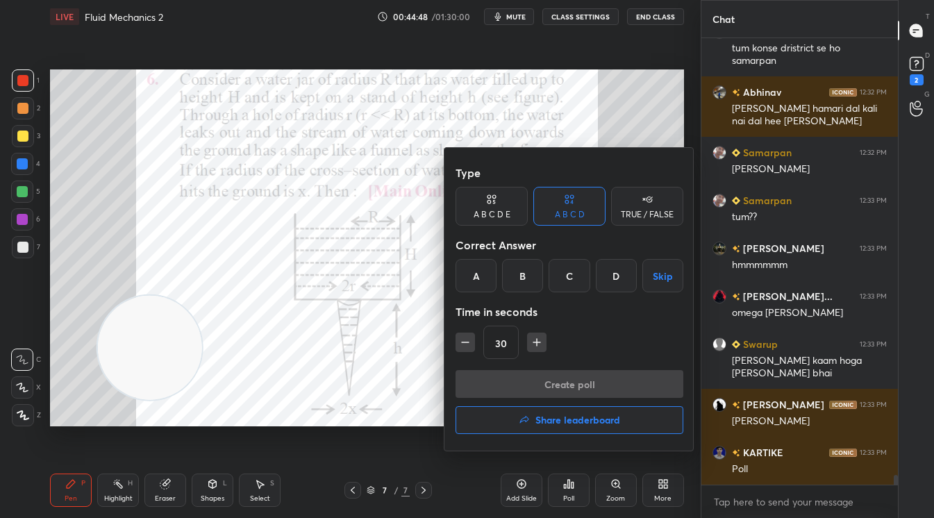
click at [566, 287] on div "C" at bounding box center [569, 275] width 41 height 33
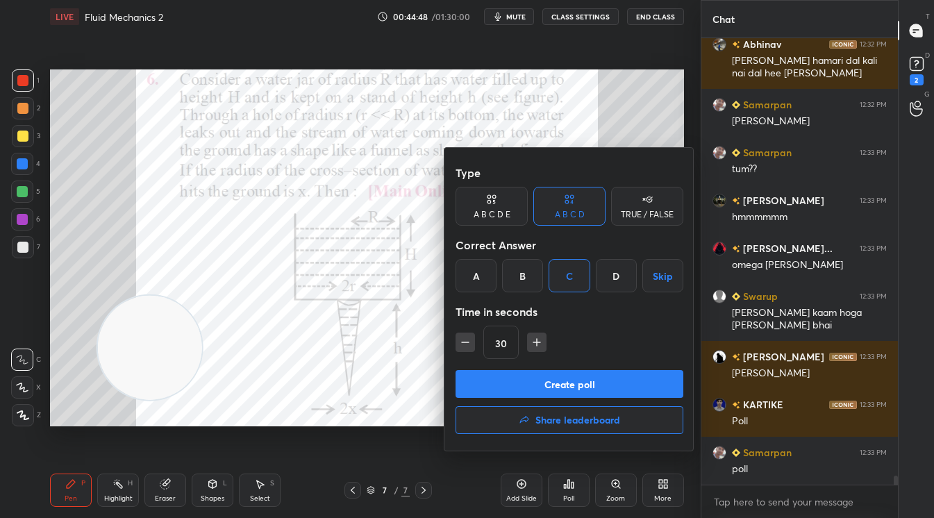
click at [574, 391] on button "Create poll" at bounding box center [570, 384] width 228 height 28
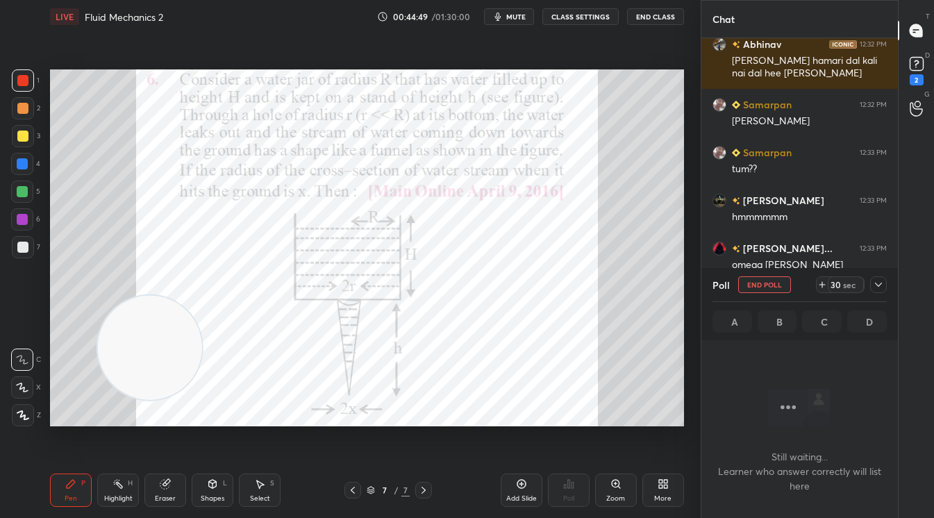
scroll to position [370, 192]
click at [840, 286] on div "30" at bounding box center [835, 284] width 11 height 11
click at [840, 286] on div "29" at bounding box center [835, 284] width 11 height 11
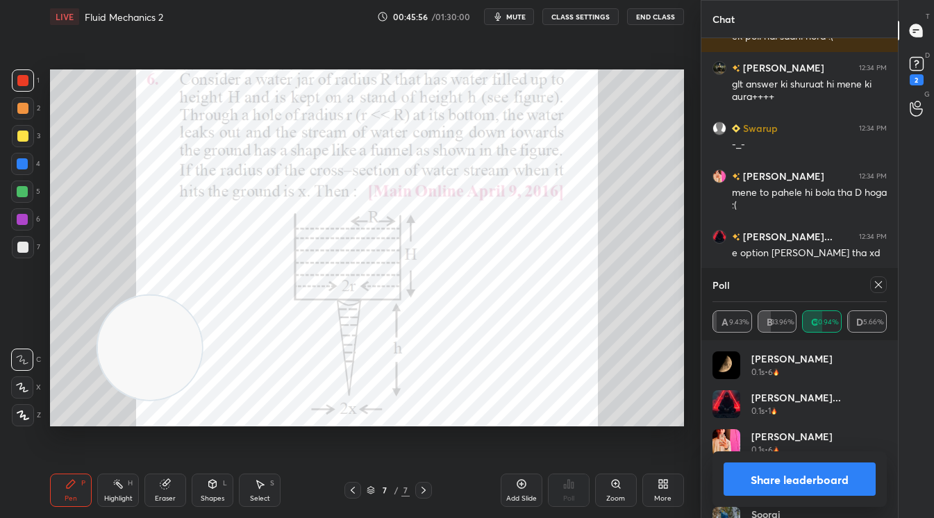
scroll to position [21628, 0]
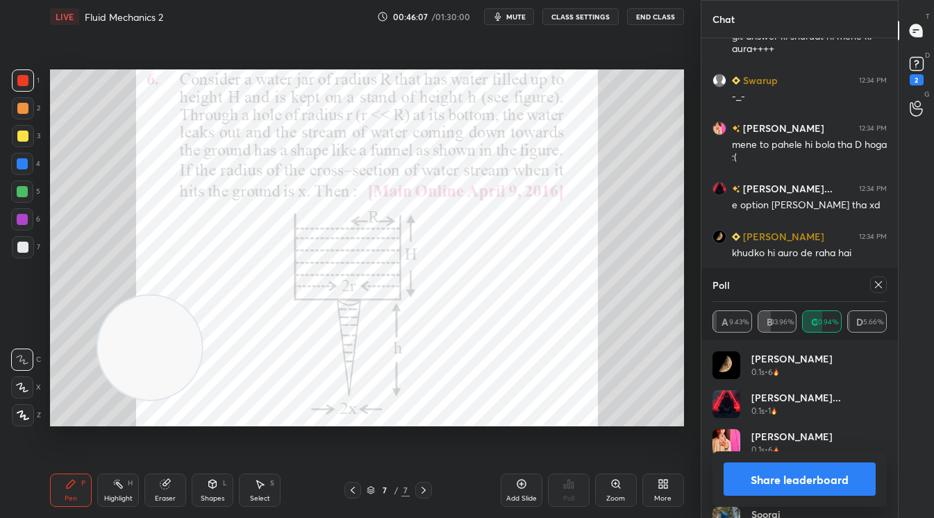
click at [790, 497] on div "Share leaderboard" at bounding box center [799, 479] width 174 height 56
click at [790, 468] on button "Share leaderboard" at bounding box center [800, 478] width 152 height 33
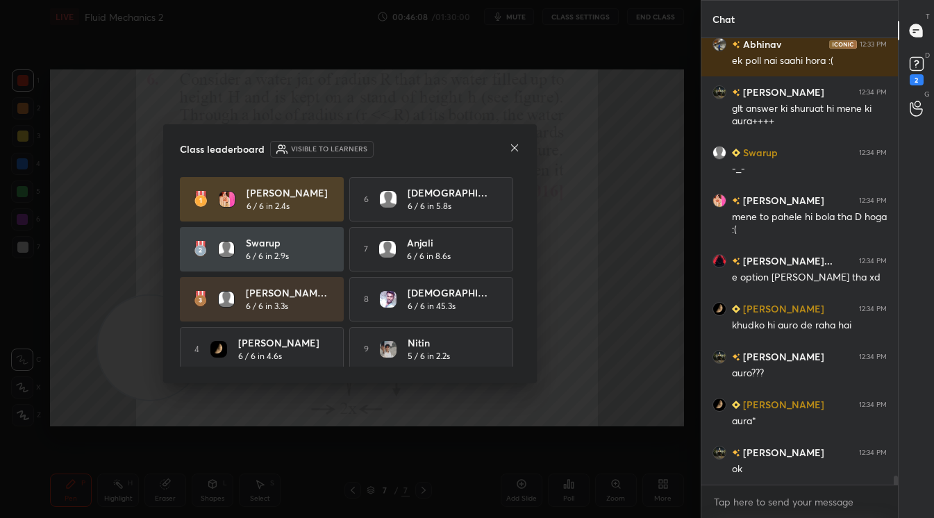
scroll to position [21555, 0]
click at [514, 148] on icon at bounding box center [514, 147] width 7 height 7
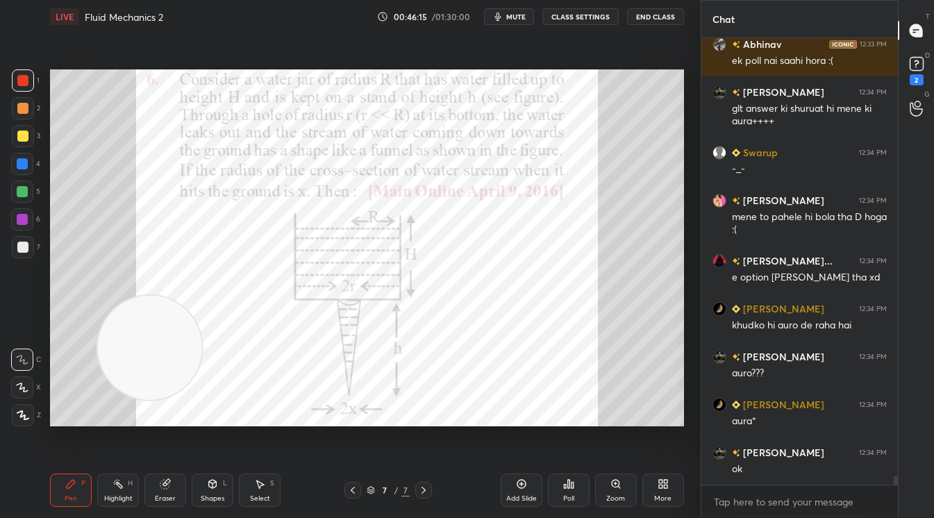
click at [67, 83] on div "Setting up your live class Poll for secs No correct answer Start poll" at bounding box center [366, 247] width 645 height 429
drag, startPoint x: 132, startPoint y: 240, endPoint x: 119, endPoint y: 164, distance: 76.8
click at [98, 296] on video at bounding box center [150, 348] width 104 height 104
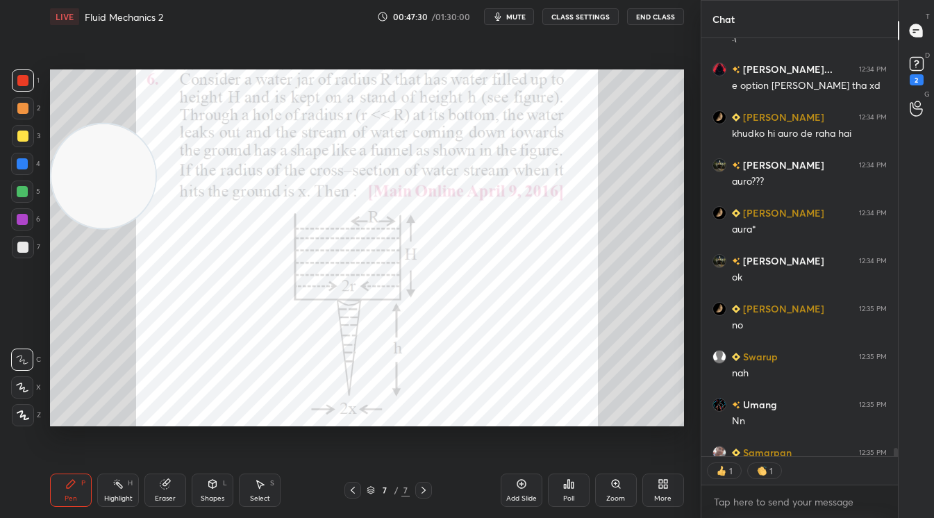
scroll to position [21823, 0]
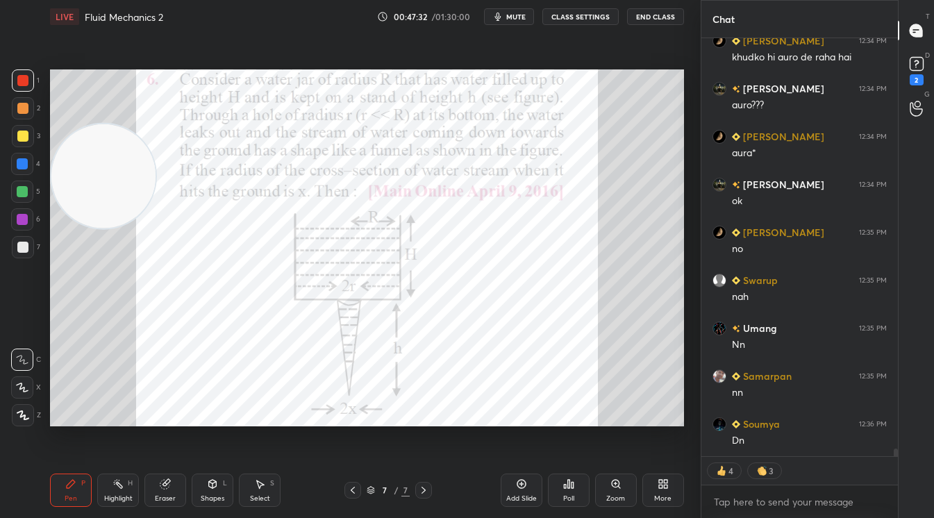
click at [646, 490] on div "More" at bounding box center [663, 490] width 42 height 33
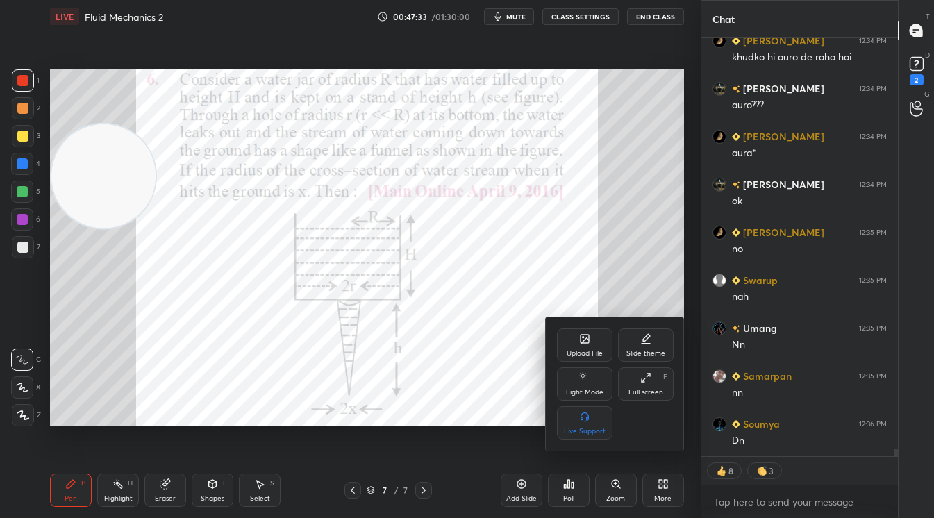
click at [576, 350] on div "Upload File" at bounding box center [585, 353] width 36 height 7
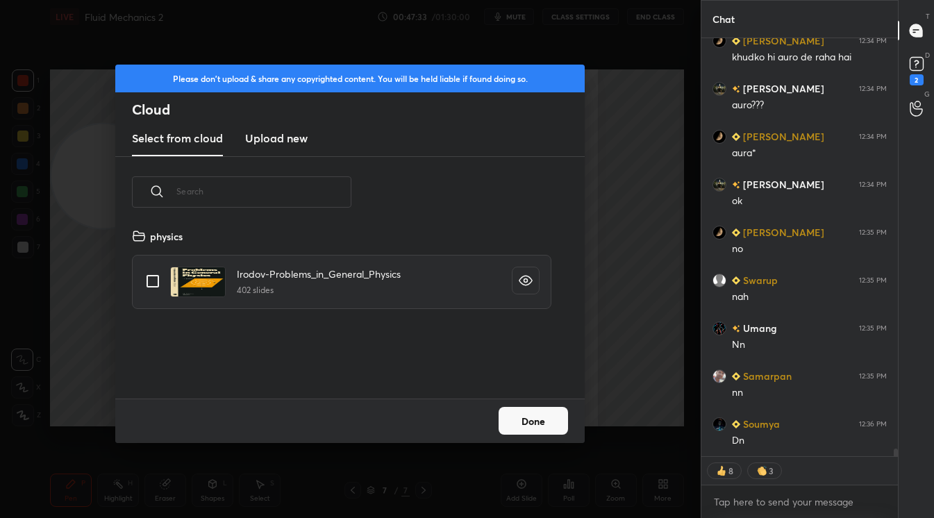
scroll to position [5, 8]
click at [274, 132] on h3 "Upload new" at bounding box center [276, 138] width 62 height 17
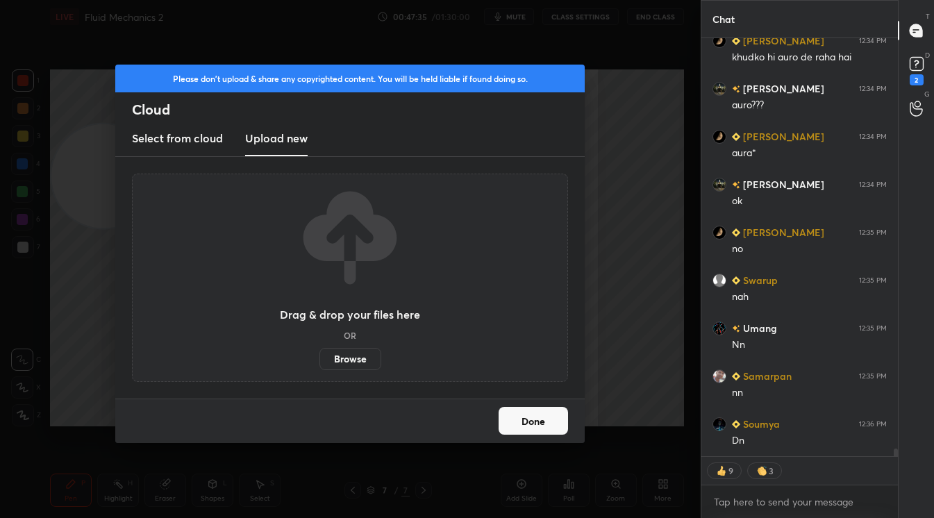
click at [345, 360] on label "Browse" at bounding box center [350, 359] width 62 height 22
click at [319, 360] on input "Browse" at bounding box center [319, 359] width 0 height 22
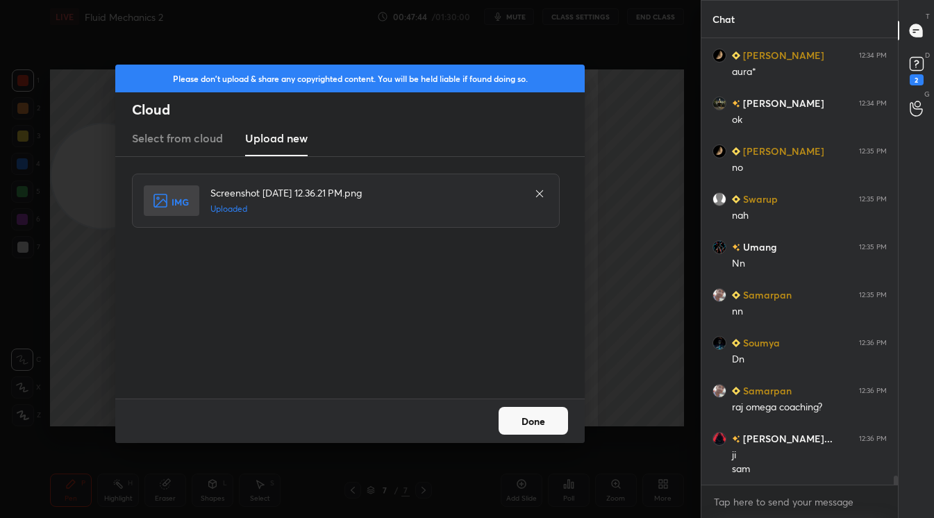
scroll to position [21905, 0]
click at [528, 437] on div "Done" at bounding box center [349, 421] width 469 height 44
click at [534, 411] on button "Done" at bounding box center [533, 421] width 69 height 28
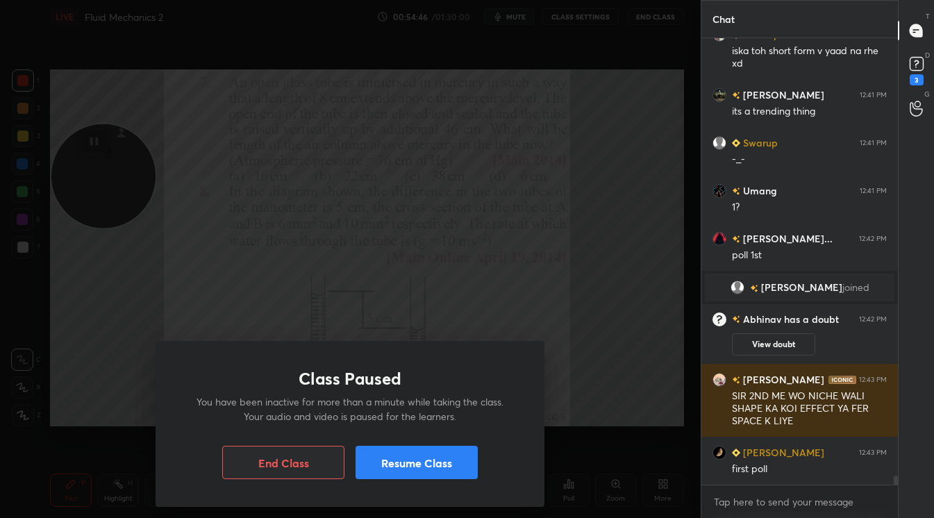
scroll to position [22091, 0]
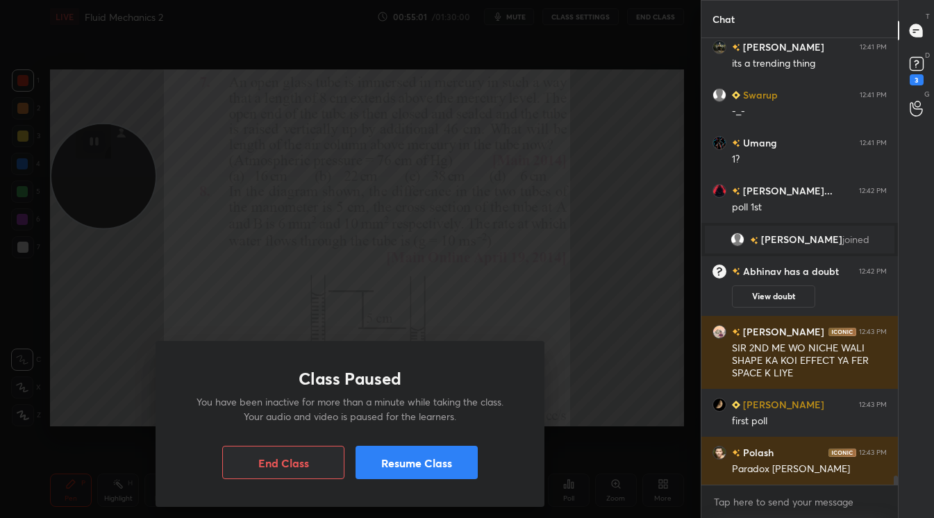
click at [449, 452] on button "Resume Class" at bounding box center [417, 462] width 122 height 33
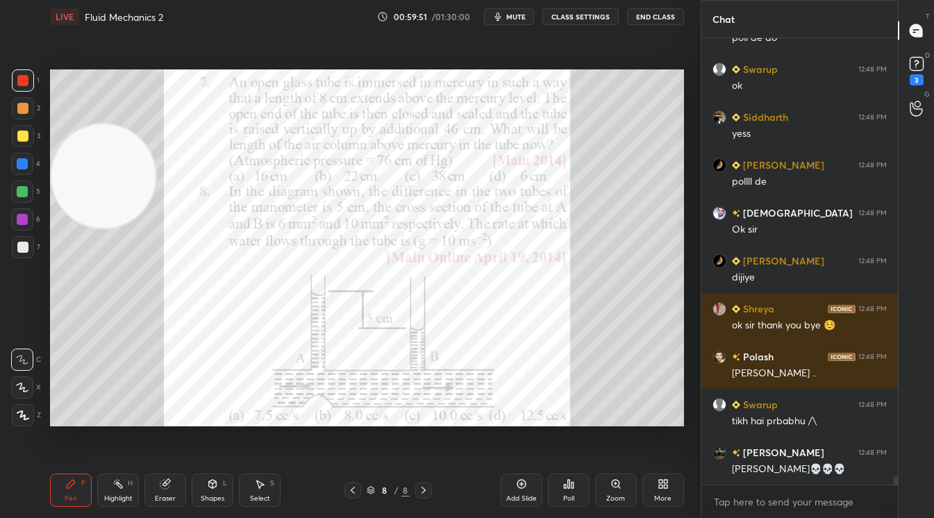
scroll to position [23423, 0]
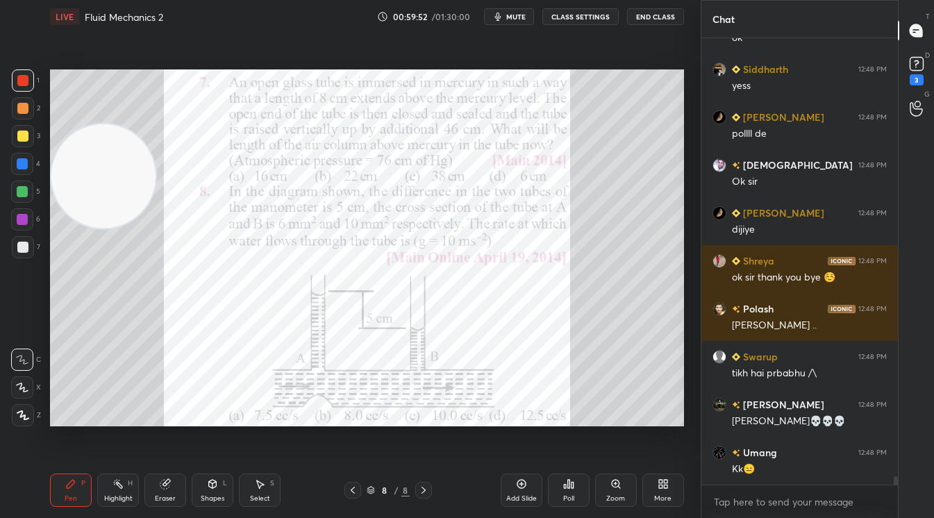
click at [657, 482] on div "More" at bounding box center [663, 490] width 42 height 33
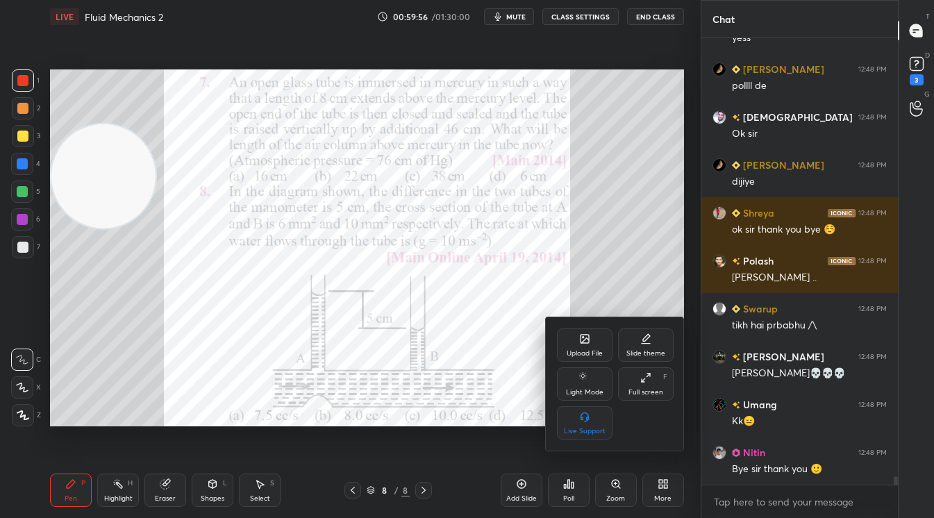
scroll to position [23519, 0]
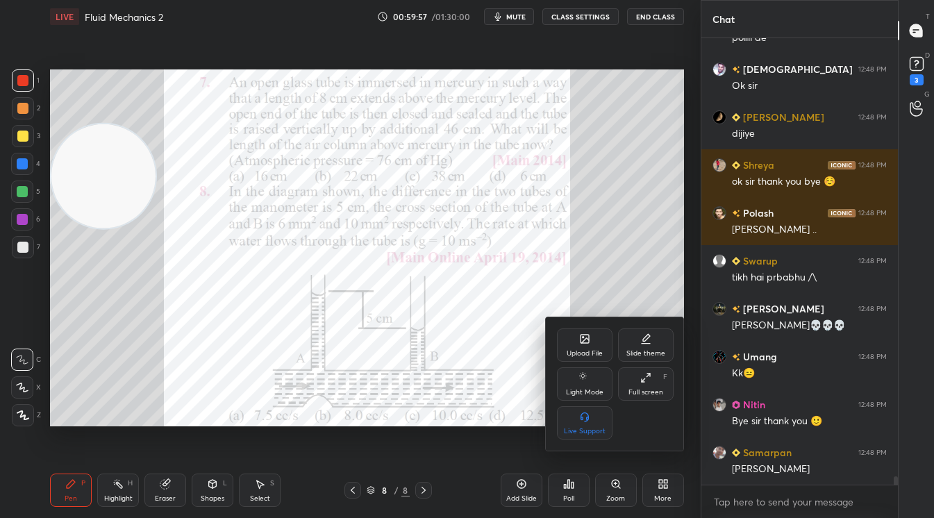
click at [567, 493] on div at bounding box center [467, 259] width 934 height 518
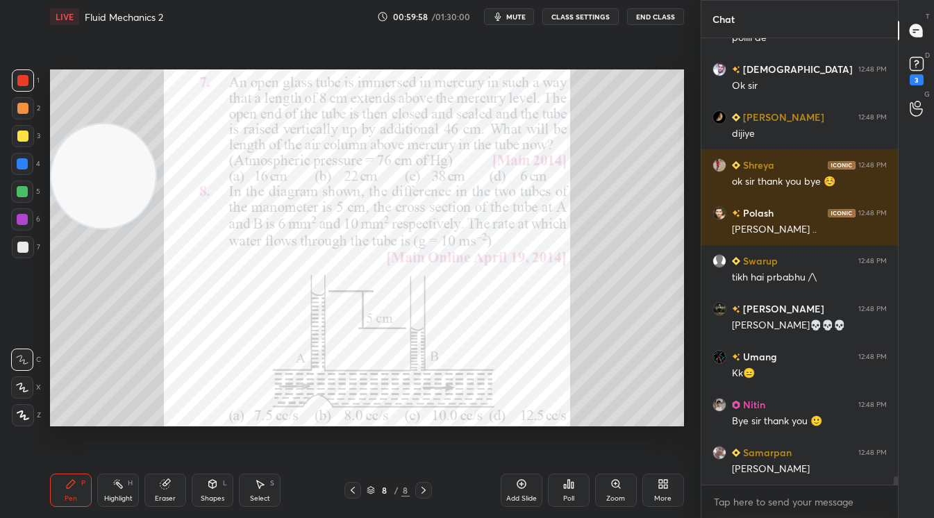
click at [567, 488] on icon at bounding box center [568, 484] width 2 height 8
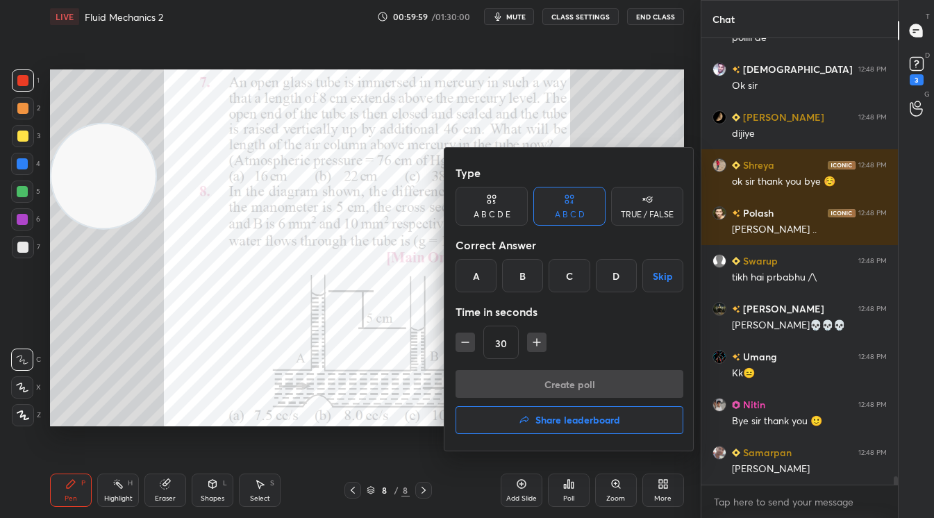
click at [490, 273] on div "A" at bounding box center [476, 275] width 41 height 33
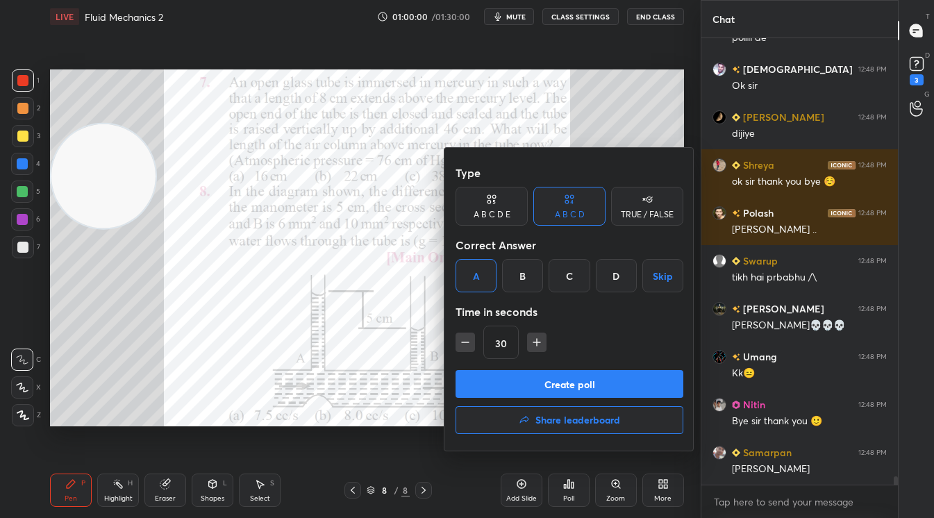
click at [580, 381] on button "Create poll" at bounding box center [570, 384] width 228 height 28
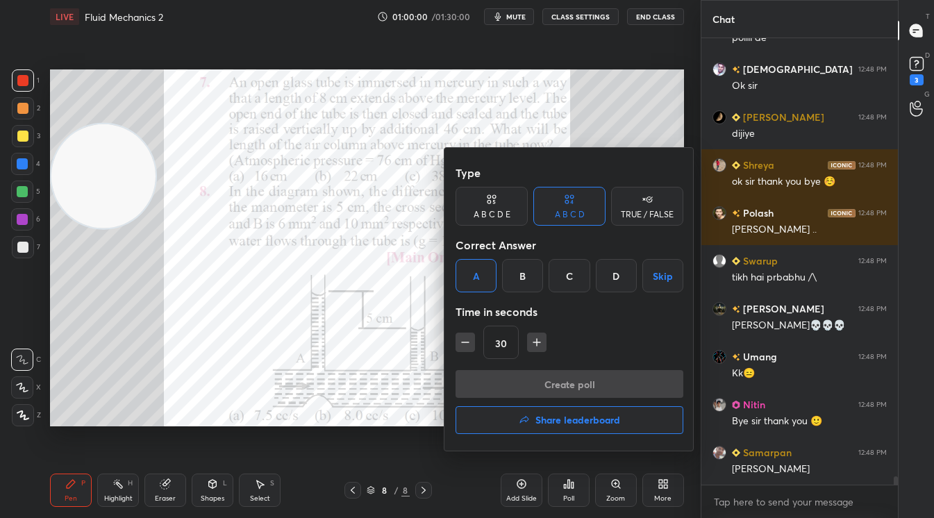
type textarea "x"
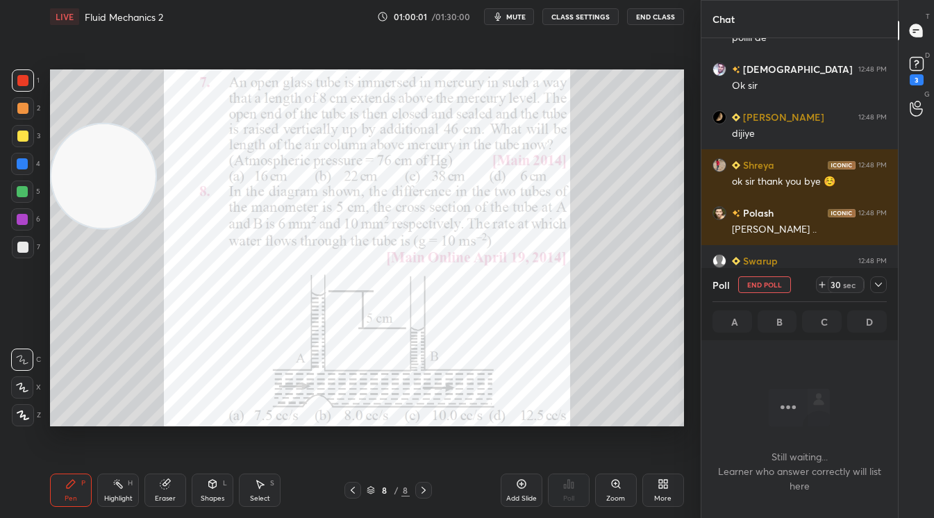
scroll to position [370, 192]
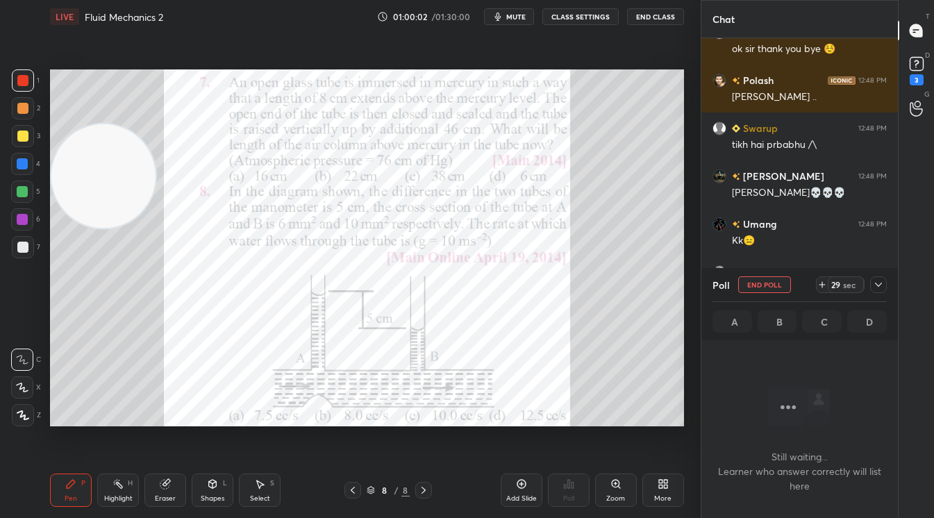
click at [849, 287] on div "sec" at bounding box center [849, 284] width 17 height 11
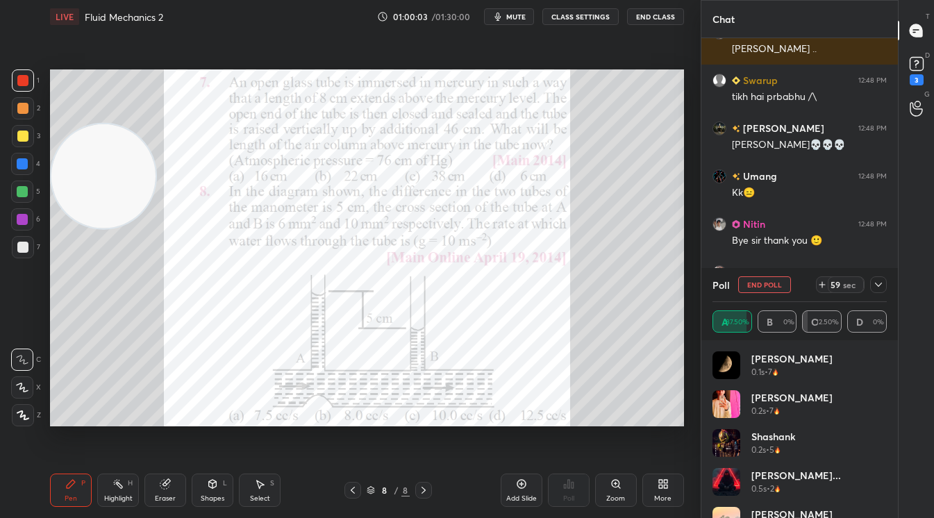
scroll to position [5, 4]
click at [883, 278] on div at bounding box center [878, 284] width 17 height 17
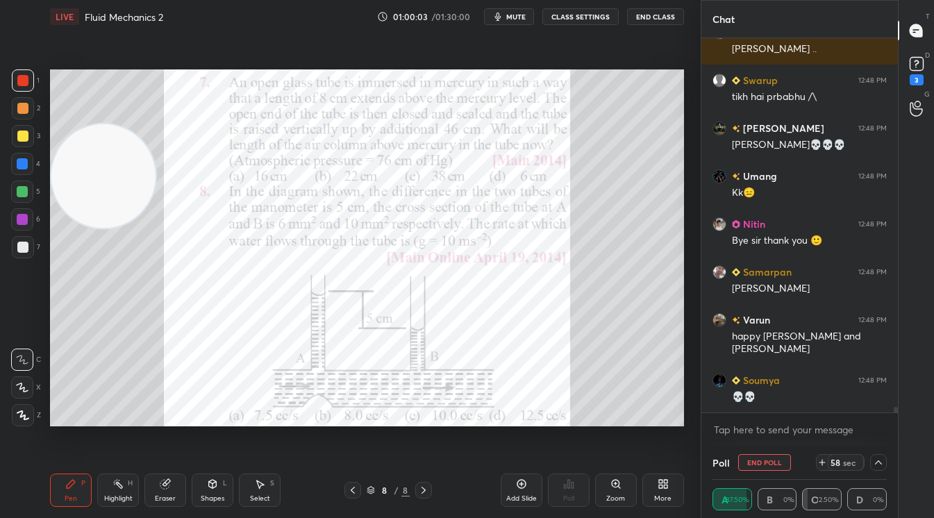
scroll to position [13, 170]
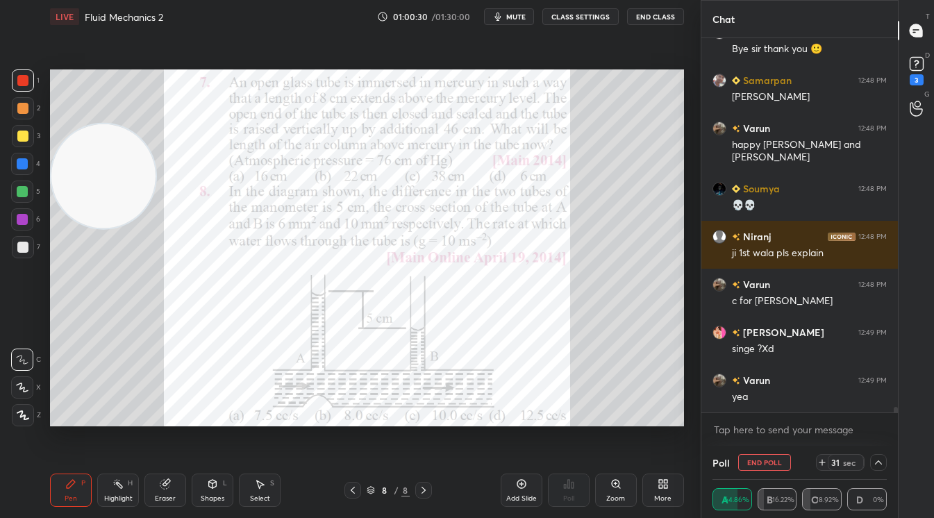
click at [512, 22] on button "mute" at bounding box center [509, 16] width 50 height 17
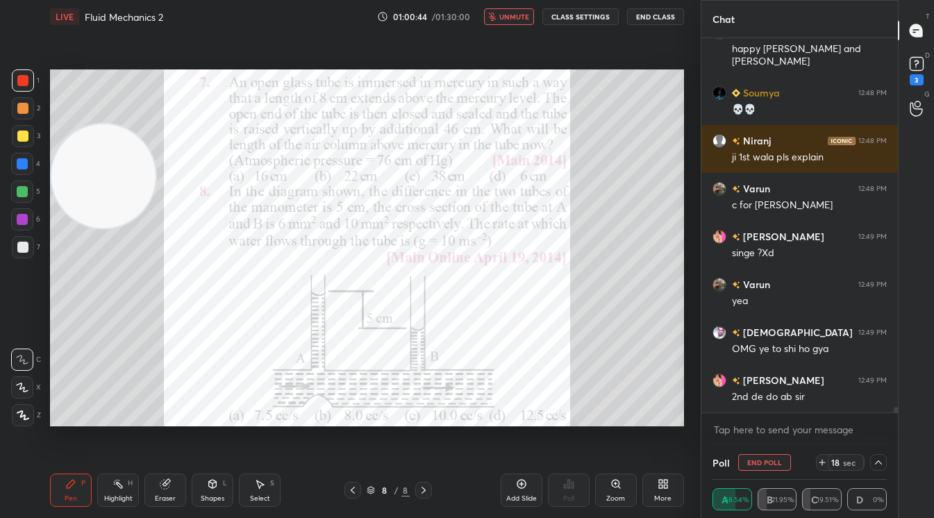
scroll to position [24035, 0]
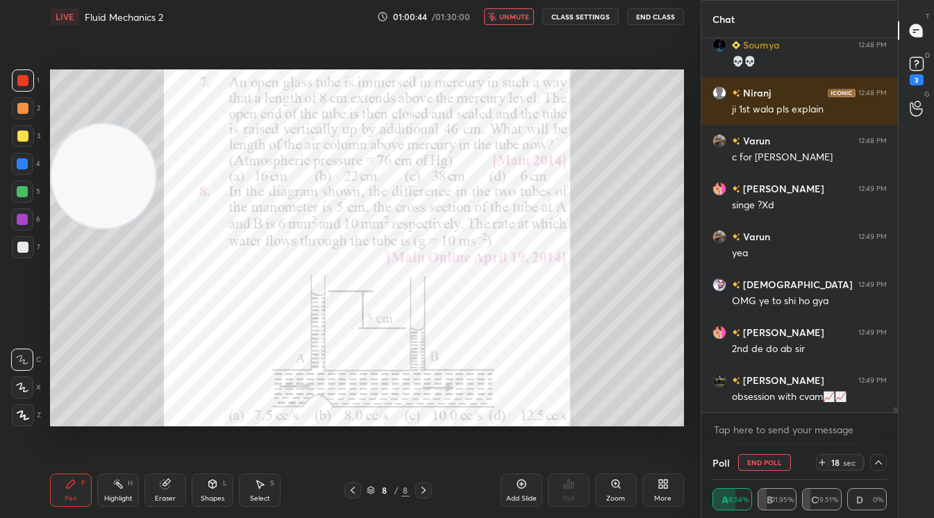
click at [521, 20] on span "unmute" at bounding box center [514, 17] width 30 height 10
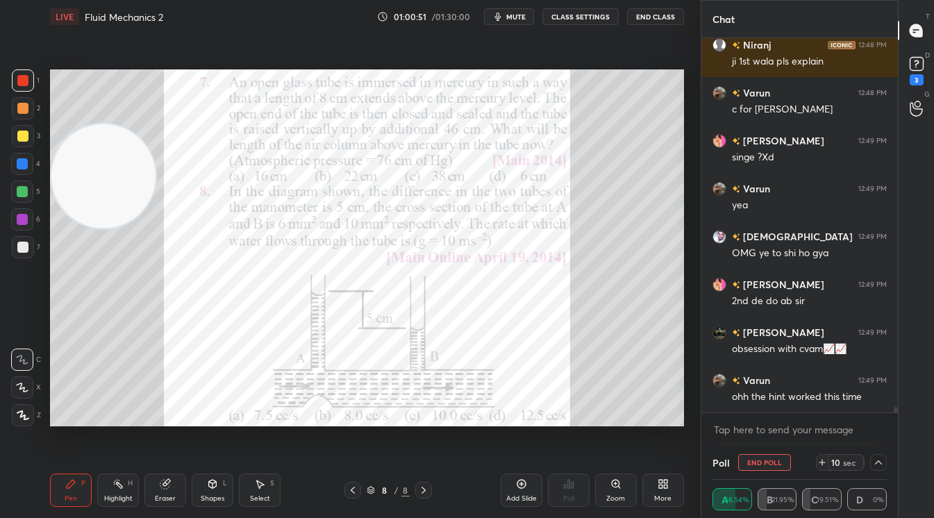
scroll to position [24131, 0]
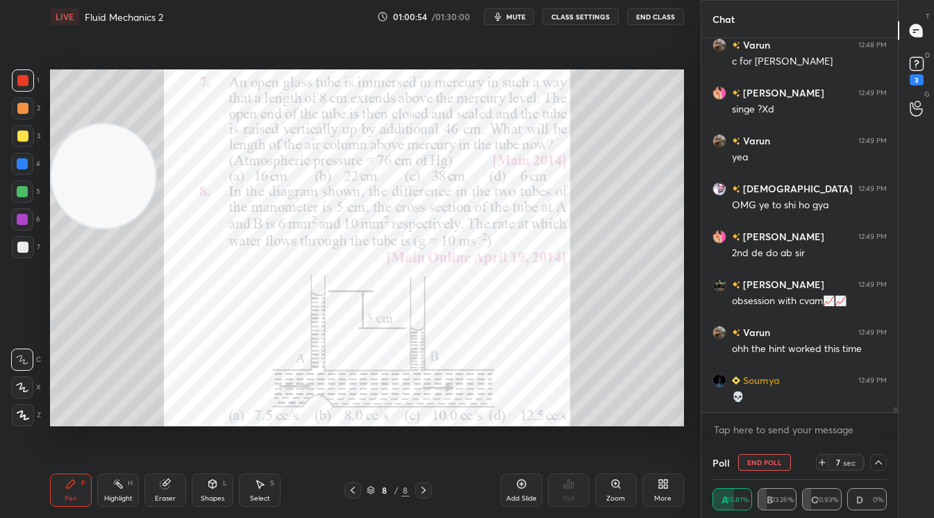
click at [775, 463] on button "End Poll" at bounding box center [764, 462] width 53 height 17
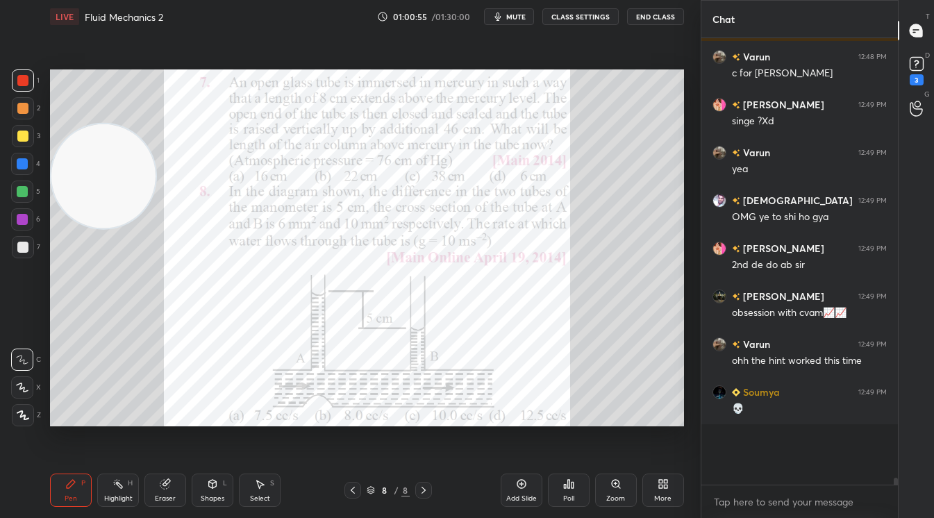
scroll to position [392, 192]
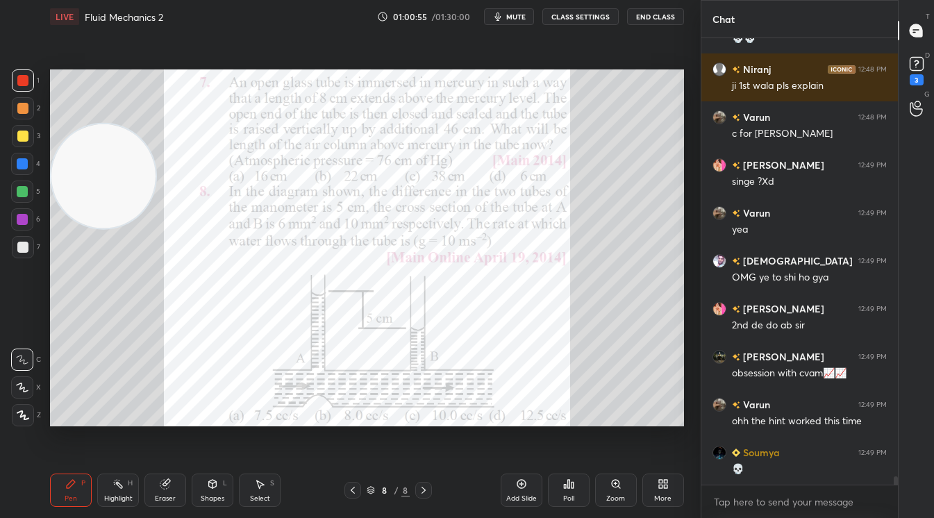
click at [569, 501] on div "Poll" at bounding box center [568, 498] width 11 height 7
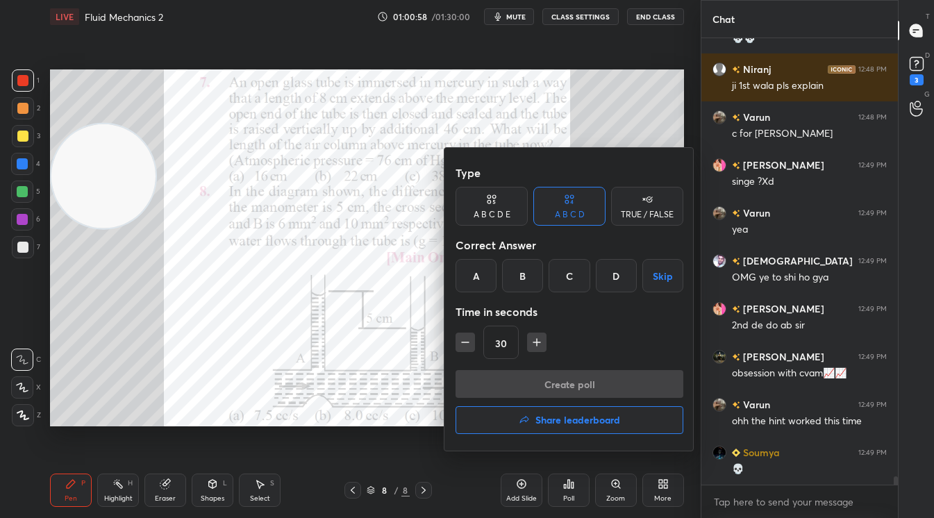
click at [459, 268] on div "A" at bounding box center [476, 275] width 41 height 33
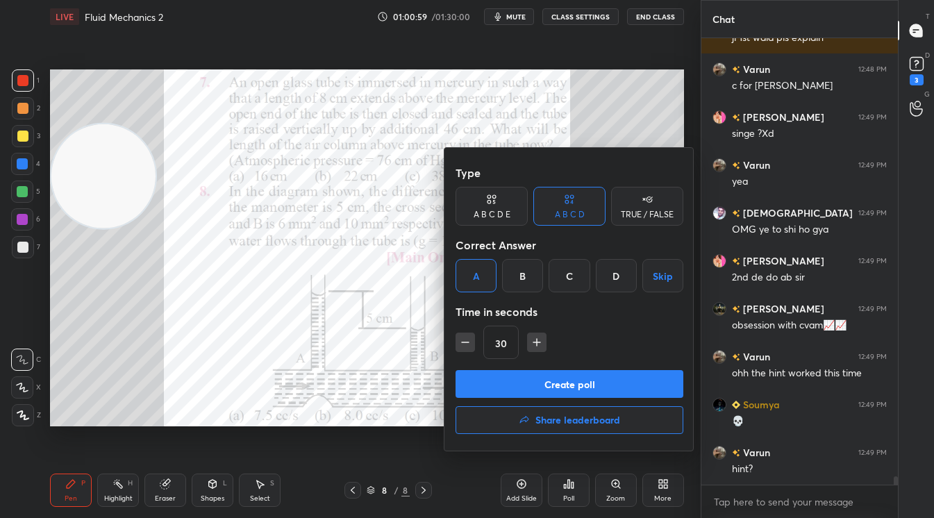
click at [578, 376] on button "Create poll" at bounding box center [570, 384] width 228 height 28
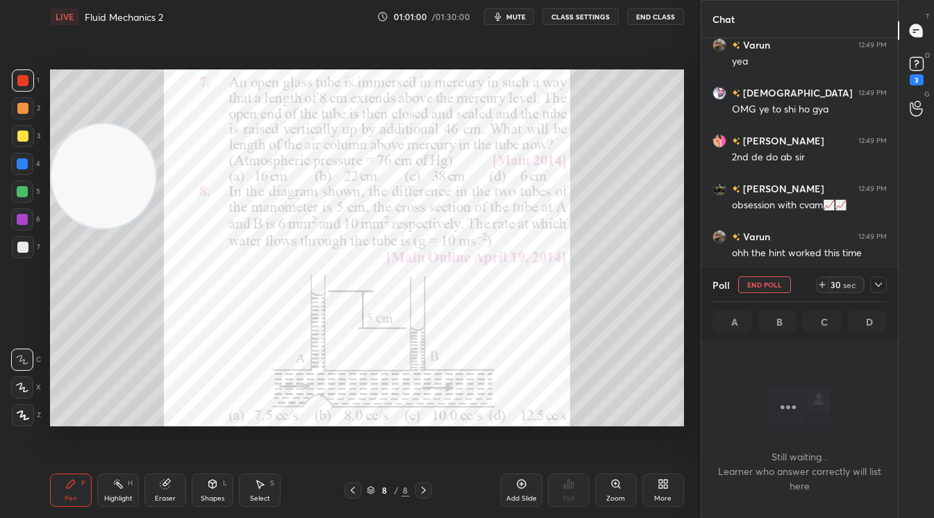
click at [840, 283] on div "30" at bounding box center [835, 284] width 11 height 11
click at [840, 283] on div "29" at bounding box center [835, 284] width 11 height 11
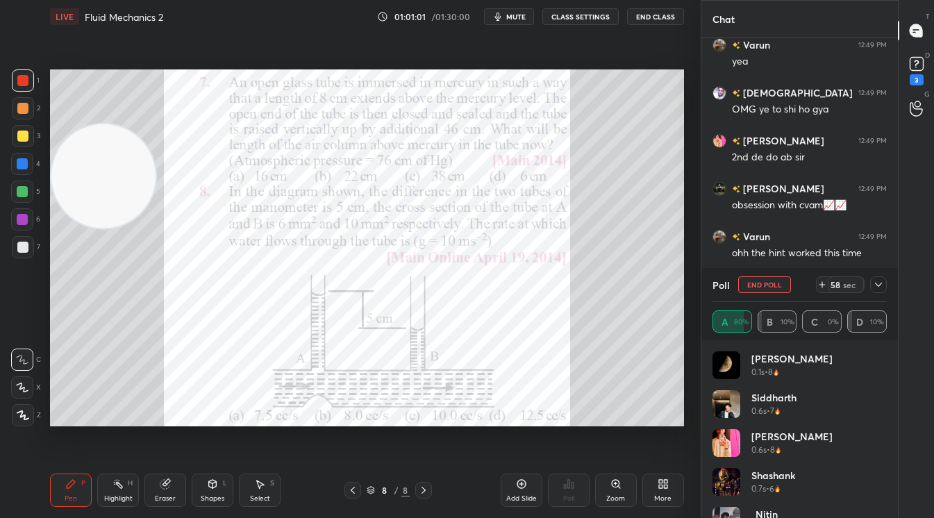
click at [882, 287] on icon at bounding box center [878, 284] width 11 height 11
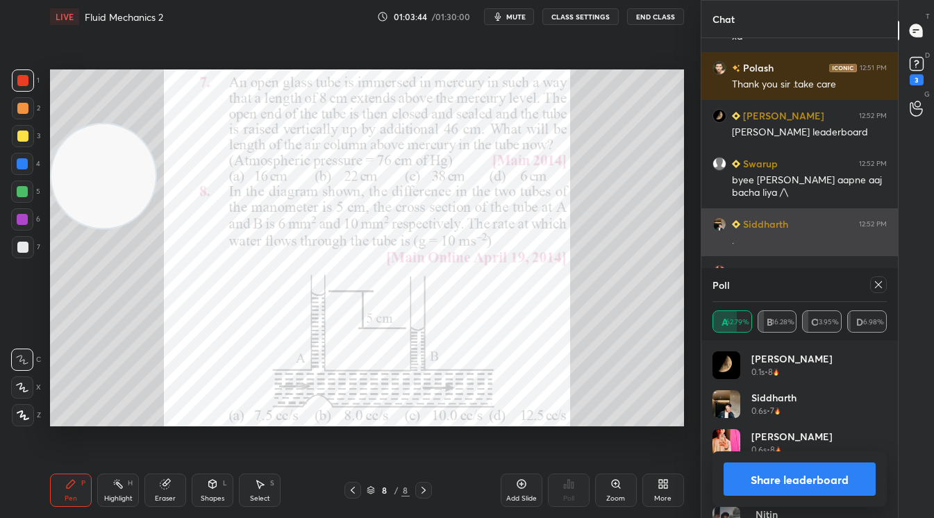
scroll to position [24783, 0]
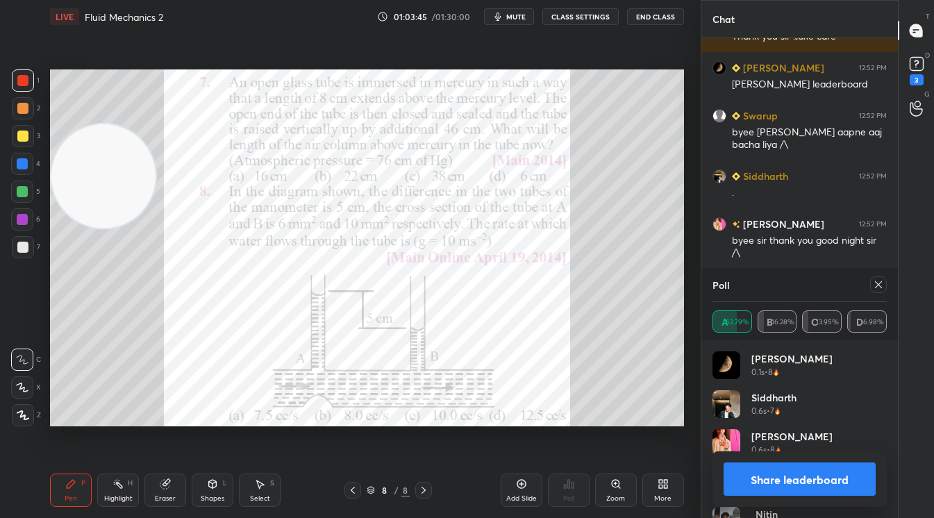
click at [778, 485] on button "Share leaderboard" at bounding box center [800, 478] width 152 height 33
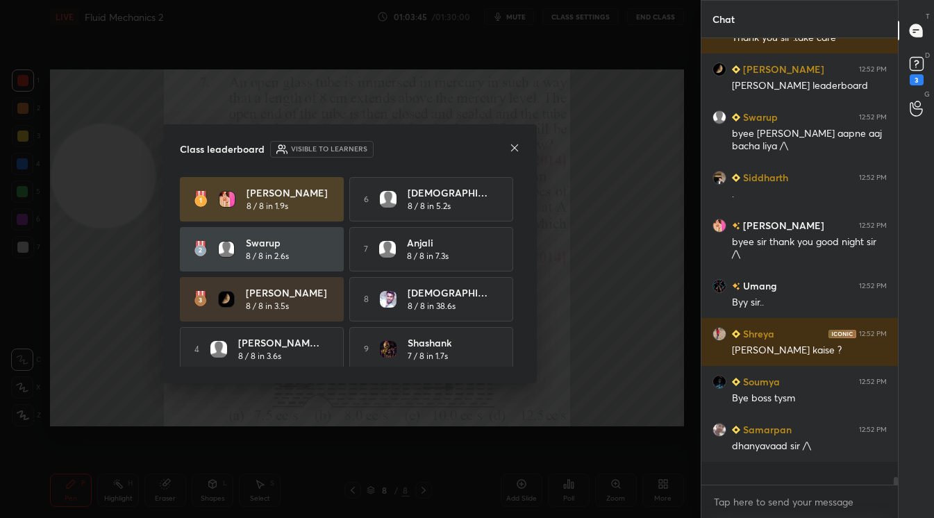
scroll to position [438, 192]
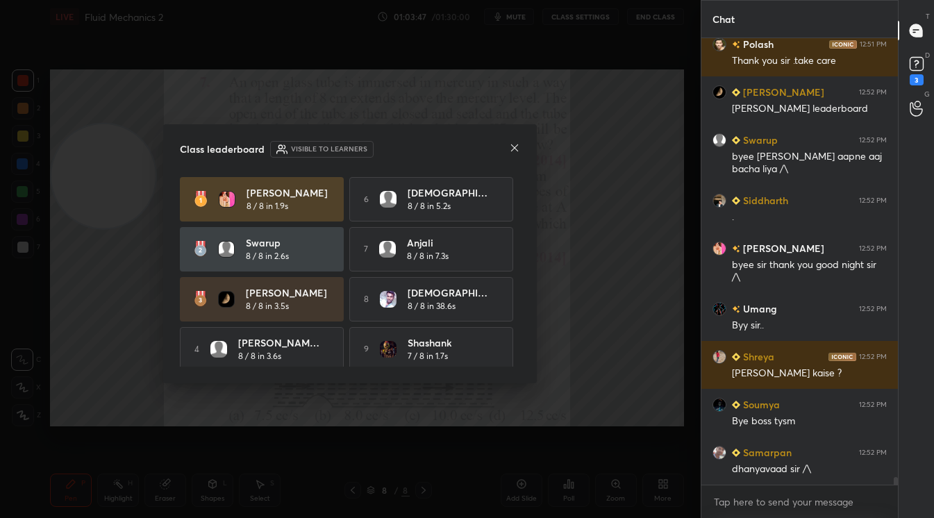
click at [515, 151] on icon at bounding box center [514, 147] width 11 height 11
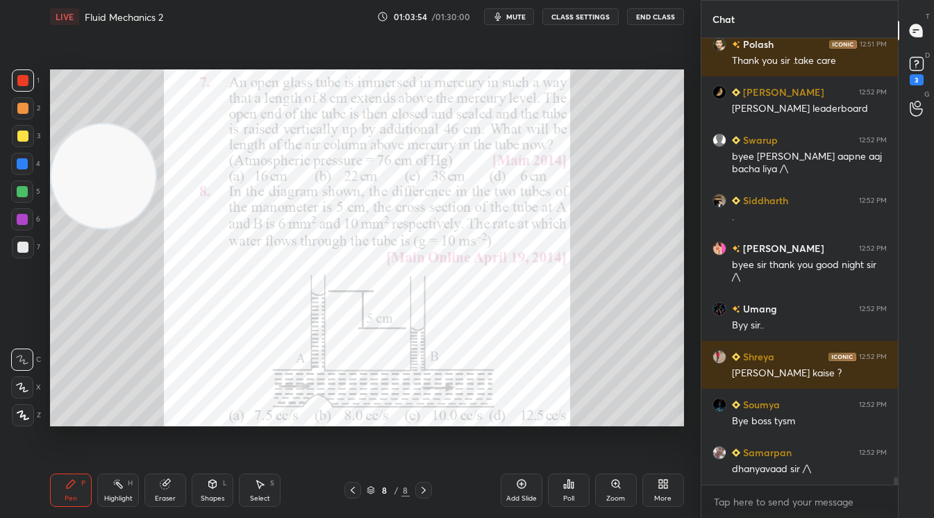
scroll to position [24806, 0]
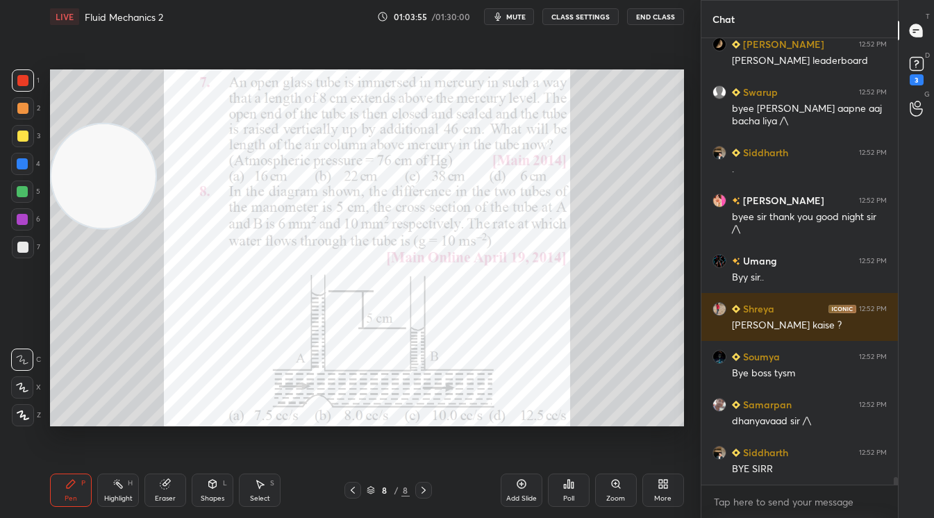
click at [510, 18] on span "mute" at bounding box center [515, 17] width 19 height 10
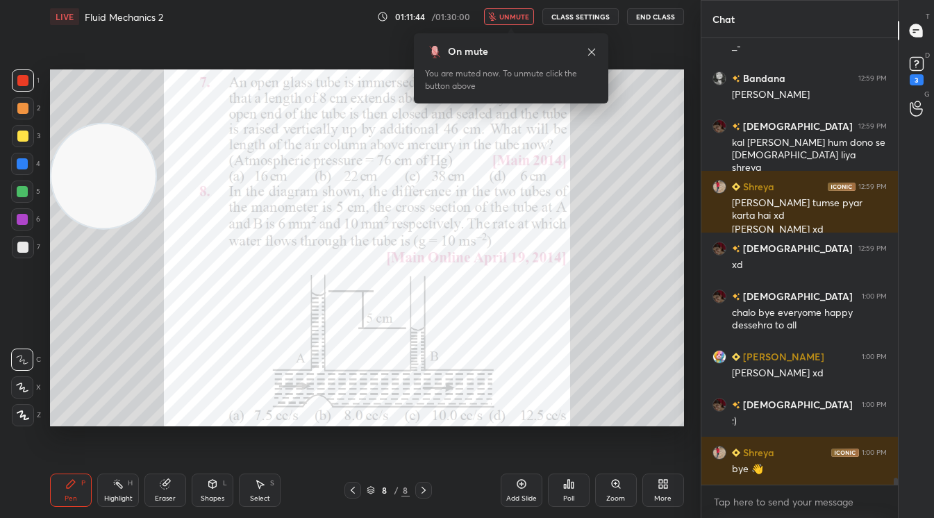
scroll to position [27692, 0]
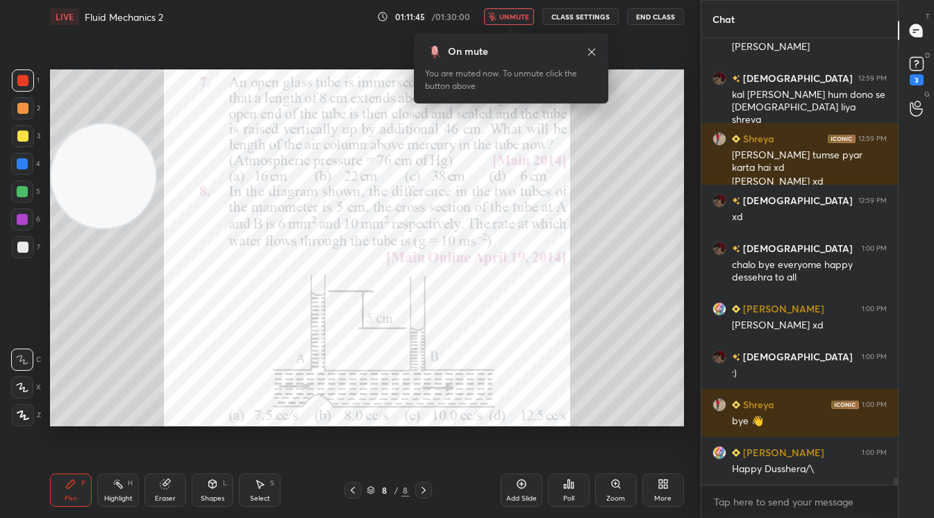
click at [509, 22] on button "unmute" at bounding box center [509, 16] width 50 height 17
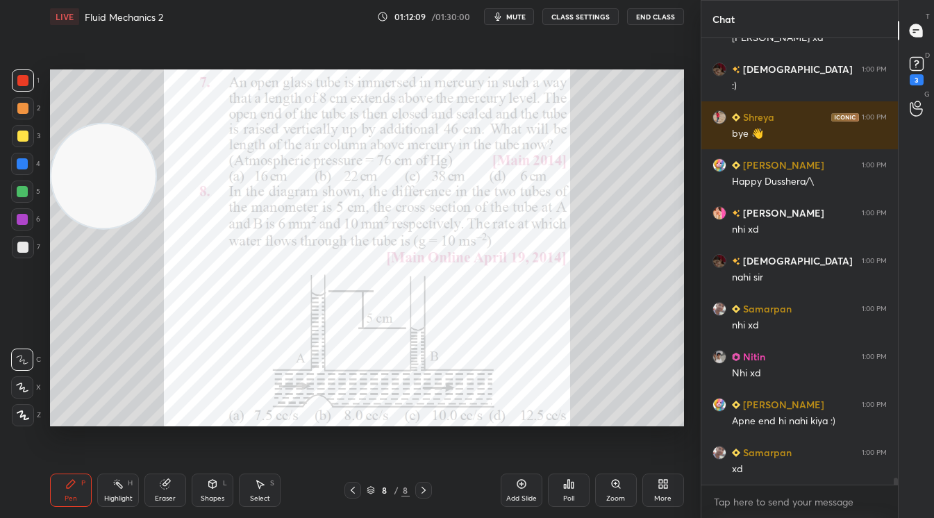
scroll to position [28027, 0]
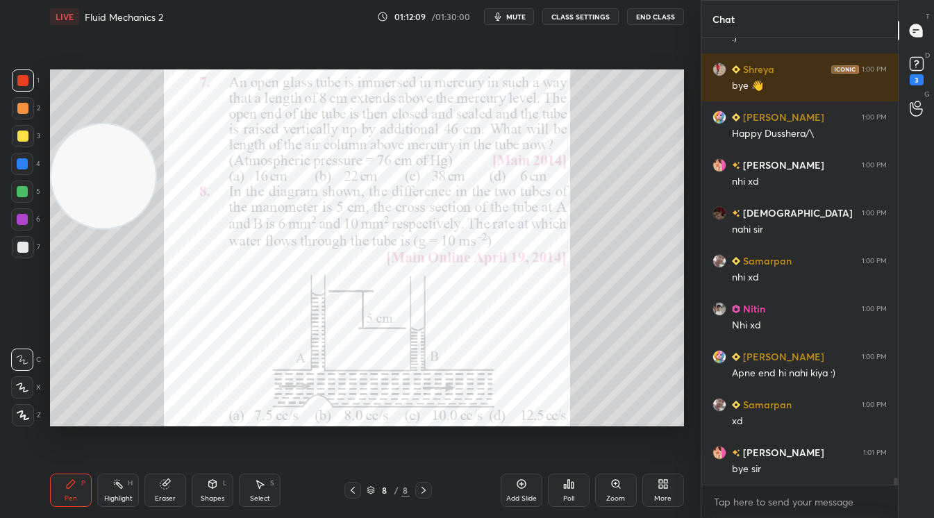
click at [517, 17] on span "mute" at bounding box center [515, 17] width 19 height 10
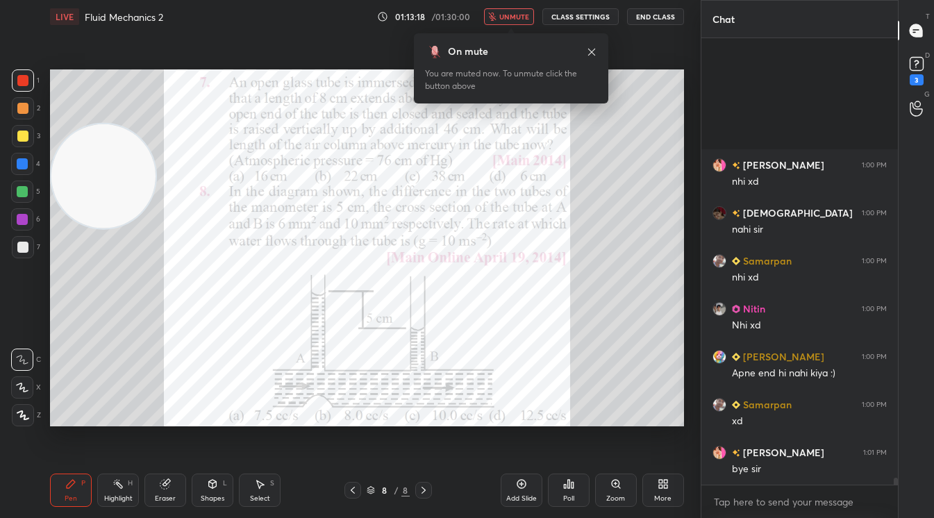
scroll to position [28219, 0]
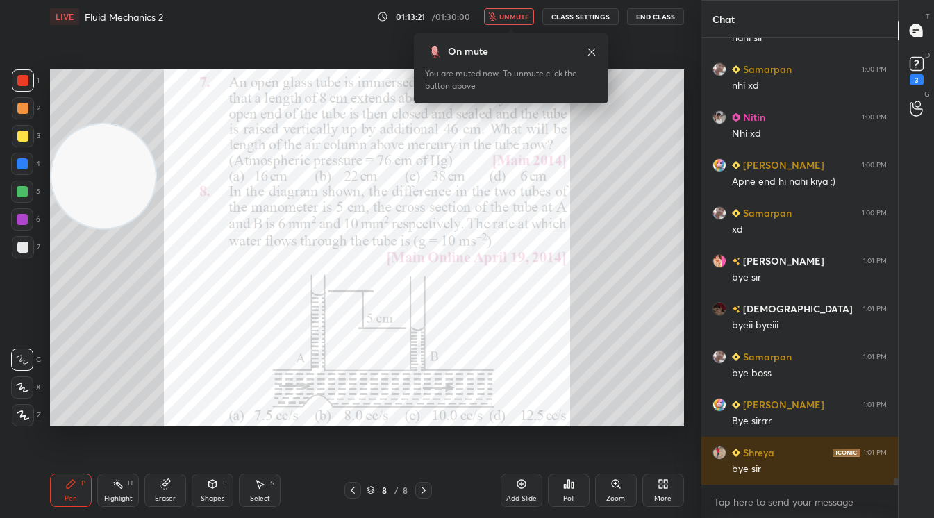
click at [658, 18] on button "End Class" at bounding box center [655, 16] width 57 height 17
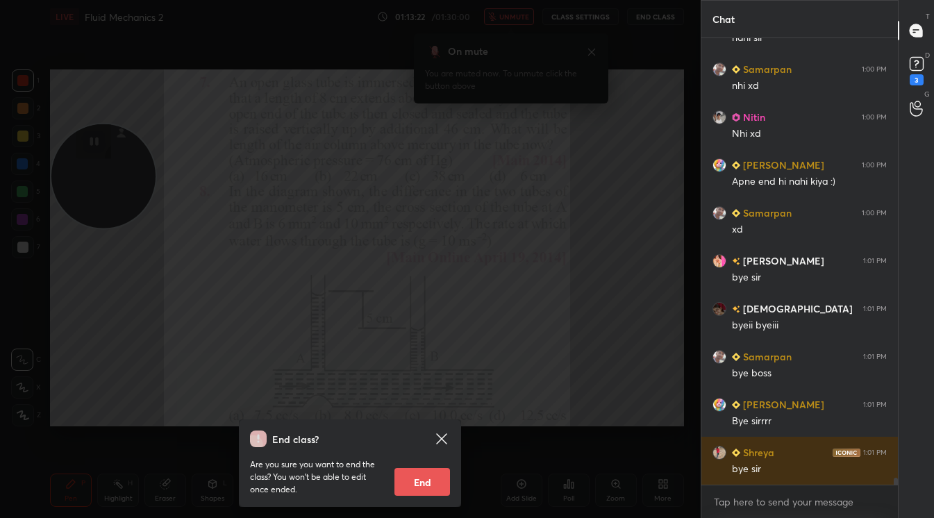
click at [418, 464] on div "Are you sure you want to end the class? You won’t be able to edit once ended. E…" at bounding box center [350, 471] width 200 height 49
click at [424, 488] on button "End" at bounding box center [422, 482] width 56 height 28
type textarea "x"
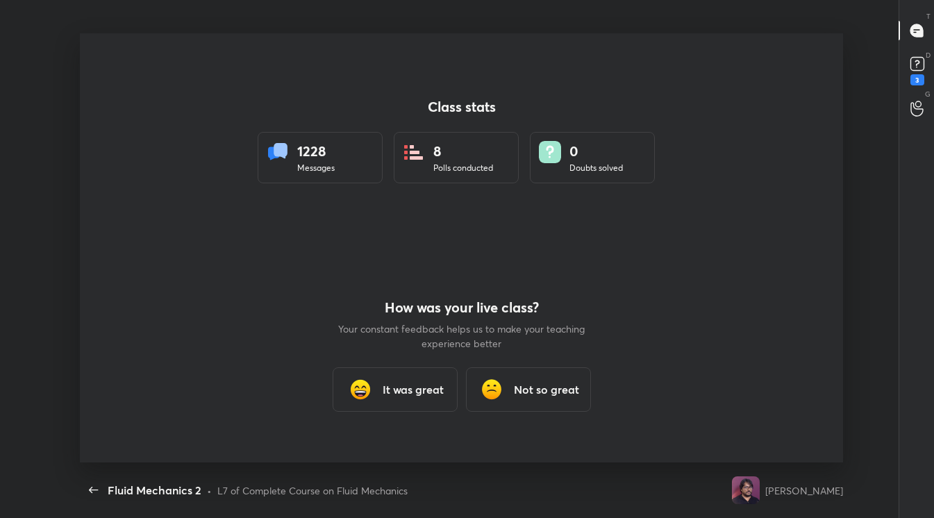
scroll to position [0, 0]
